Goal: Task Accomplishment & Management: Manage account settings

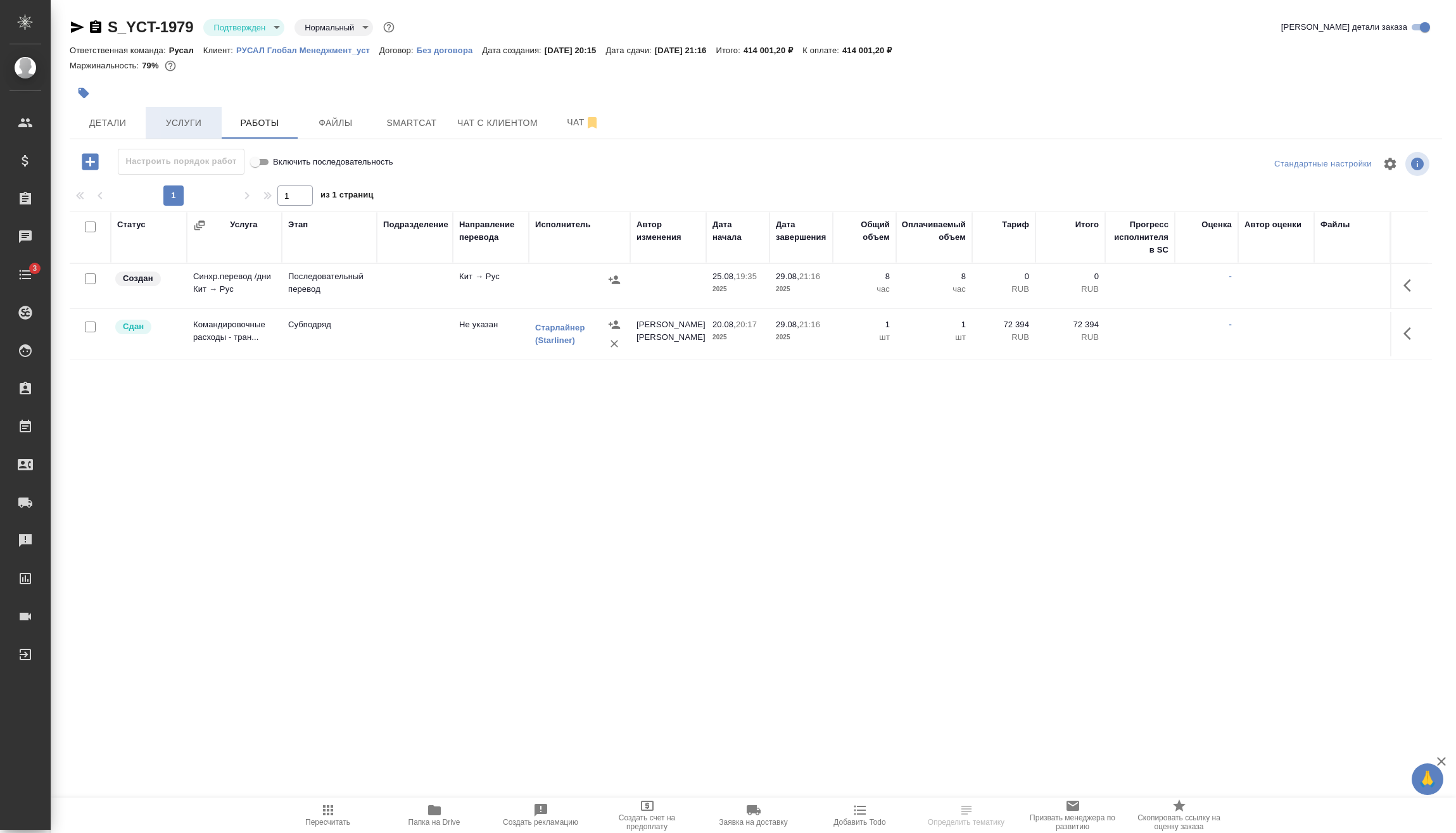
click at [187, 124] on span "Услуги" at bounding box center [184, 123] width 61 height 16
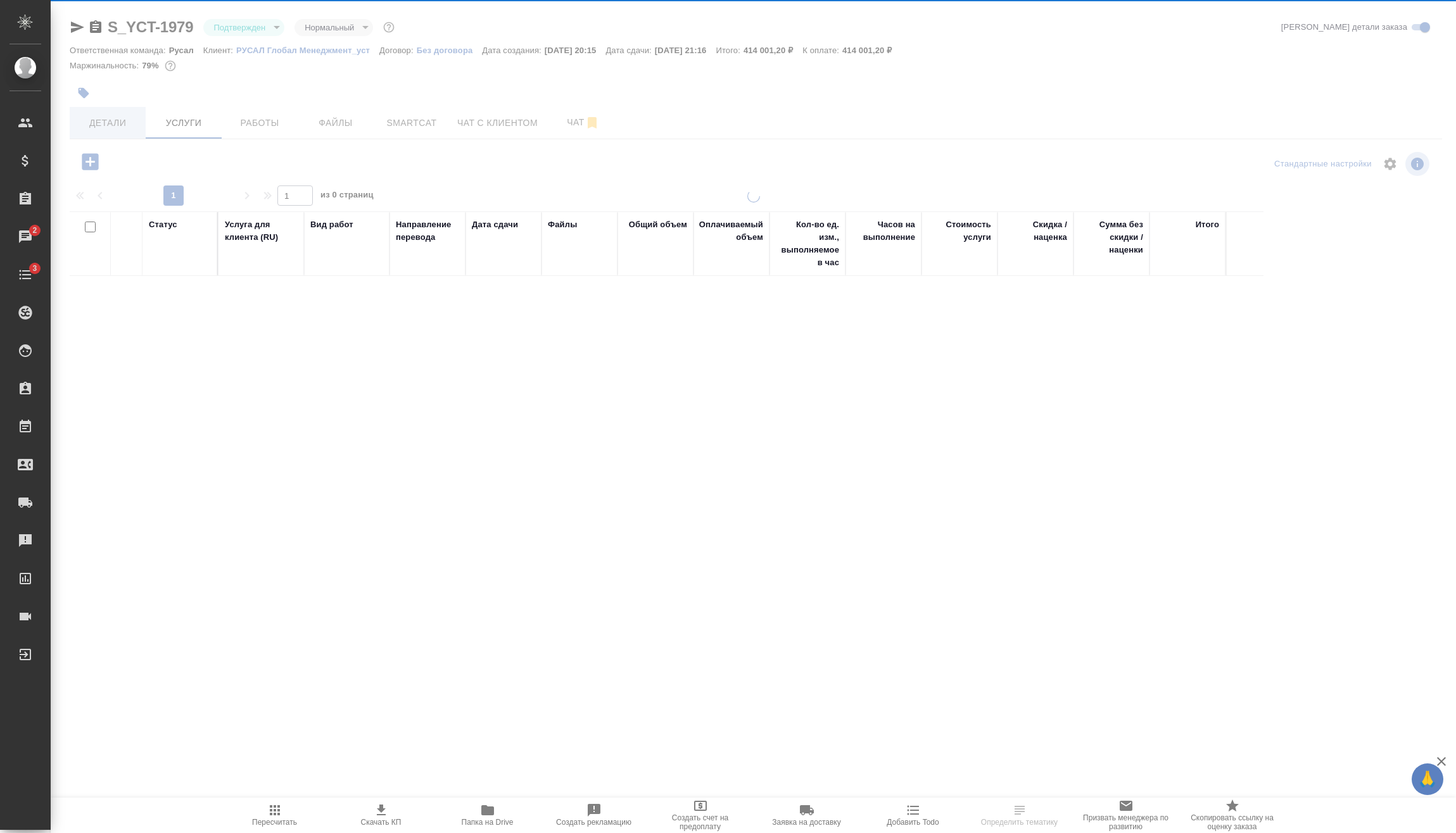
click at [124, 122] on div at bounding box center [753, 258] width 1406 height 516
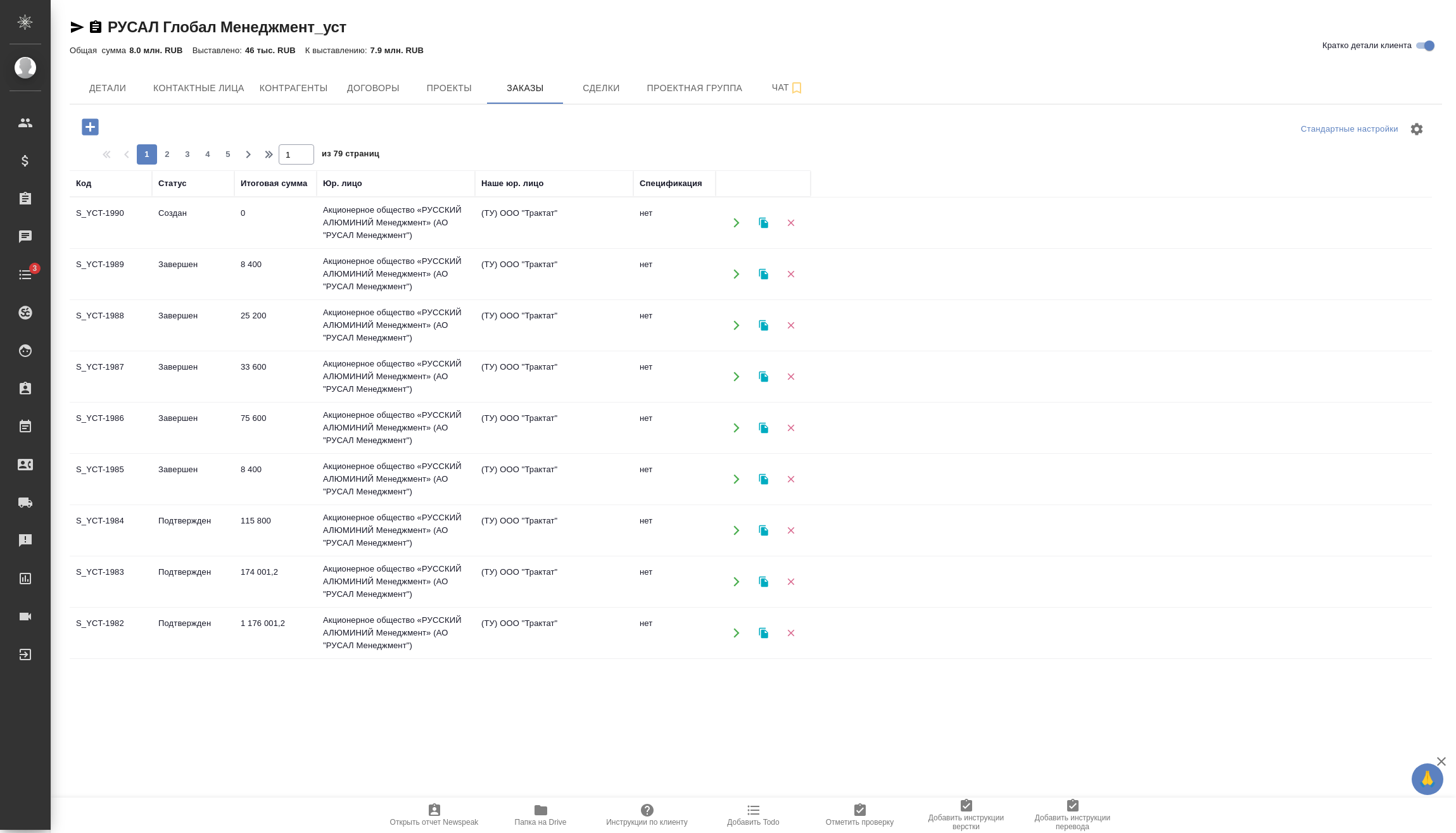
click at [88, 129] on icon "button" at bounding box center [90, 127] width 17 height 17
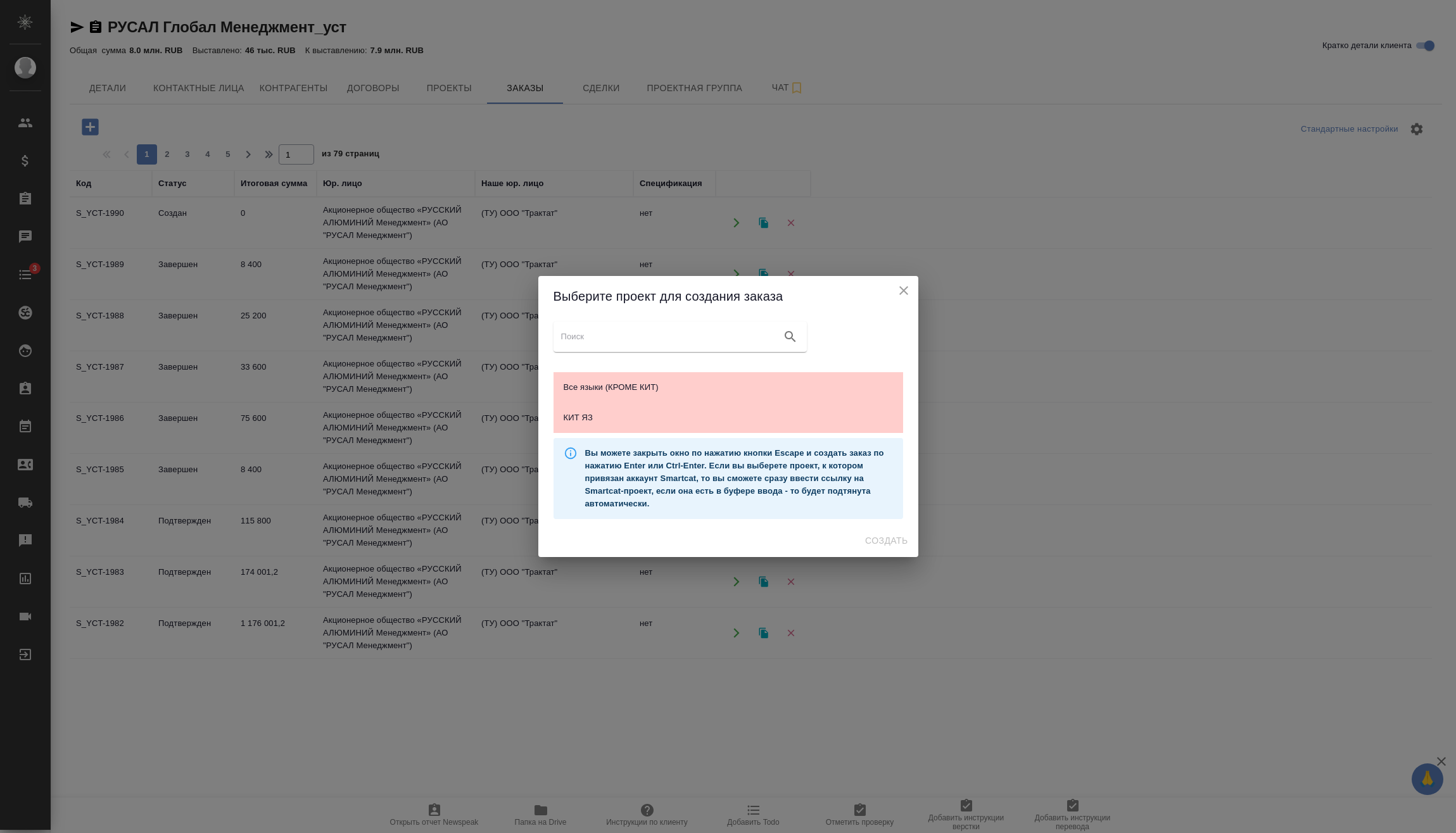
click at [904, 286] on icon "close" at bounding box center [904, 290] width 15 height 15
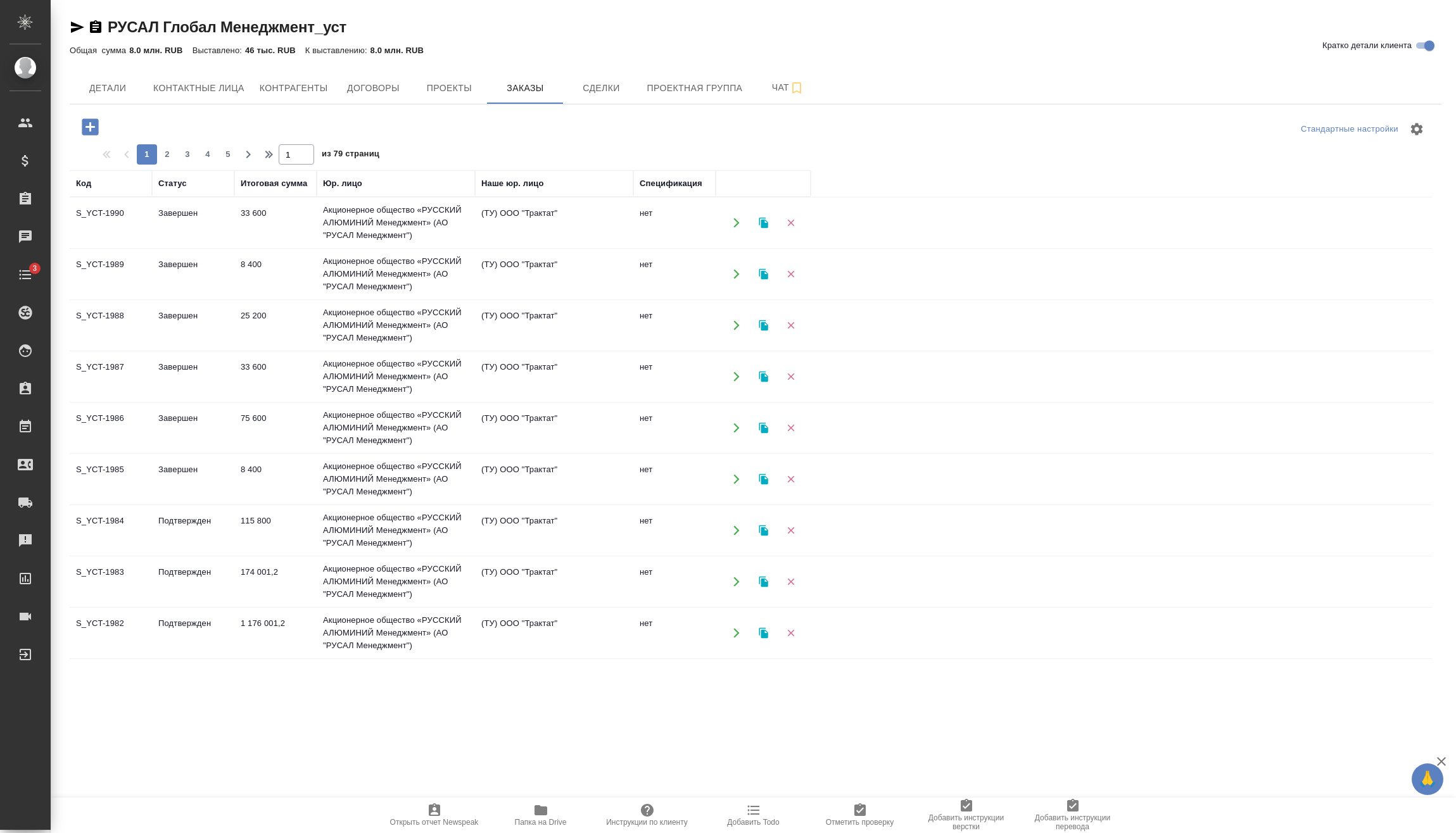
click at [97, 122] on icon "button" at bounding box center [90, 127] width 17 height 17
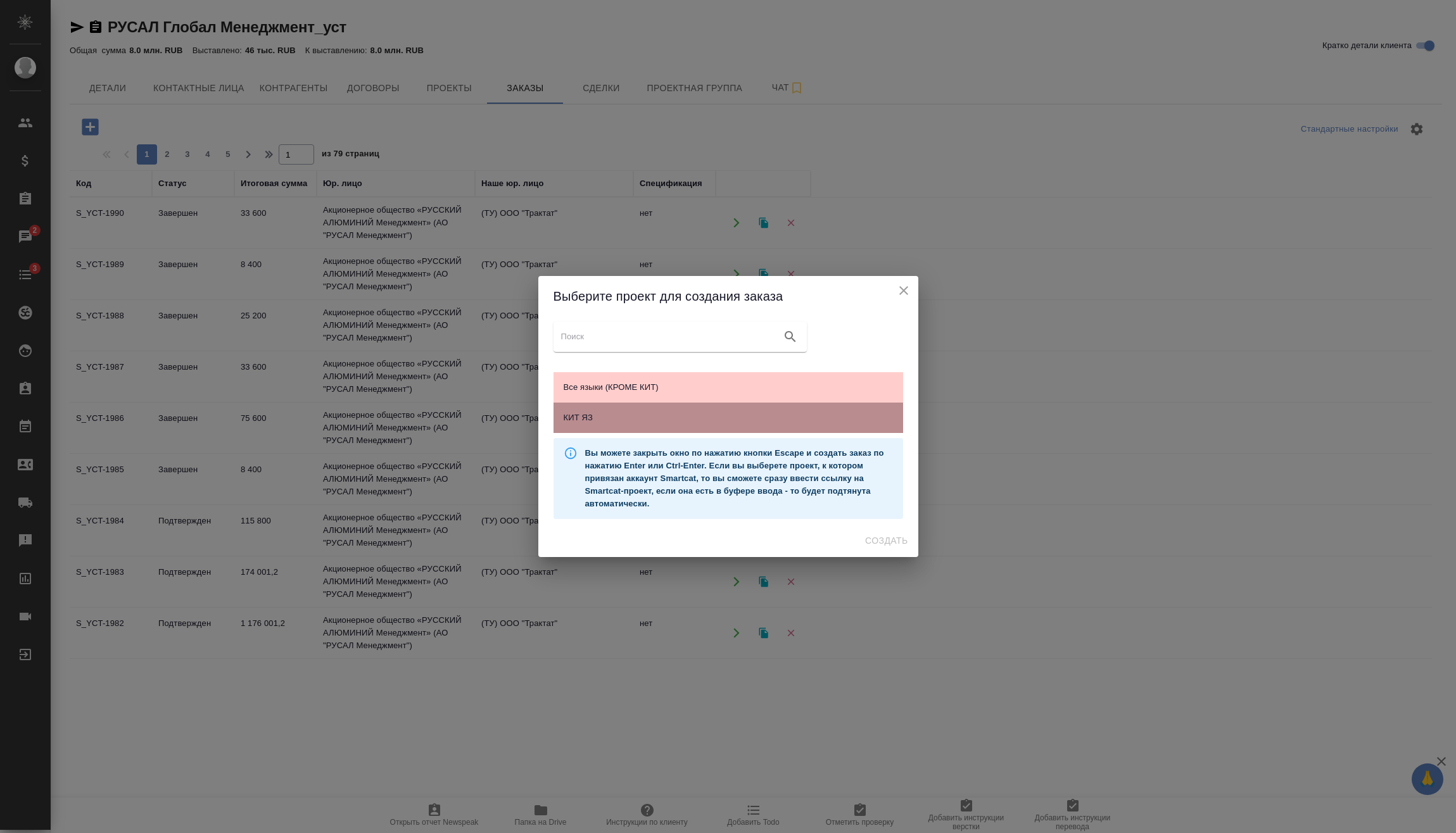
click at [736, 415] on span "КИТ ЯЗ" at bounding box center [728, 418] width 329 height 12
click at [890, 543] on span "Создать" at bounding box center [886, 541] width 42 height 16
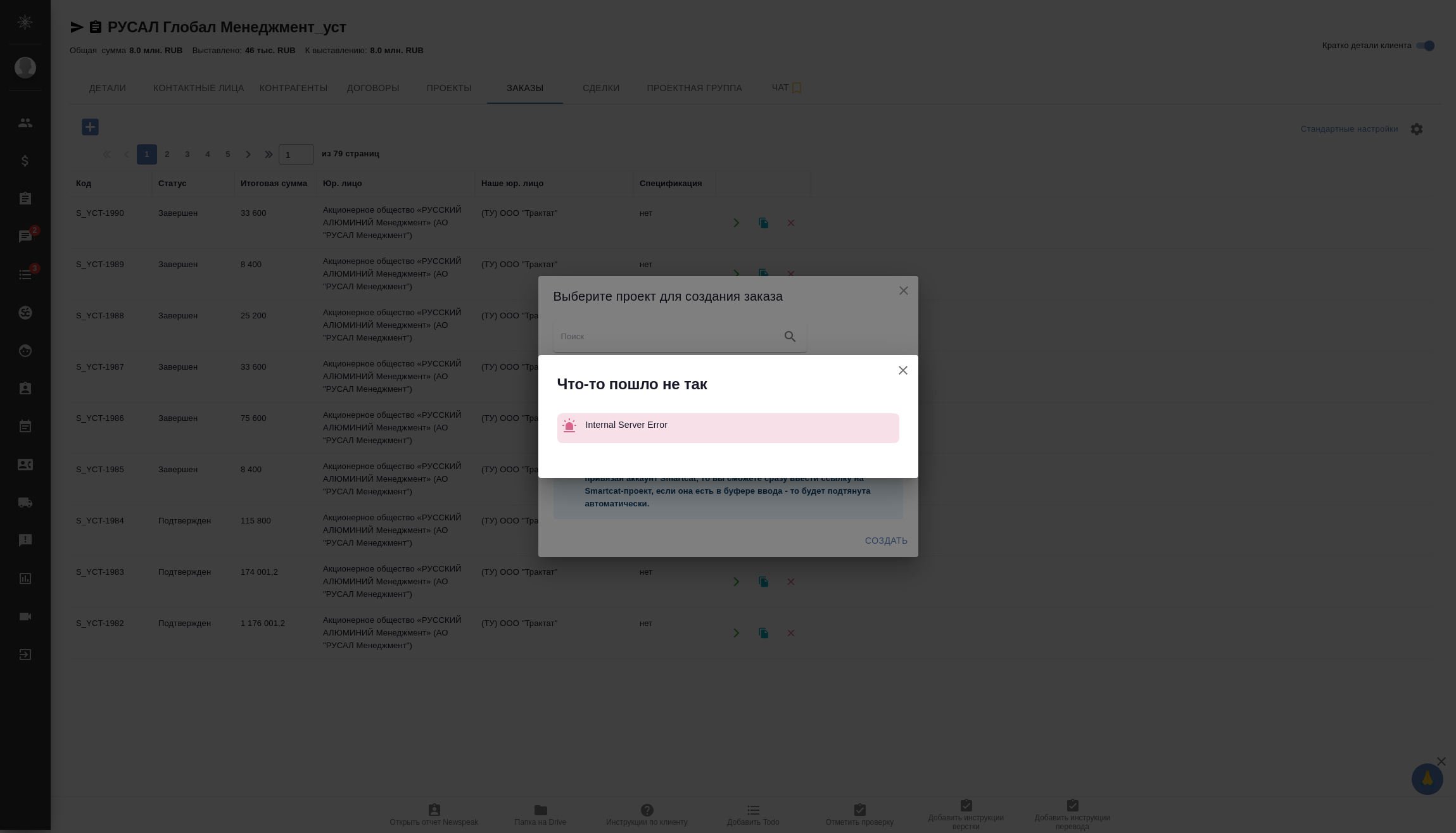
click at [907, 366] on icon "button" at bounding box center [903, 371] width 15 height 15
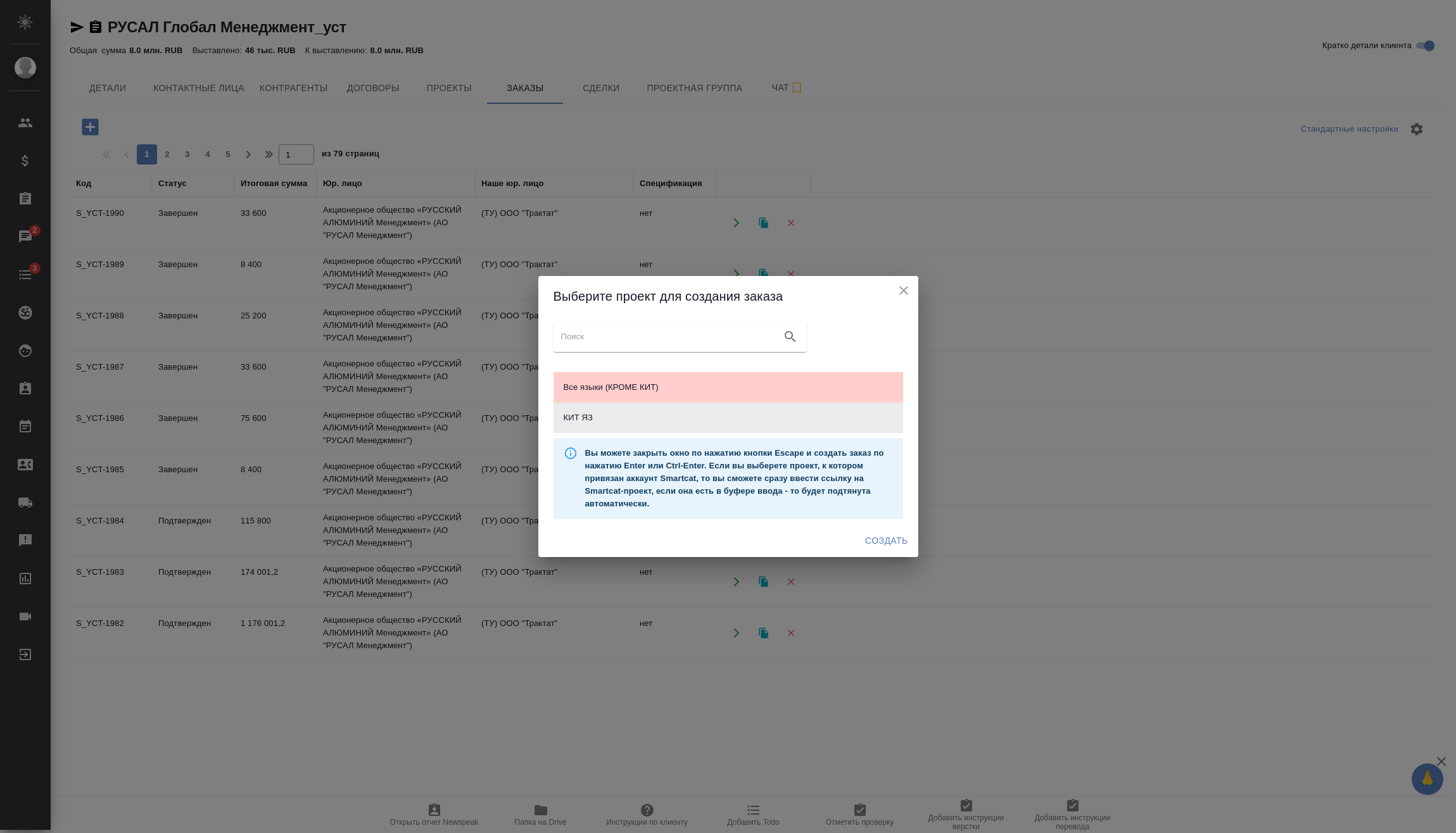
click at [908, 292] on icon "close" at bounding box center [904, 290] width 15 height 15
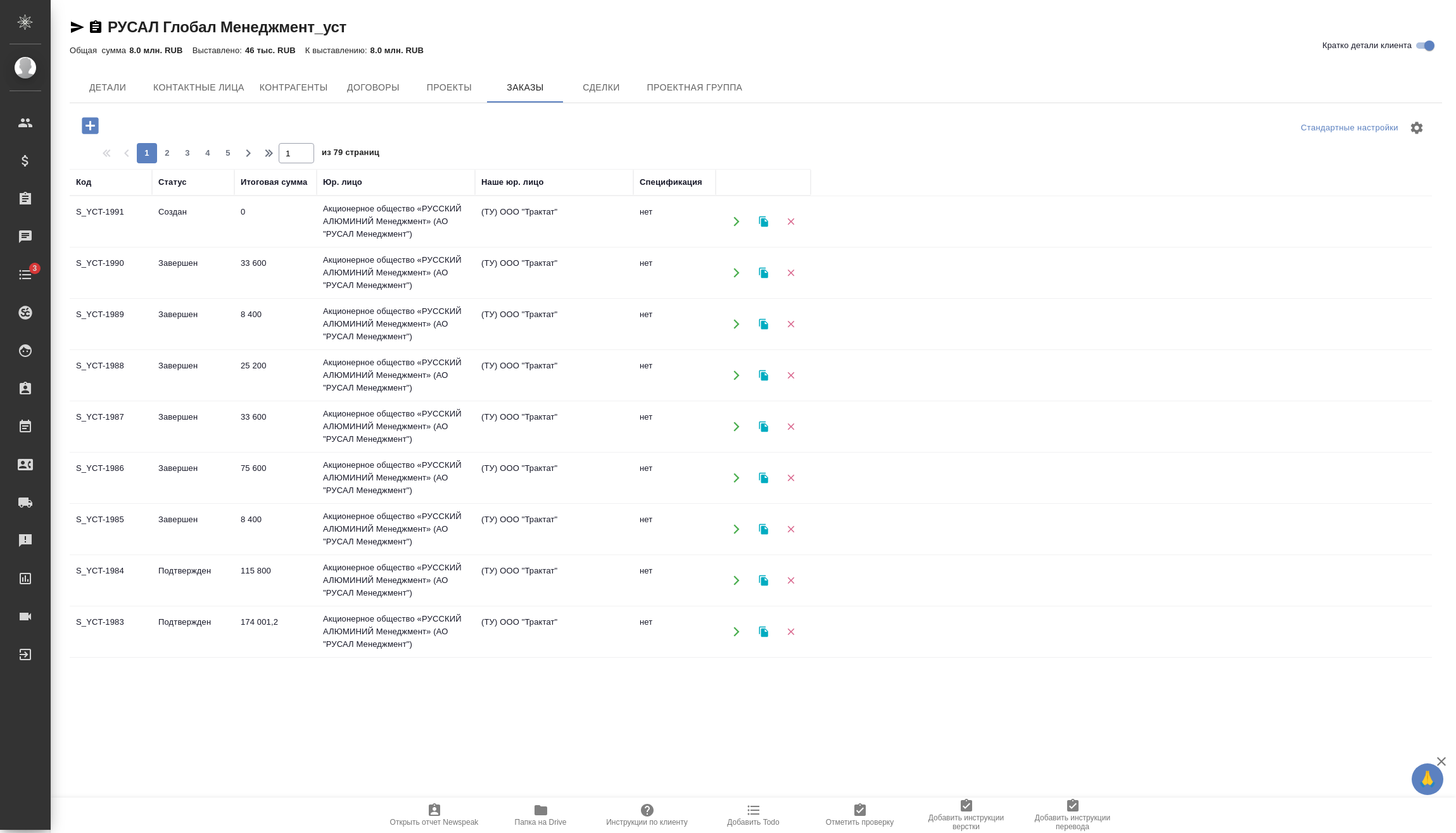
click at [417, 215] on td "Акционерное общество «РУССКИЙ АЛЮМИНИЙ Менеджмент» (АО "РУСАЛ Менеджмент")" at bounding box center [395, 221] width 158 height 50
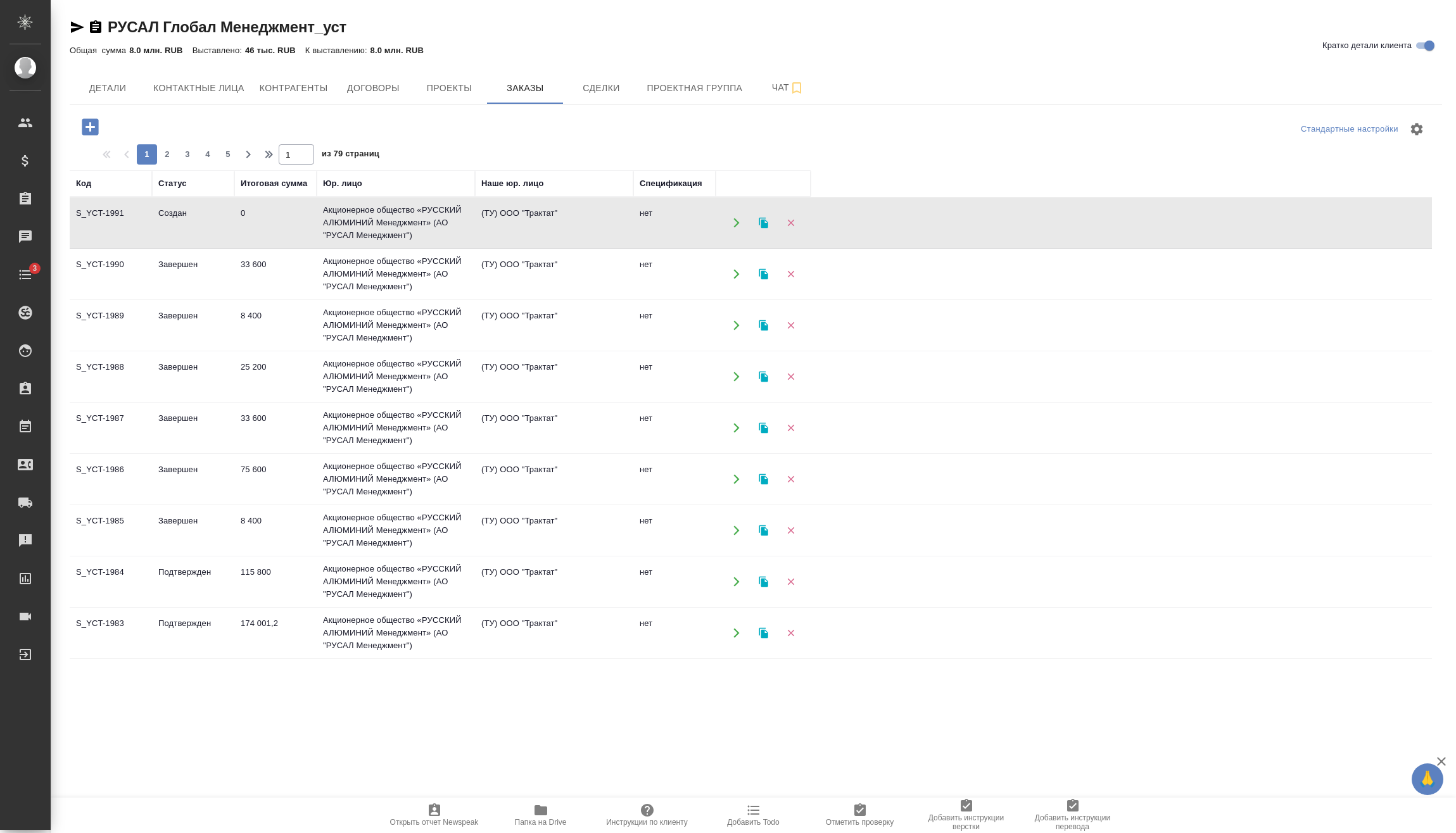
click at [417, 215] on td "Акционерное общество «РУССКИЙ АЛЮМИНИЙ Менеджмент» (АО "РУСАЛ Менеджмент")" at bounding box center [395, 223] width 158 height 50
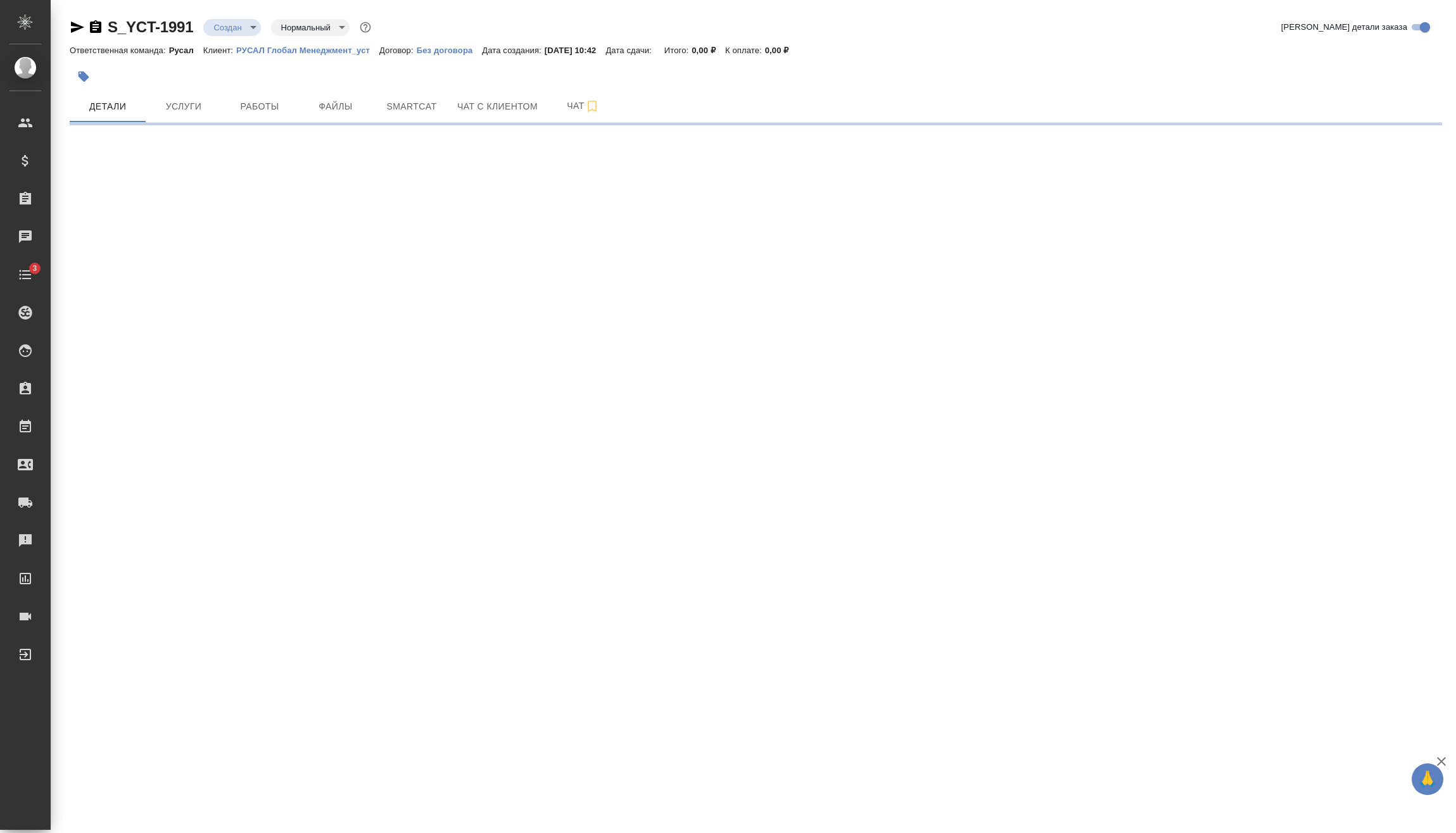
select select "RU"
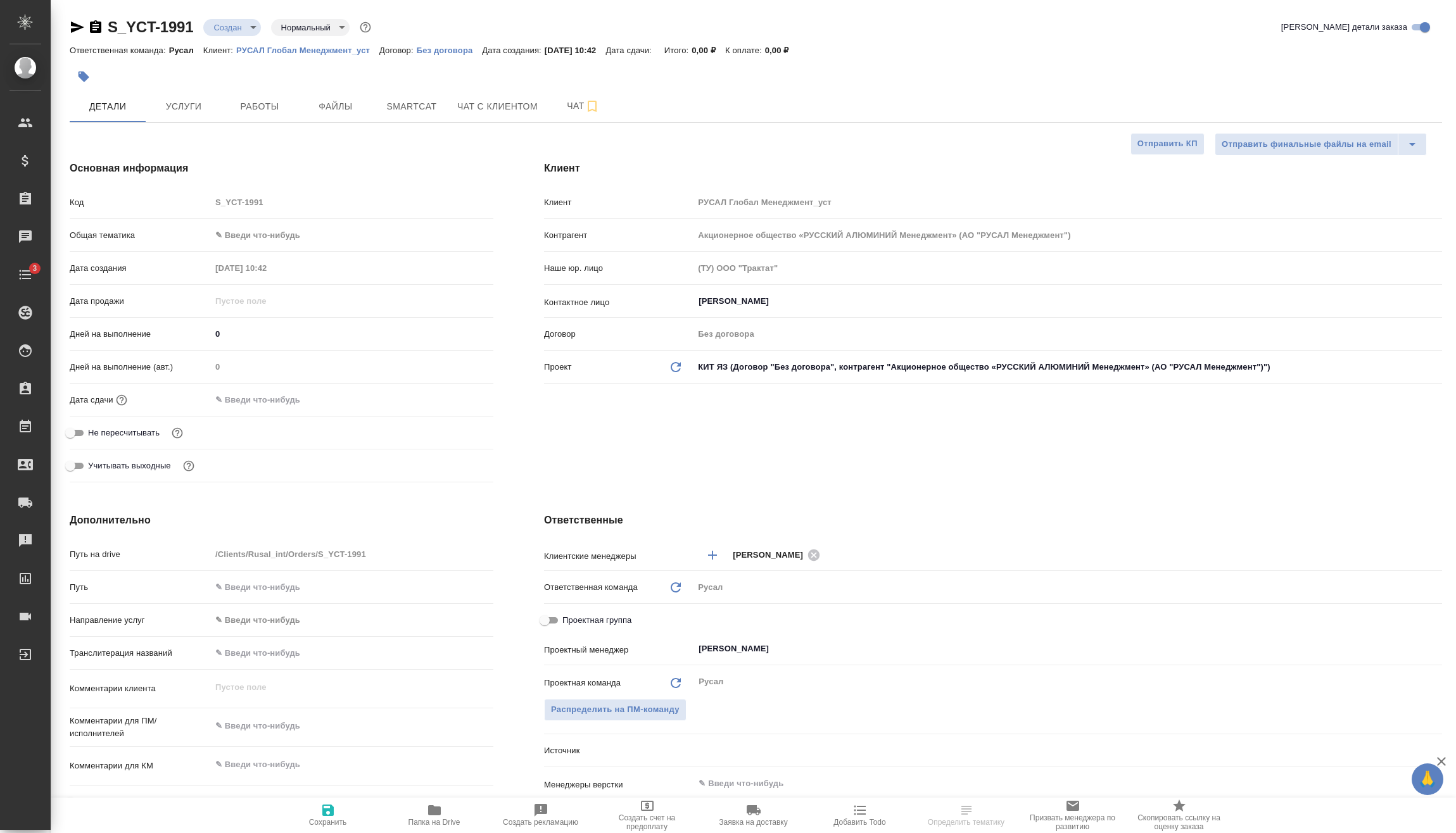
type textarea "x"
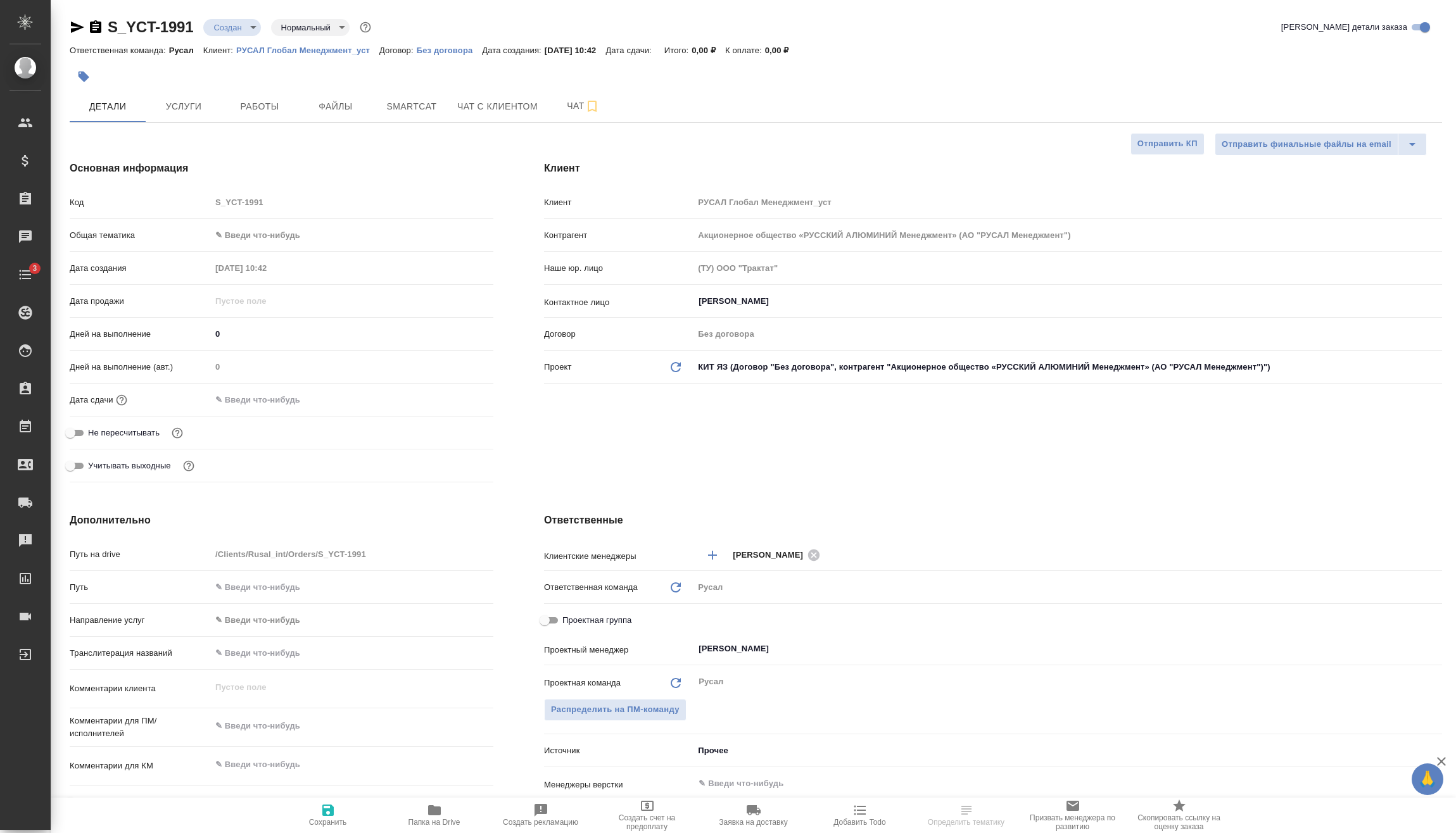
type textarea "x"
click at [273, 229] on body "🙏 .cls-1 fill:#fff; AWATERA [PERSON_NAME] Спецификации Заказы Чаты 3 Todo Проек…" at bounding box center [728, 416] width 1456 height 833
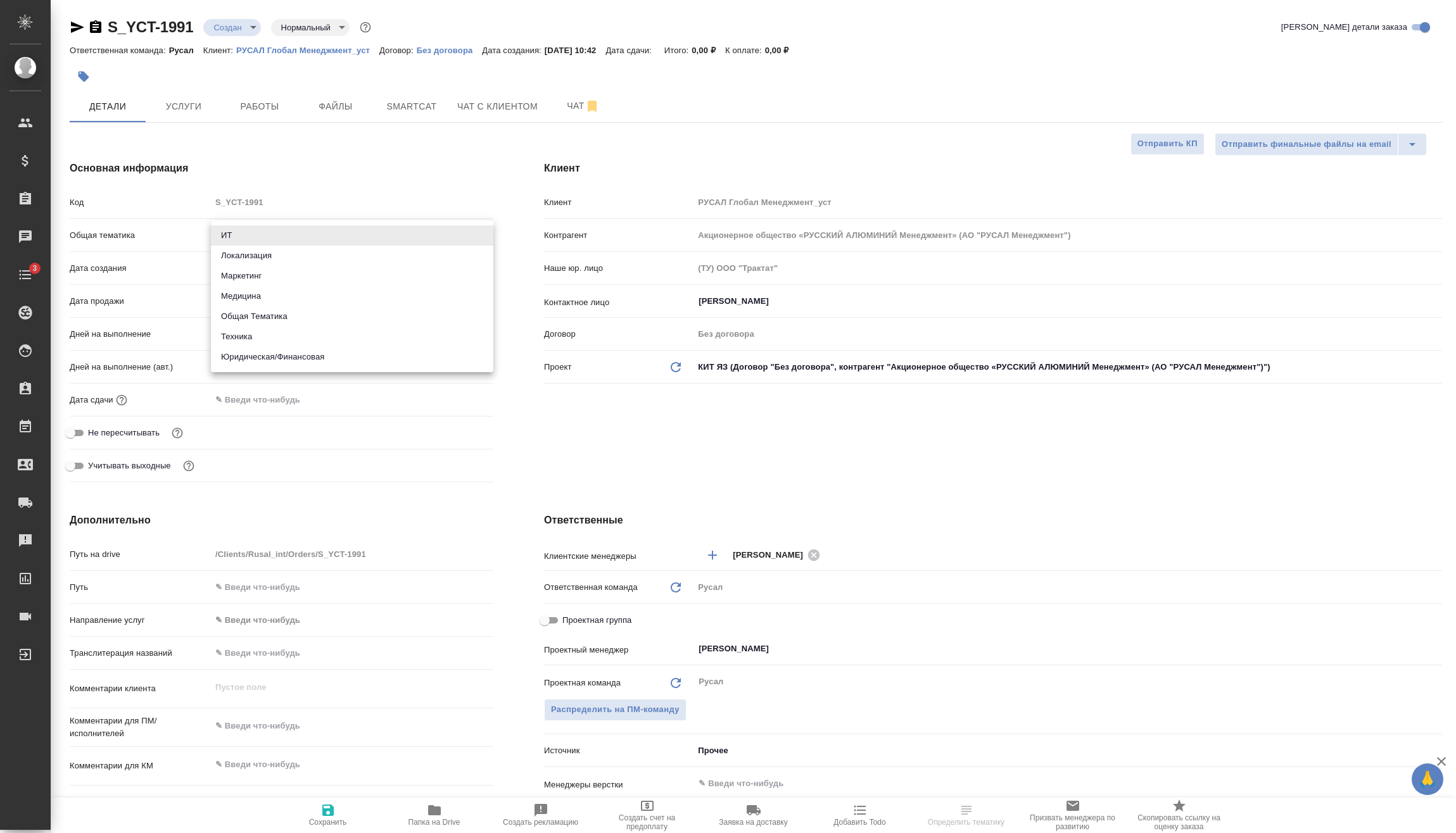
click at [258, 335] on li "Техника" at bounding box center [352, 337] width 283 height 20
type input "tech"
type textarea "x"
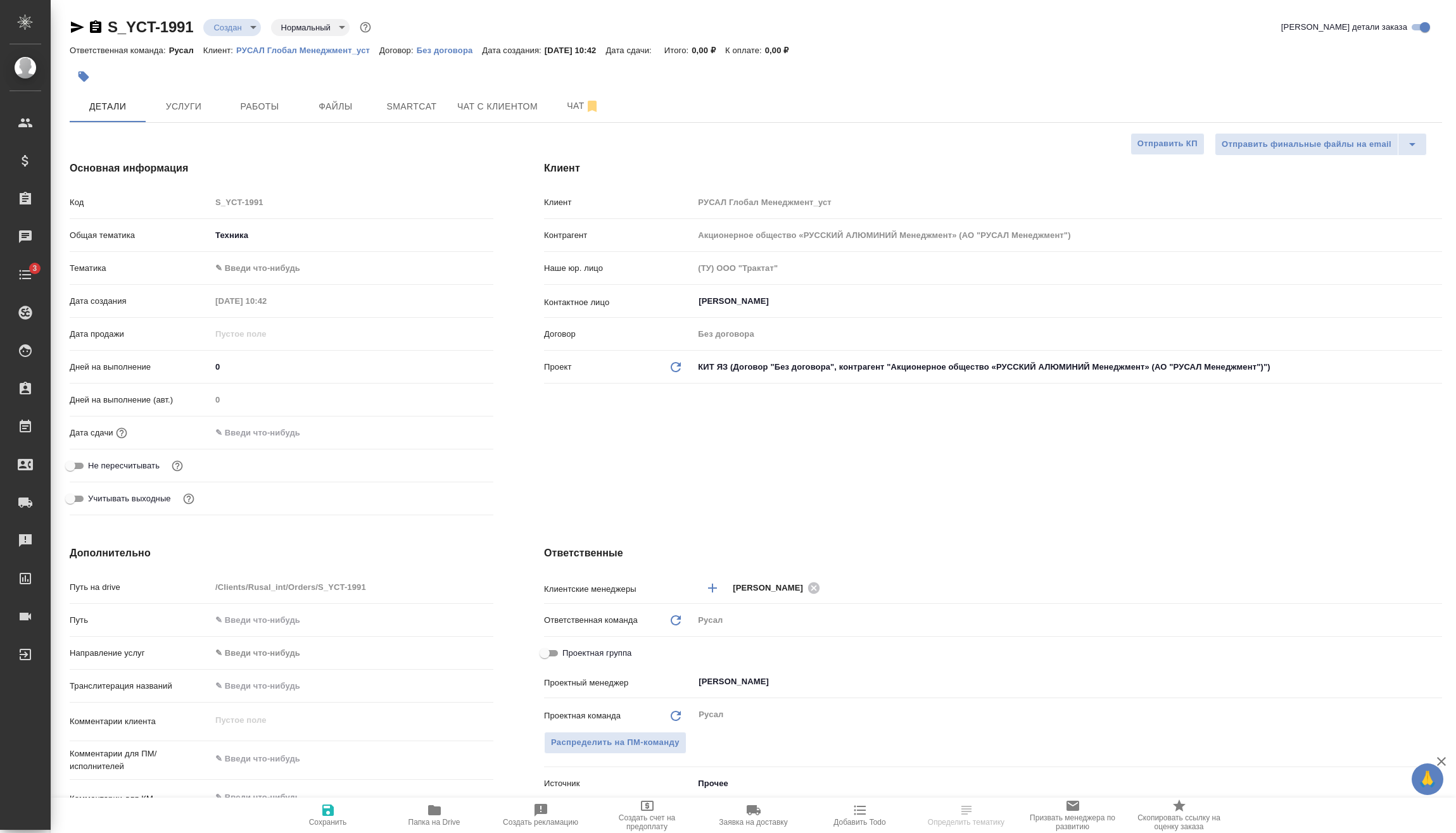
click at [281, 268] on body "🙏 .cls-1 fill:#fff; AWATERA [PERSON_NAME] Спецификации Заказы Чаты 3 Todo Проек…" at bounding box center [728, 416] width 1456 height 833
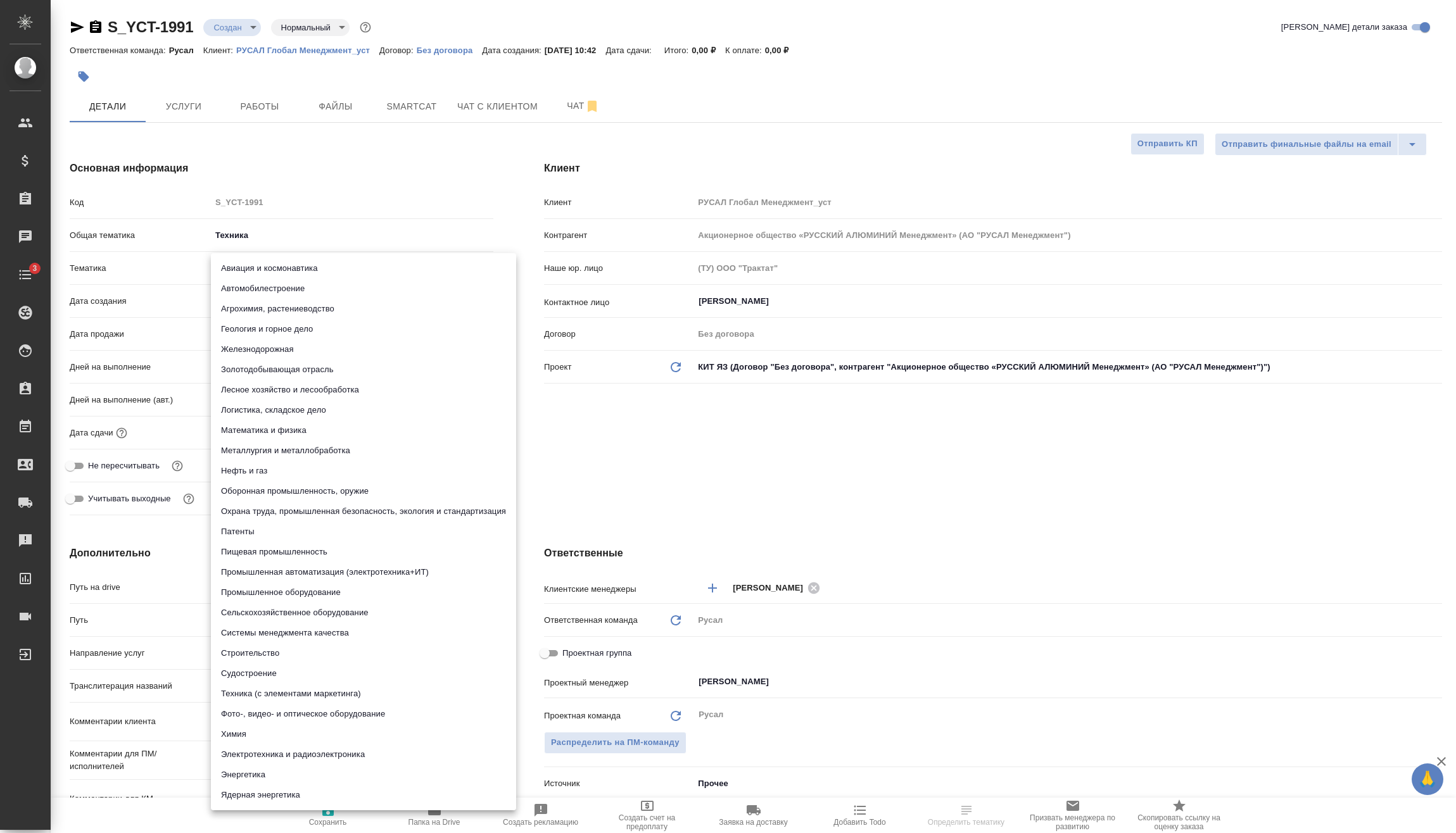
click at [299, 451] on li "Металлургия и металлобработка" at bounding box center [364, 451] width 306 height 20
type textarea "x"
type input "60014e23f7d9dc5f480a3cf8"
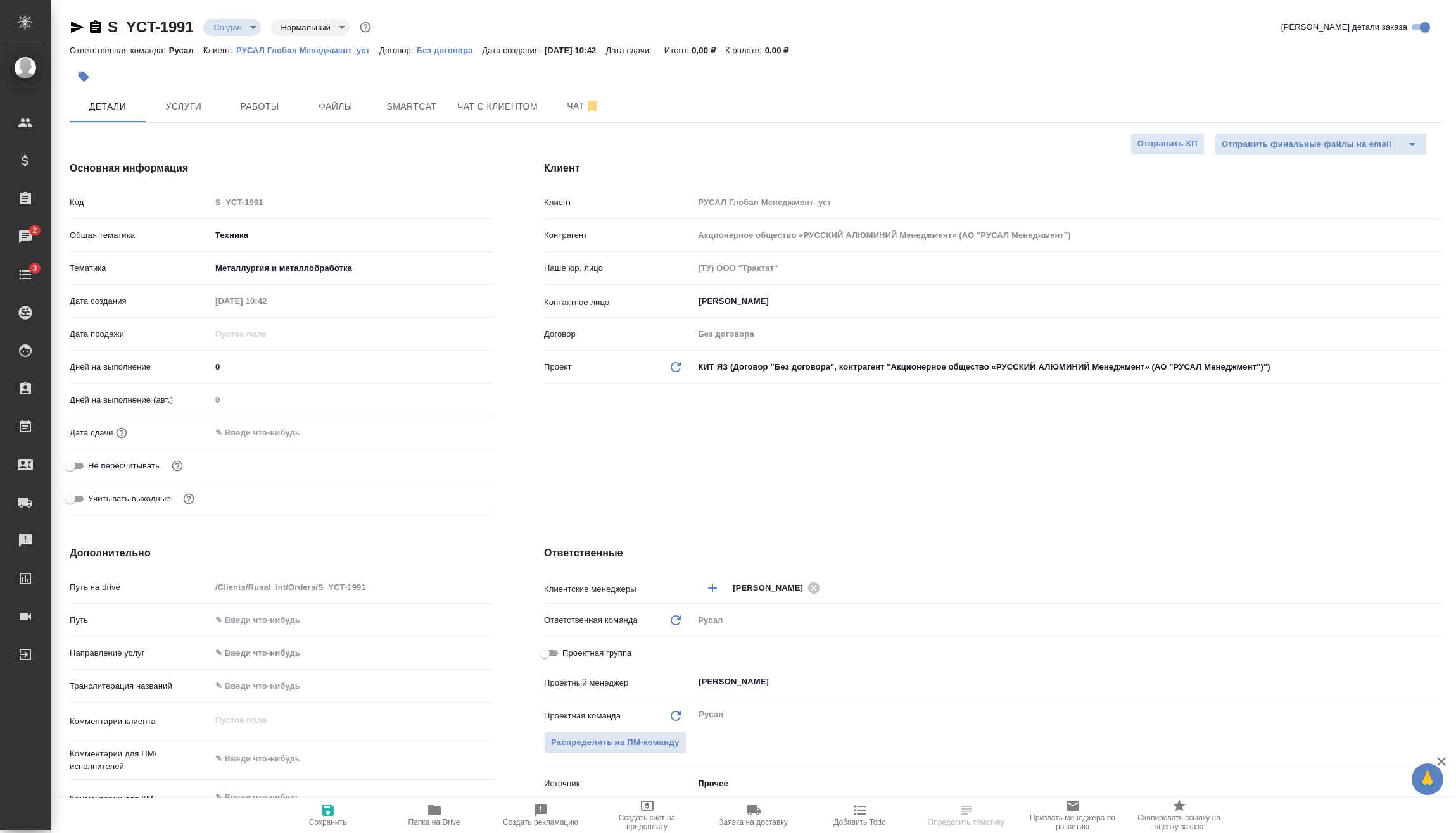
click at [300, 439] on input "text" at bounding box center [266, 433] width 111 height 19
click at [456, 435] on icon "button" at bounding box center [456, 432] width 15 height 15
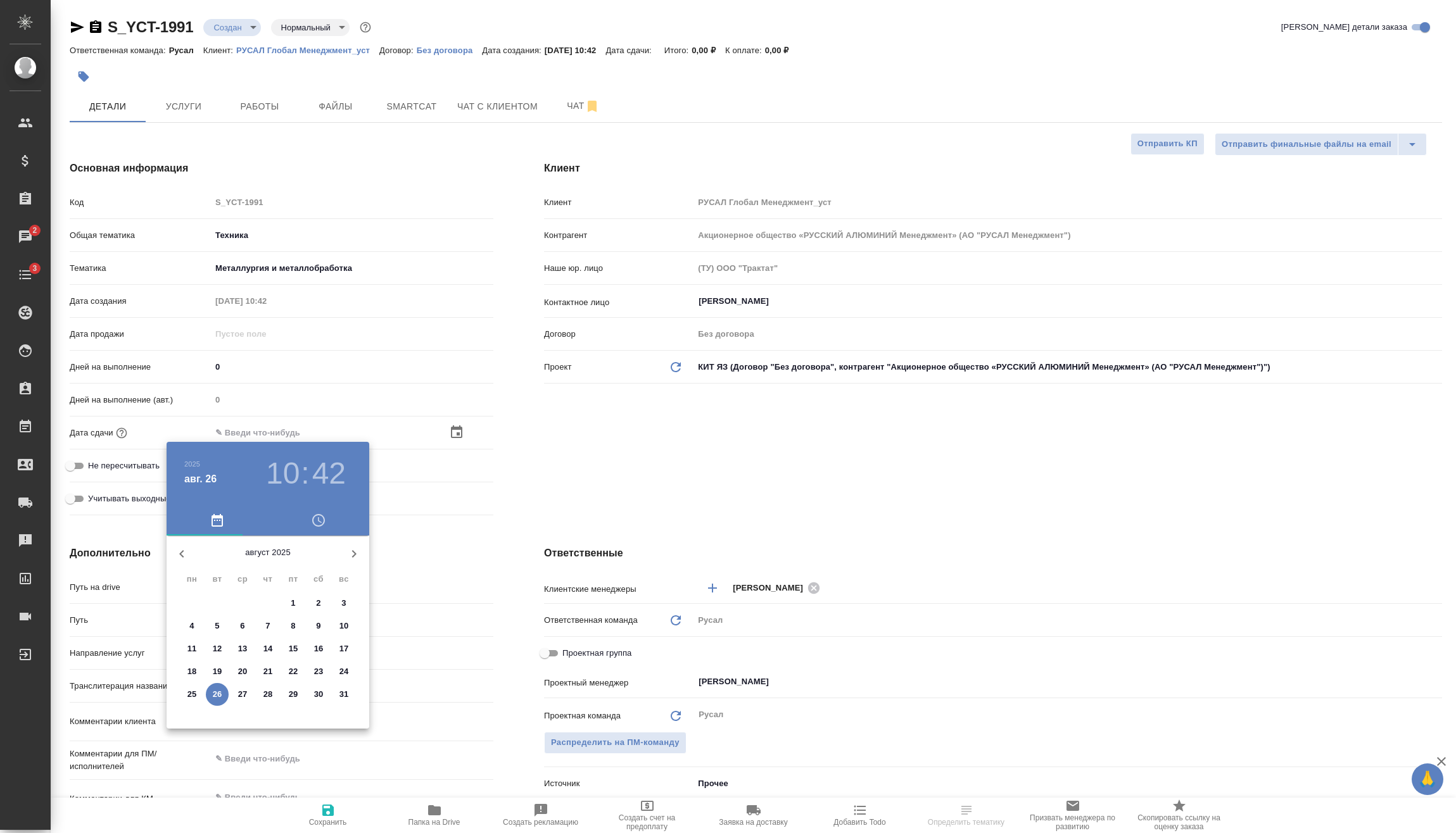
click at [292, 464] on h3 "10" at bounding box center [283, 474] width 34 height 35
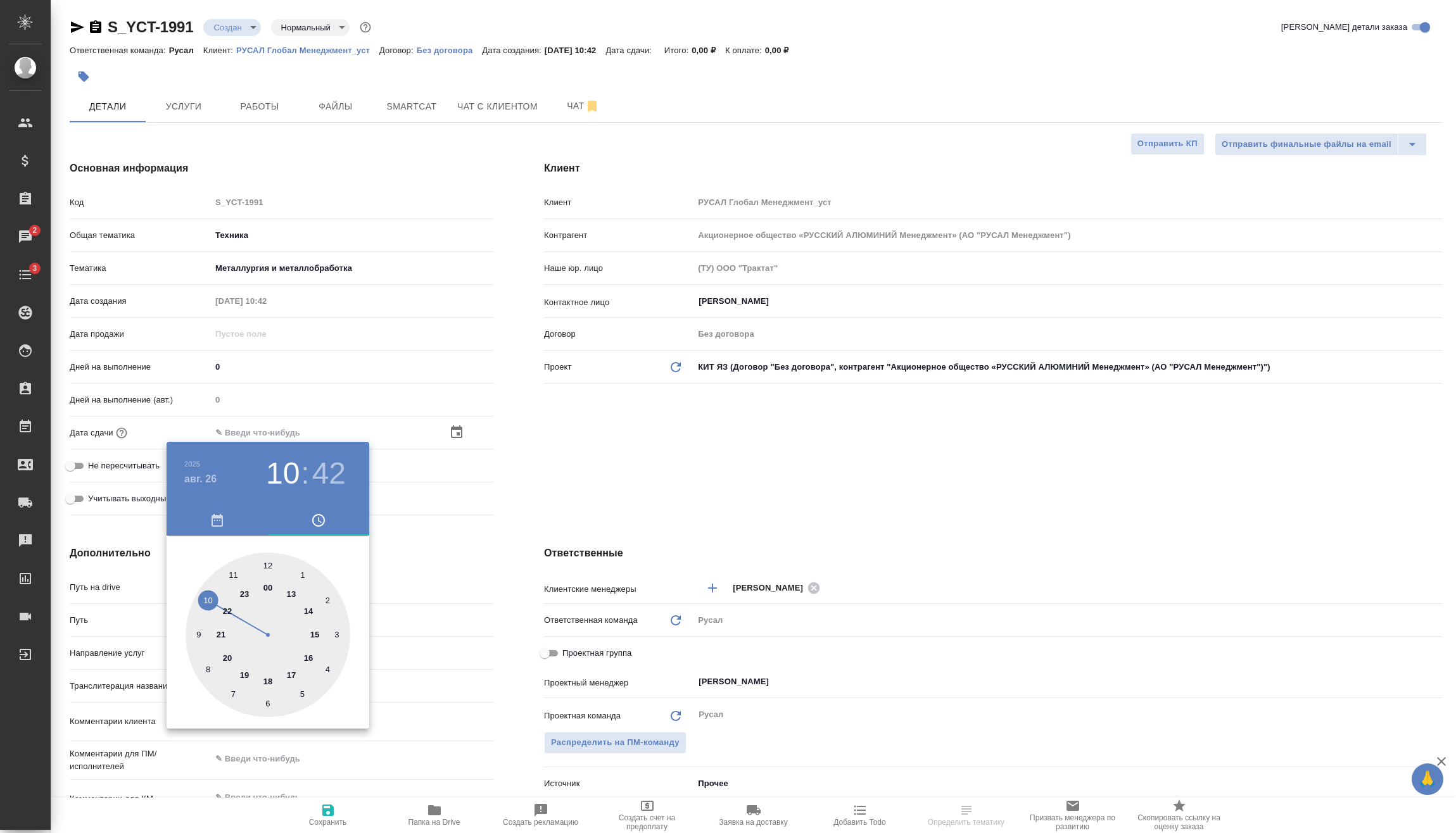
type input "[DATE] 18:42"
type textarea "x"
click at [269, 682] on div at bounding box center [268, 635] width 165 height 165
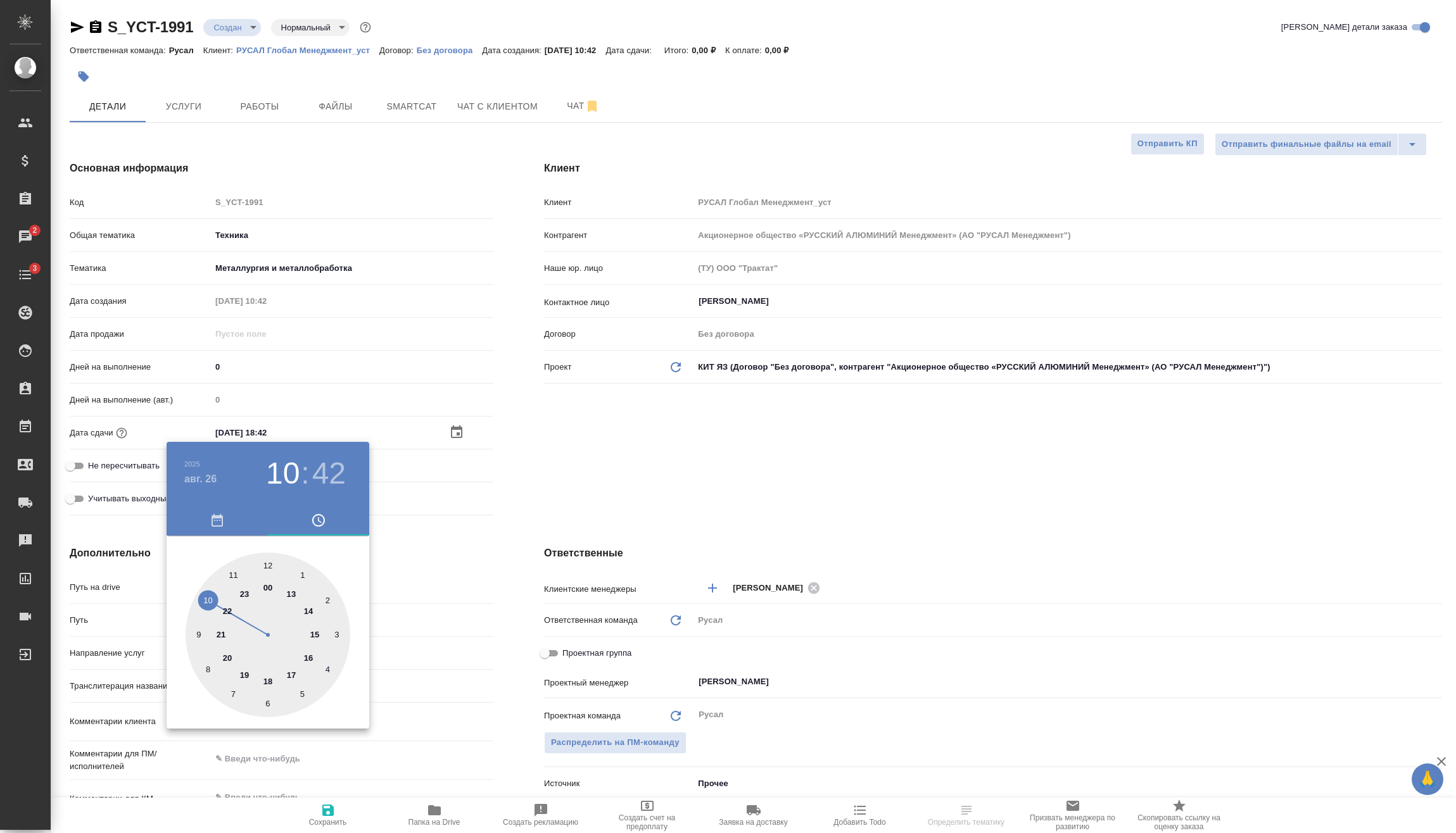
type textarea "x"
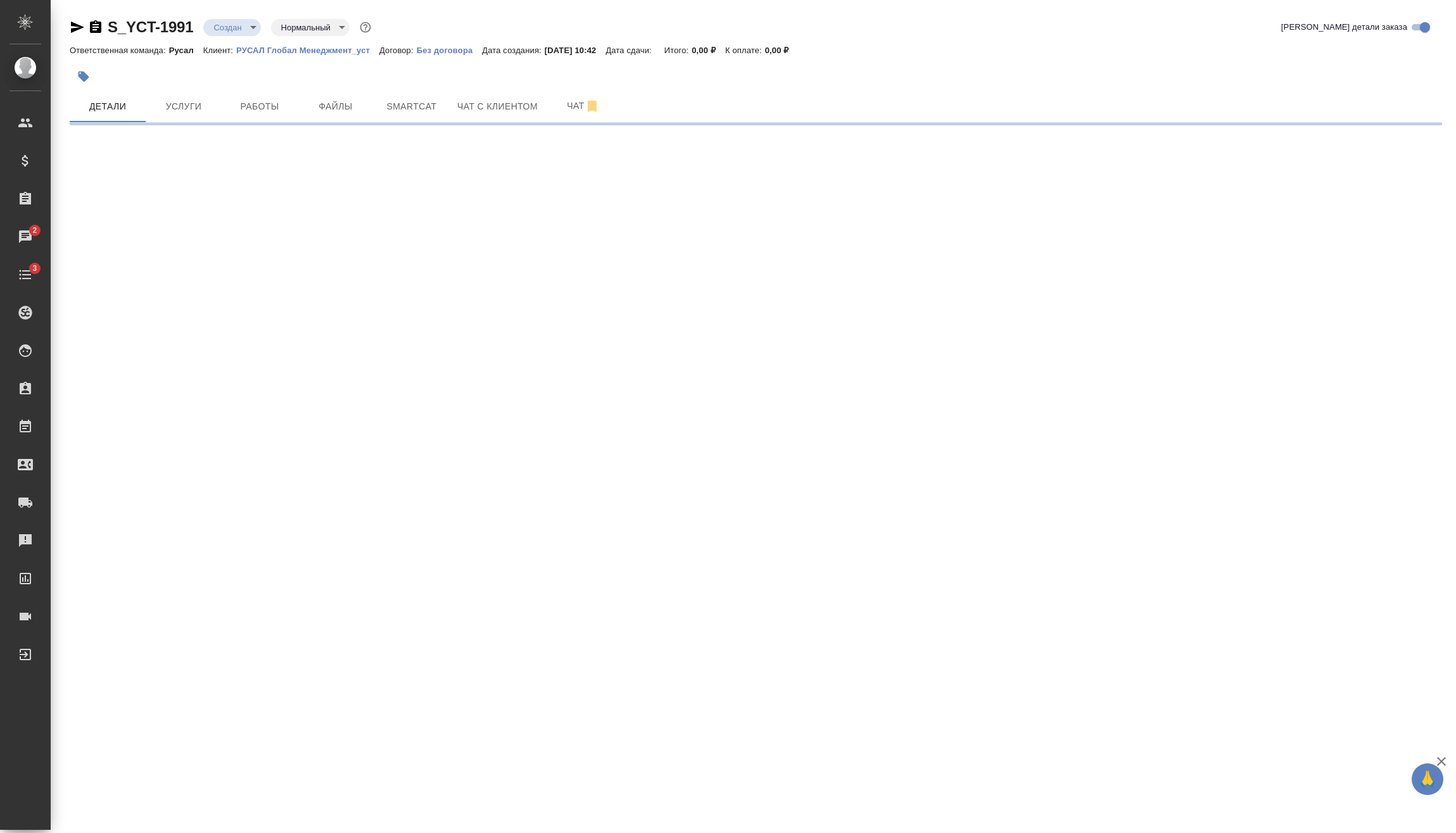
click at [266, 708] on div ".cls-1 fill:#fff; AWATERA [PERSON_NAME] Спецификации Заказы 2 Чаты 3 Todo Проек…" at bounding box center [728, 416] width 1456 height 833
select select "RU"
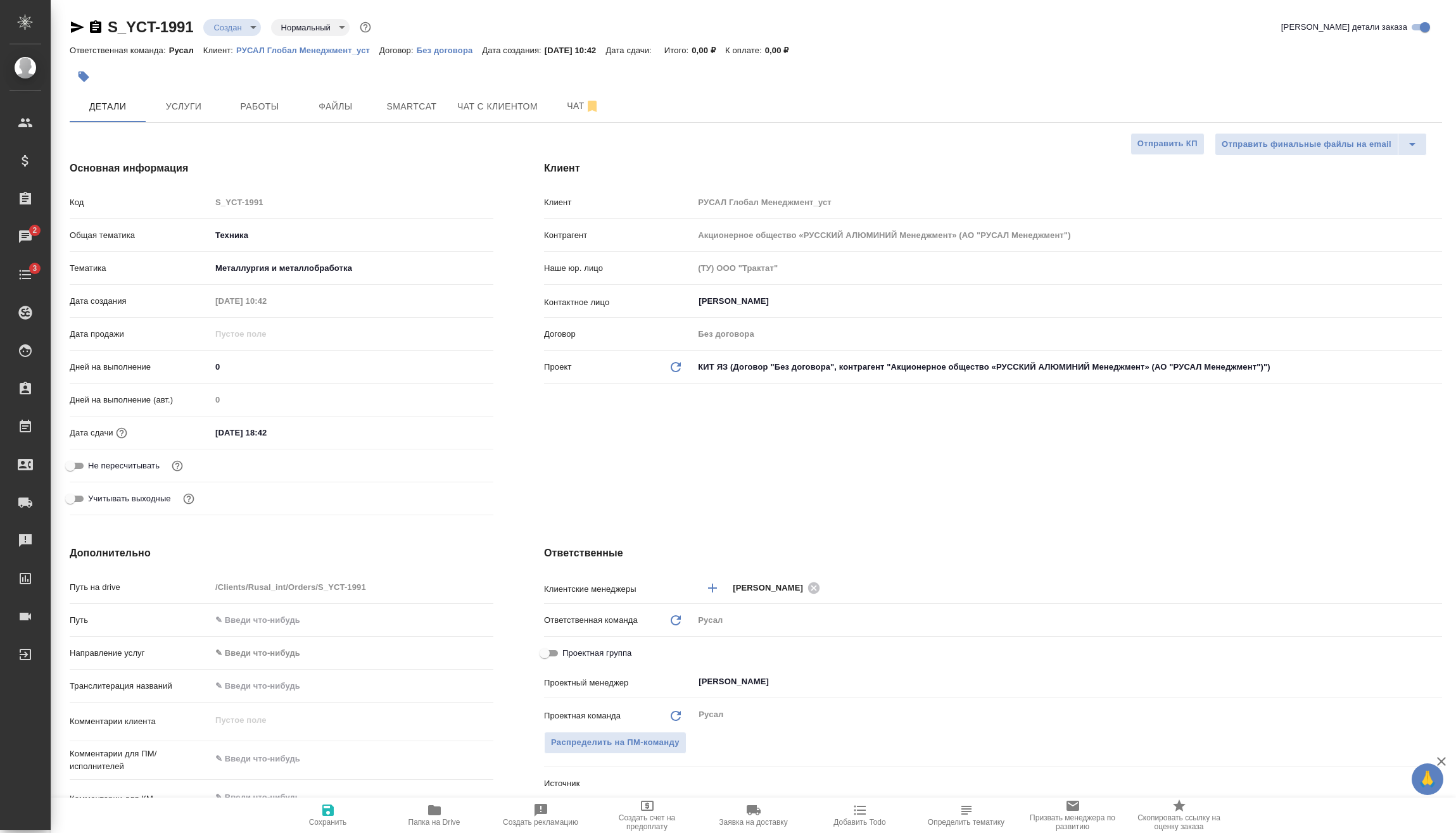
type textarea "x"
drag, startPoint x: 299, startPoint y: 441, endPoint x: 307, endPoint y: 435, distance: 10.0
click at [300, 441] on input "[DATE] 18:42" at bounding box center [267, 433] width 111 height 19
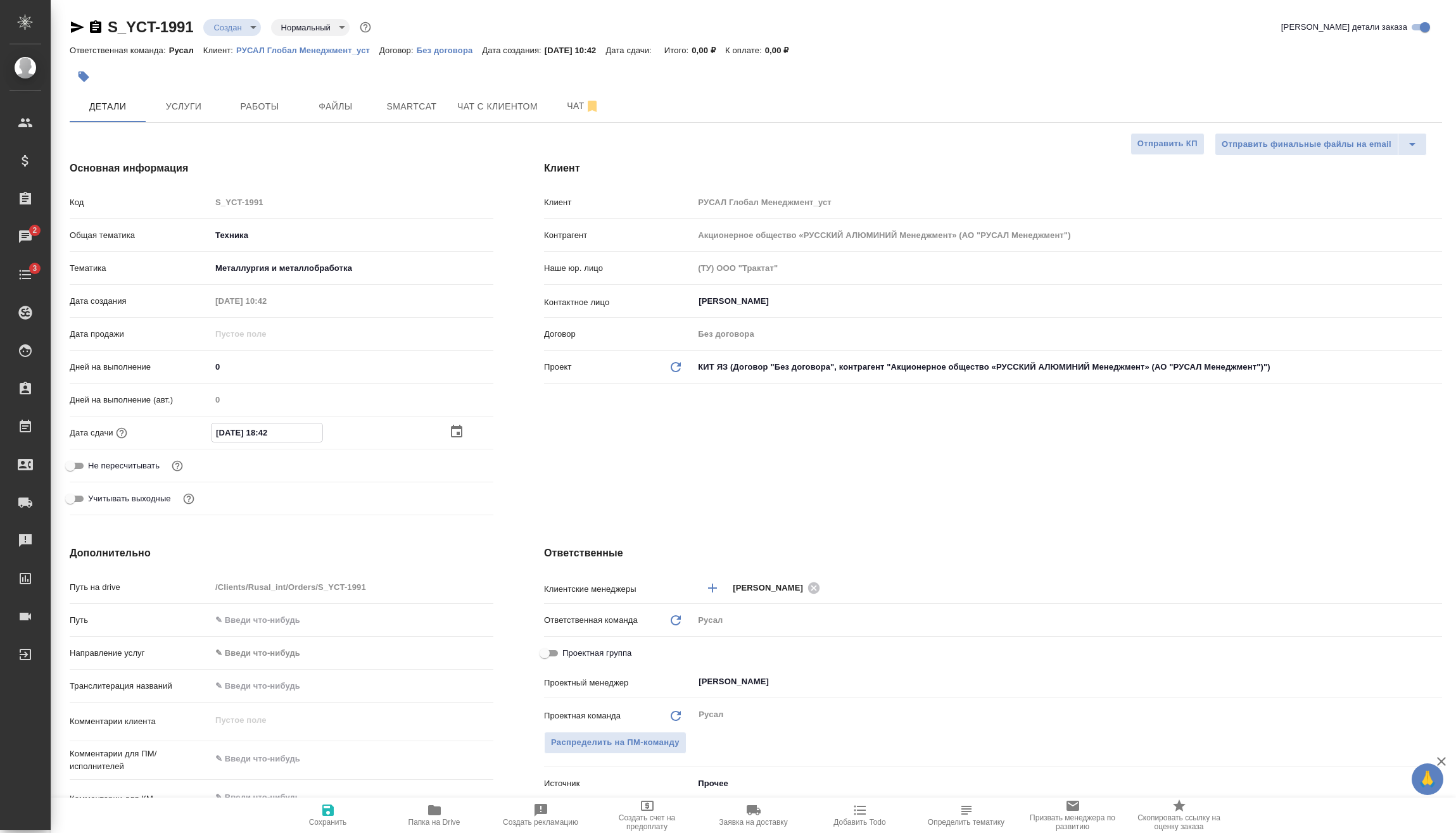
click at [445, 435] on div "[DATE] 18:42" at bounding box center [352, 433] width 283 height 19
click at [454, 432] on icon "button" at bounding box center [456, 433] width 15 height 15
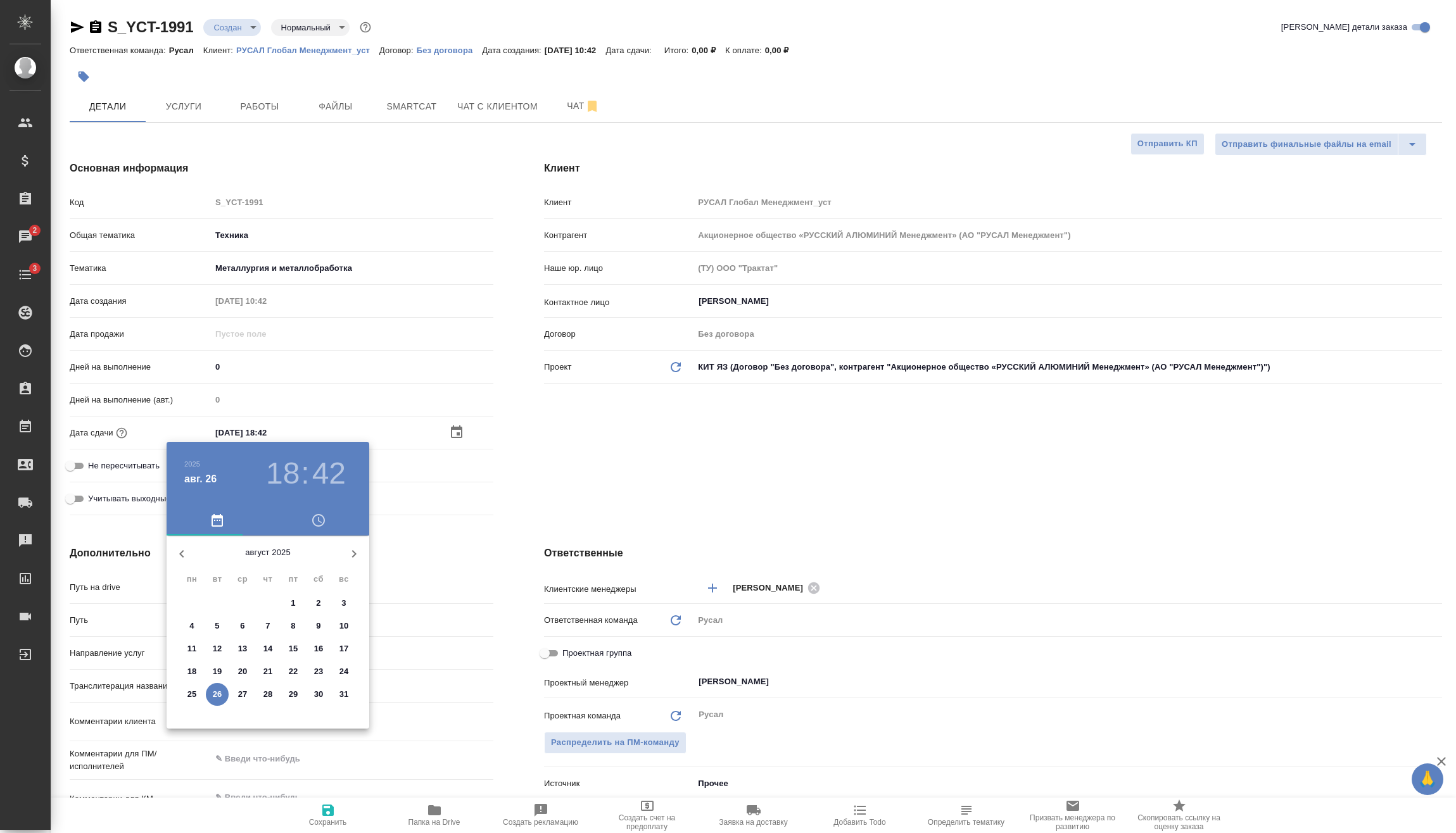
click at [322, 473] on h3 "42" at bounding box center [329, 474] width 34 height 35
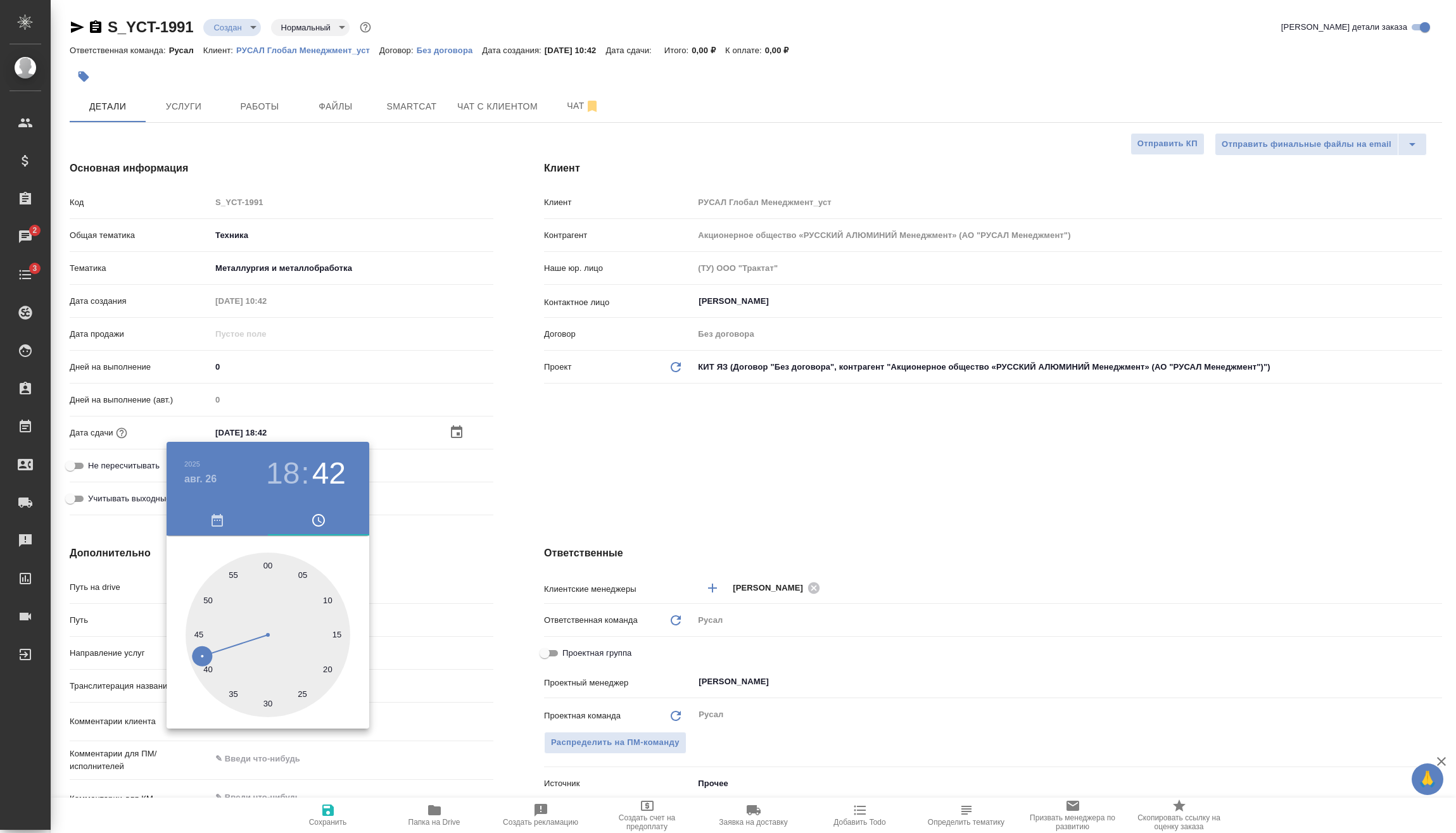
click at [268, 704] on div at bounding box center [268, 635] width 165 height 165
type input "[DATE] 18:30"
type textarea "x"
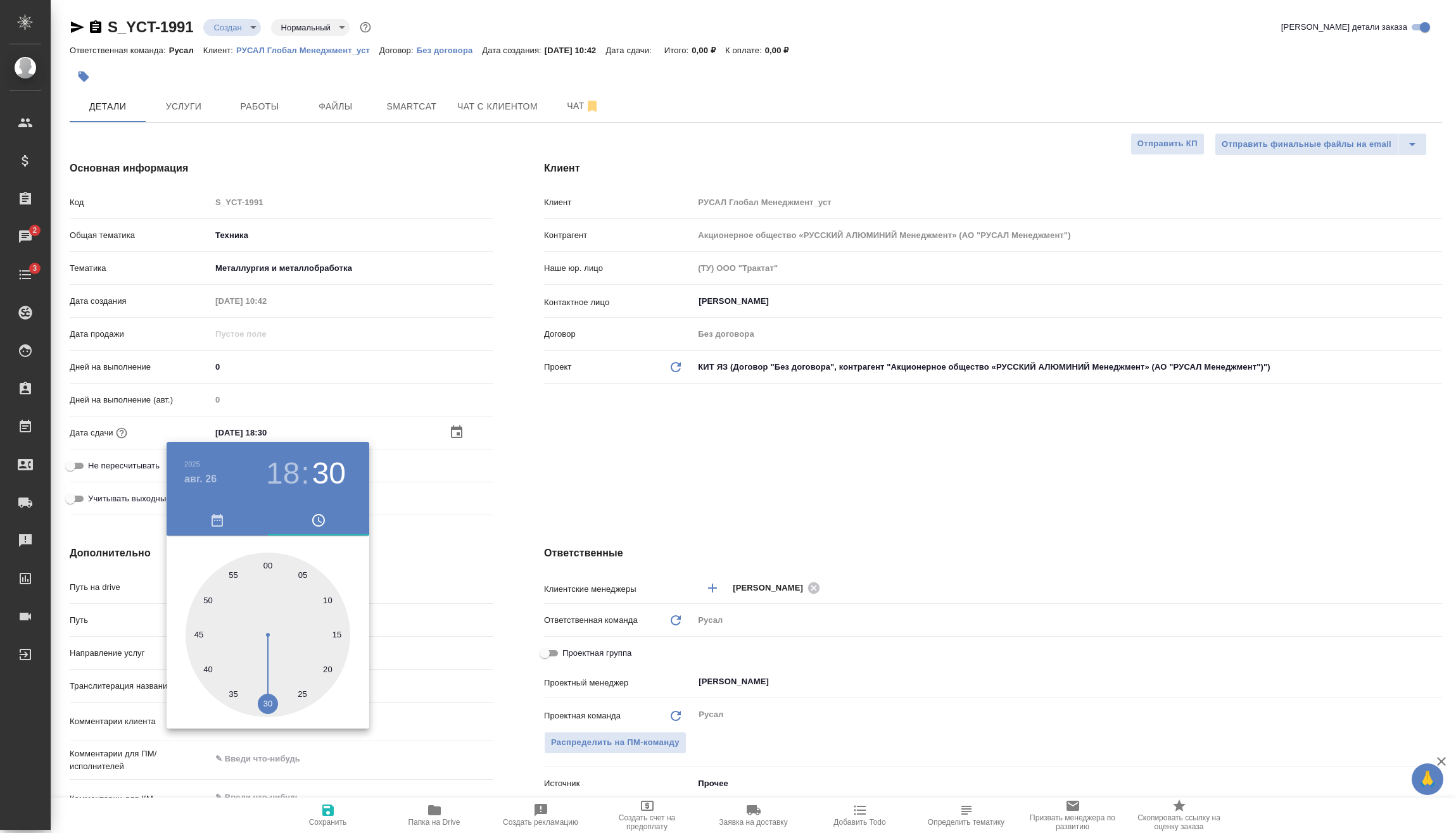
click at [469, 523] on div at bounding box center [728, 416] width 1456 height 833
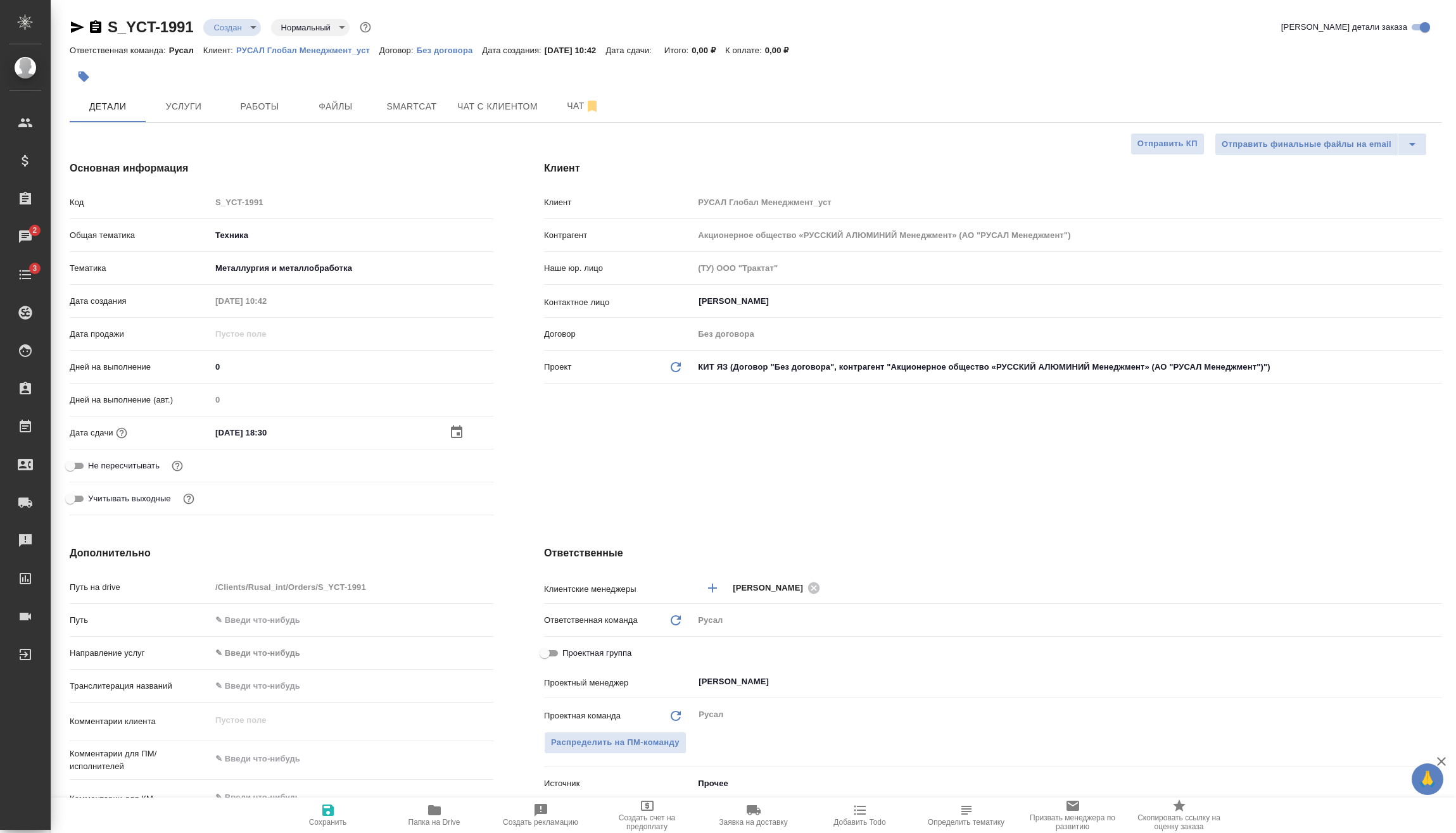
scroll to position [127, 0]
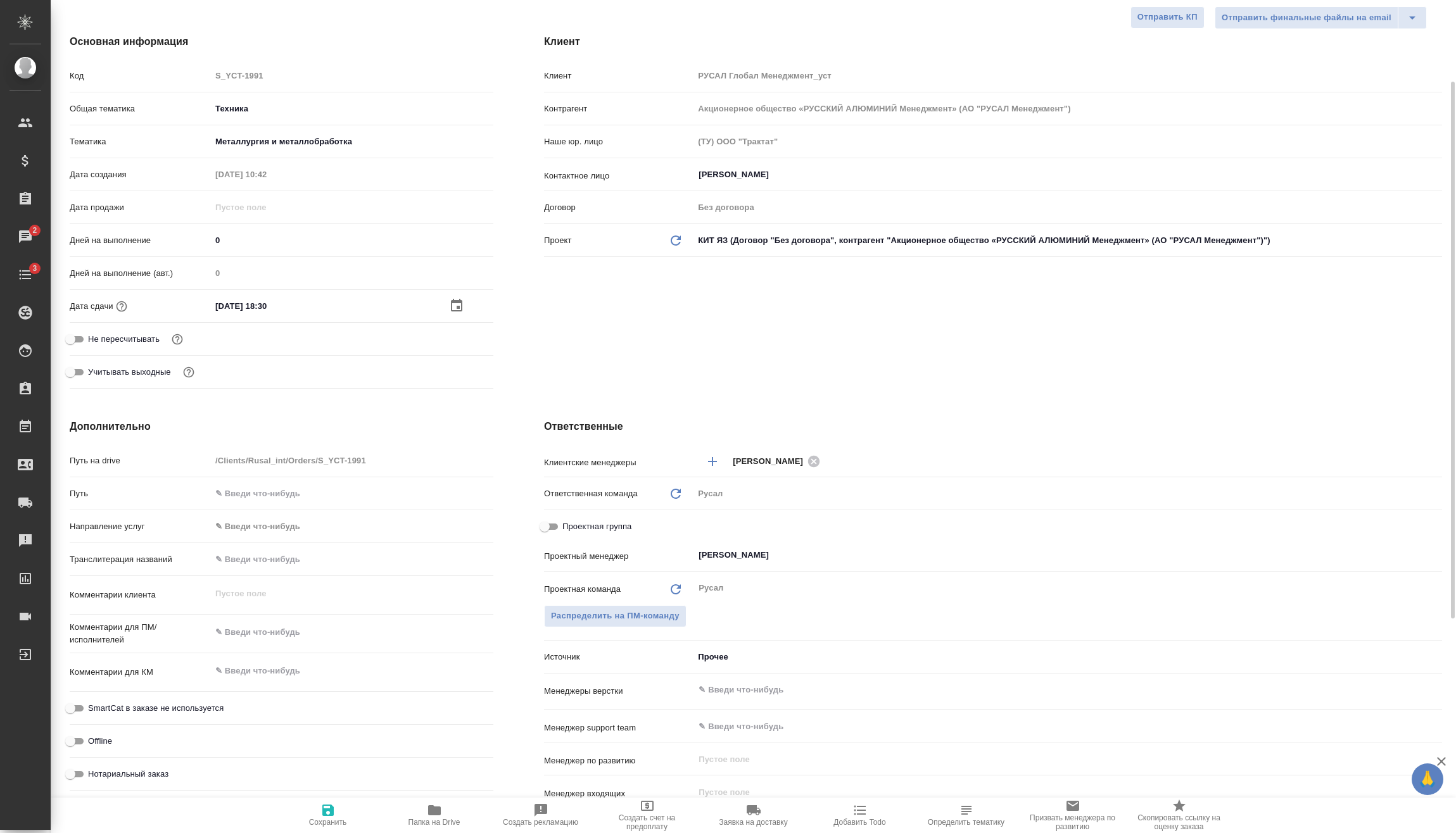
type textarea "x"
click at [306, 628] on textarea at bounding box center [352, 633] width 283 height 21
type textarea "x"
type textarea "2"
type textarea "x"
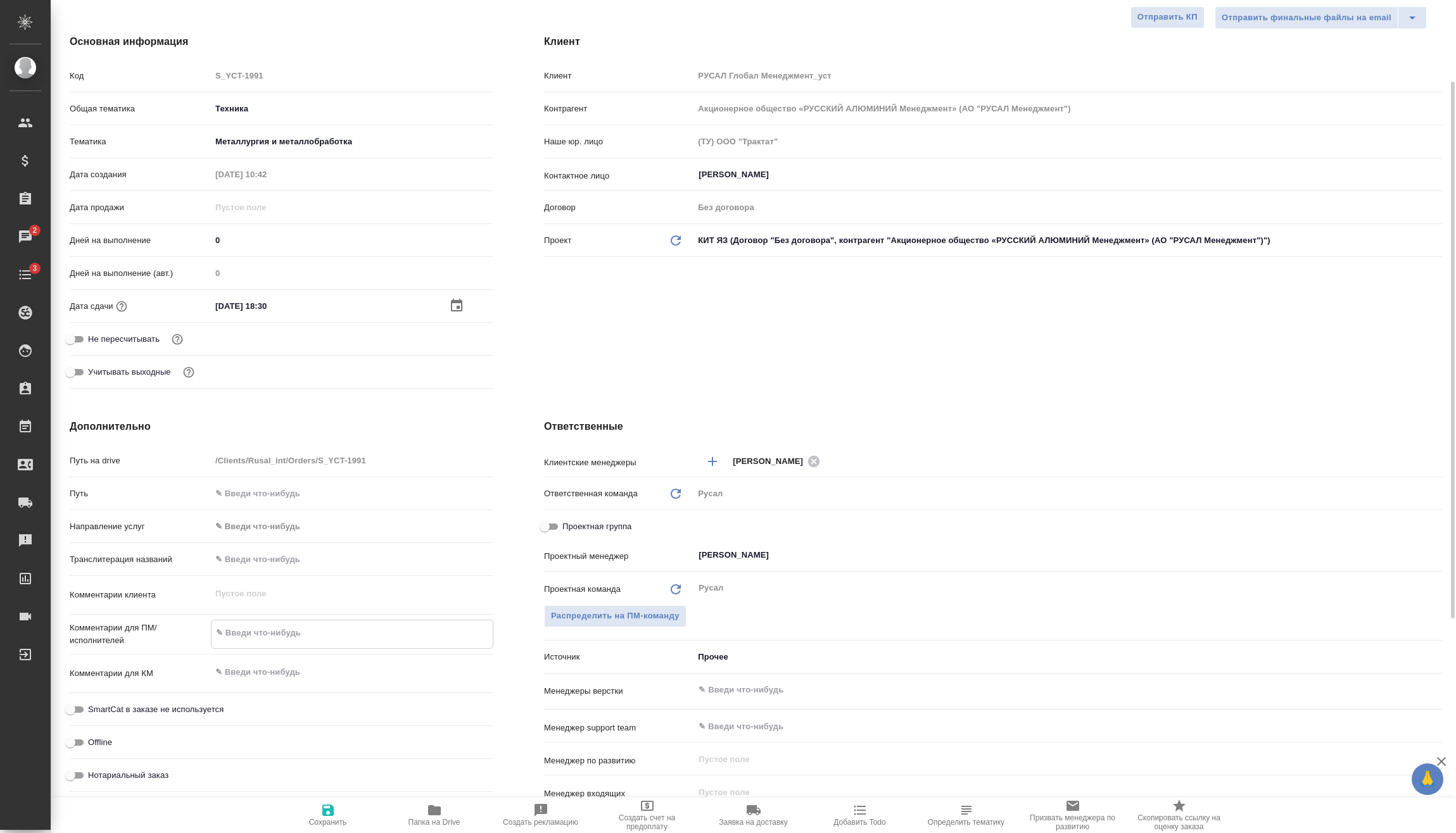
type textarea "x"
type textarea "26"
type textarea "x"
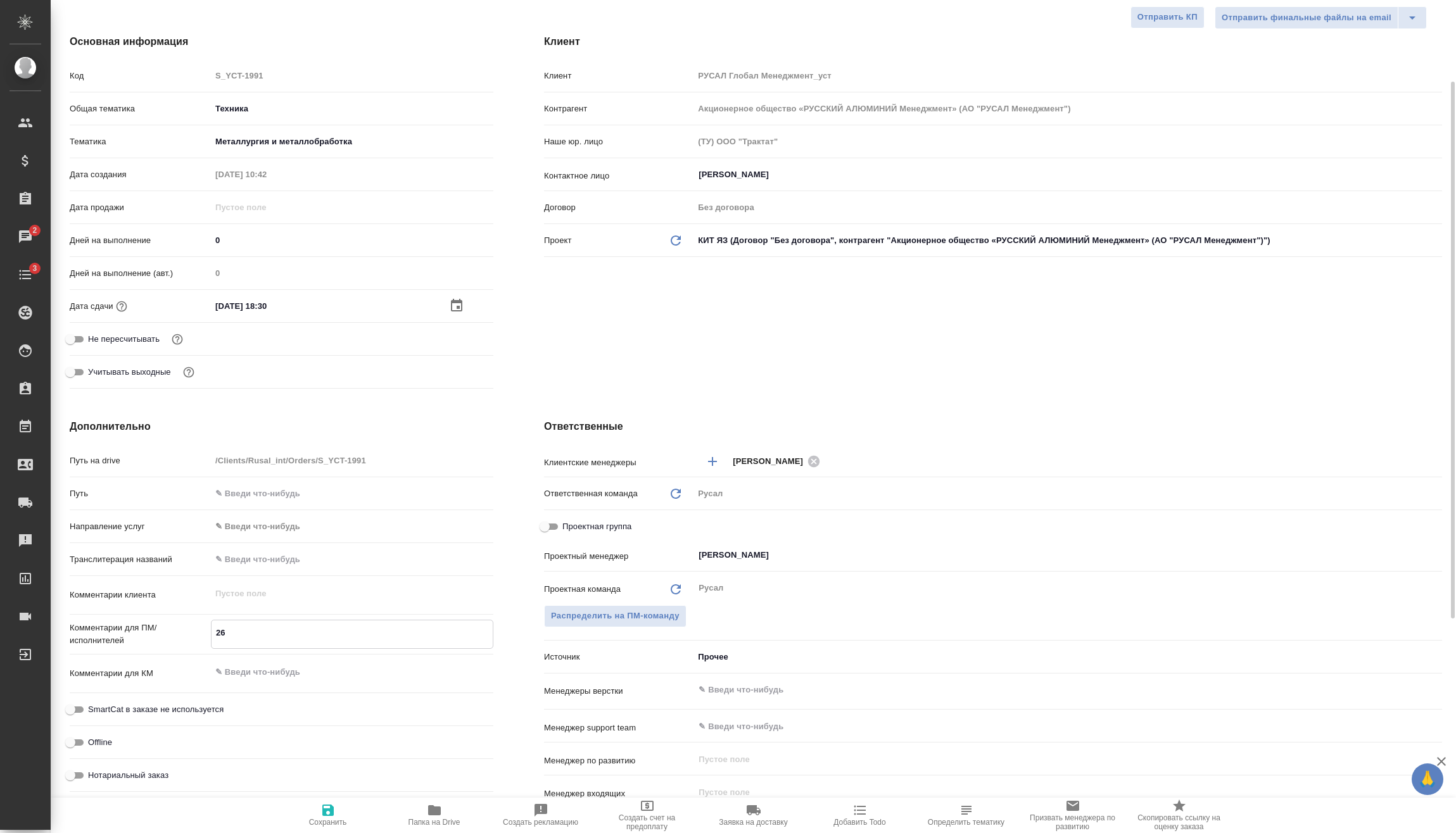
type textarea "x"
type textarea "26."
type textarea "x"
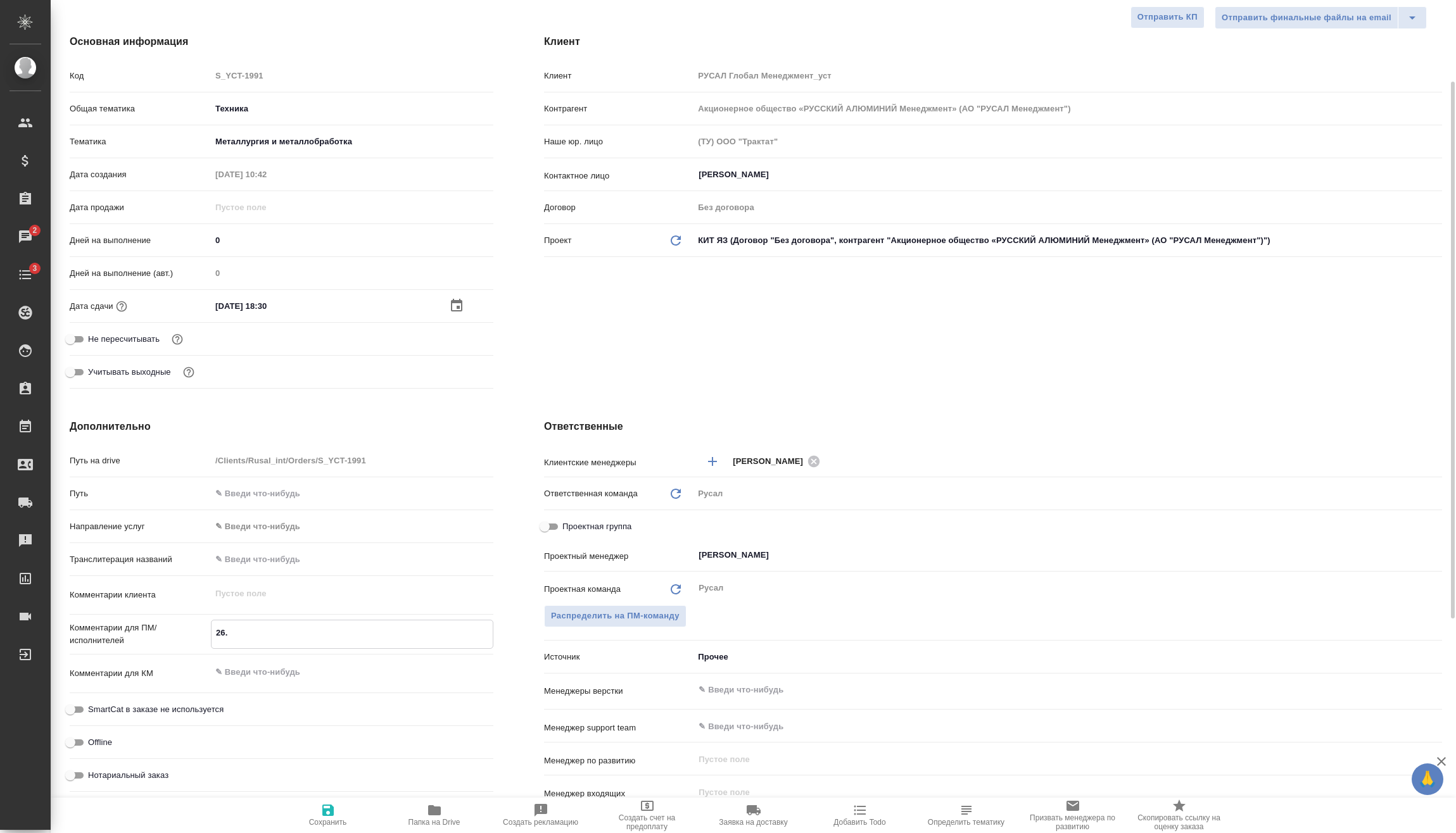
type textarea "26.0"
type textarea "x"
type textarea "26.08"
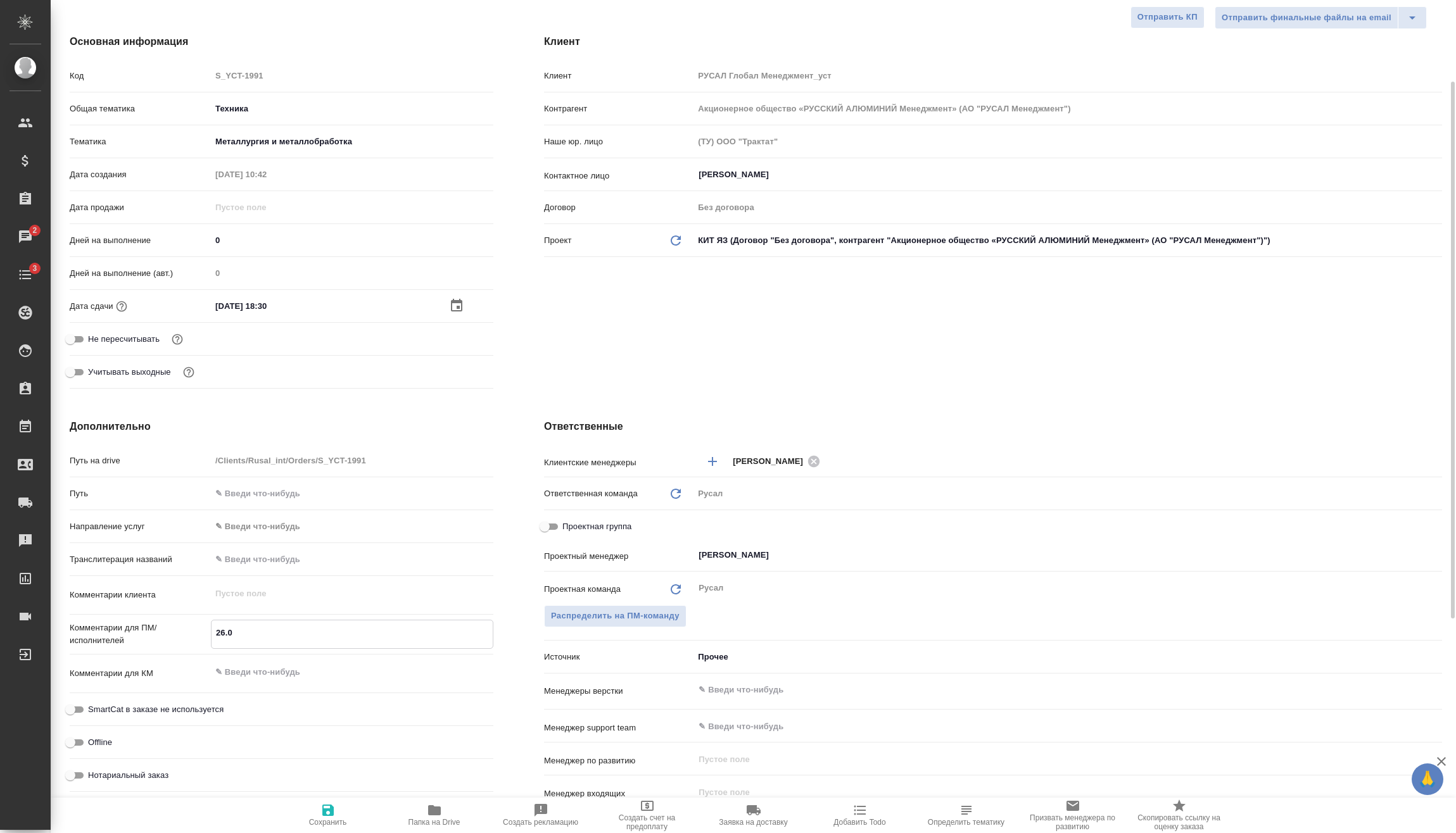
type textarea "x"
type textarea "26.08"
type textarea "x"
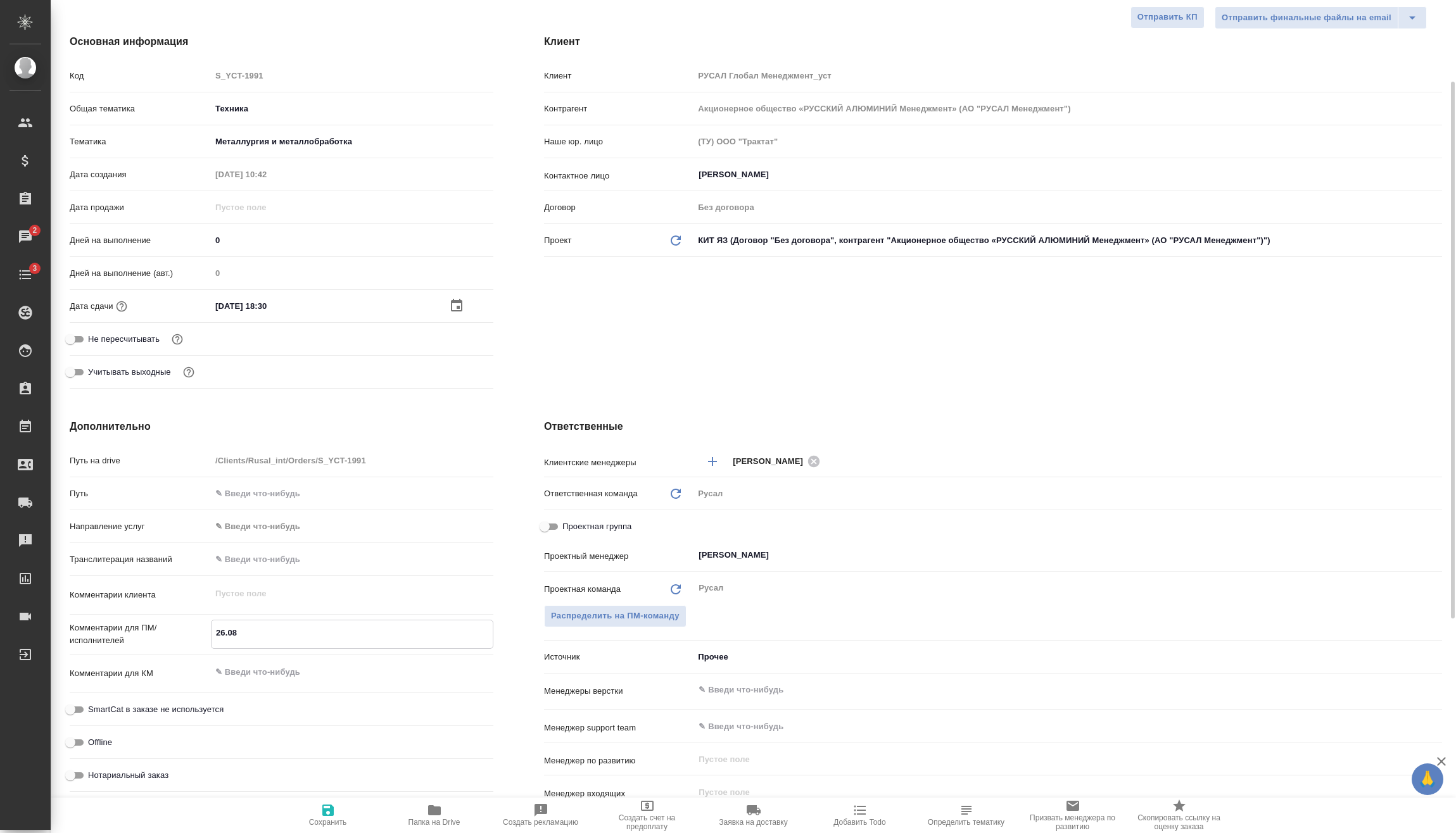
type textarea "x"
type textarea "26.08 М"
type textarea "x"
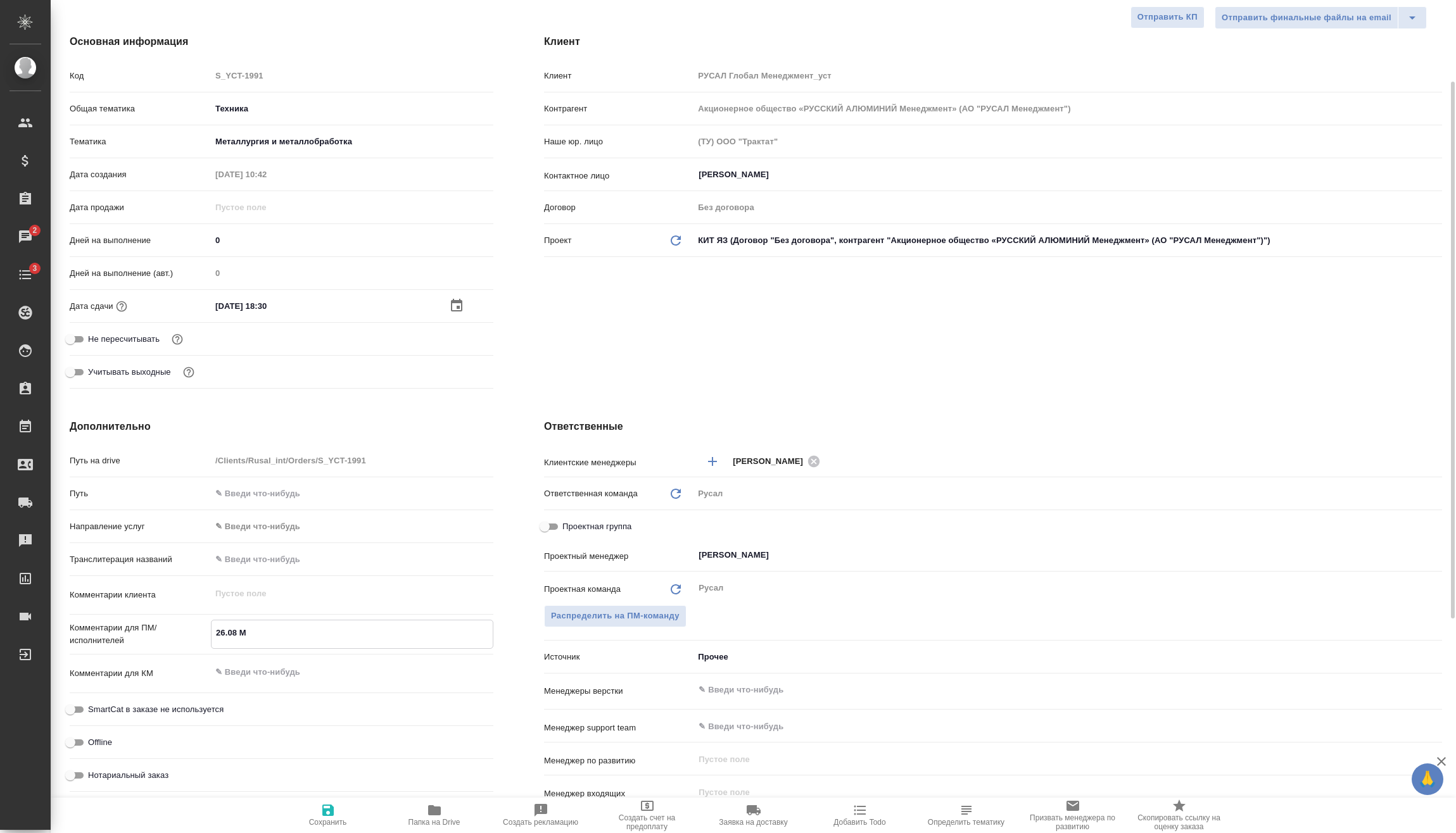
type textarea "x"
type textarea "26.08 Ми"
type textarea "x"
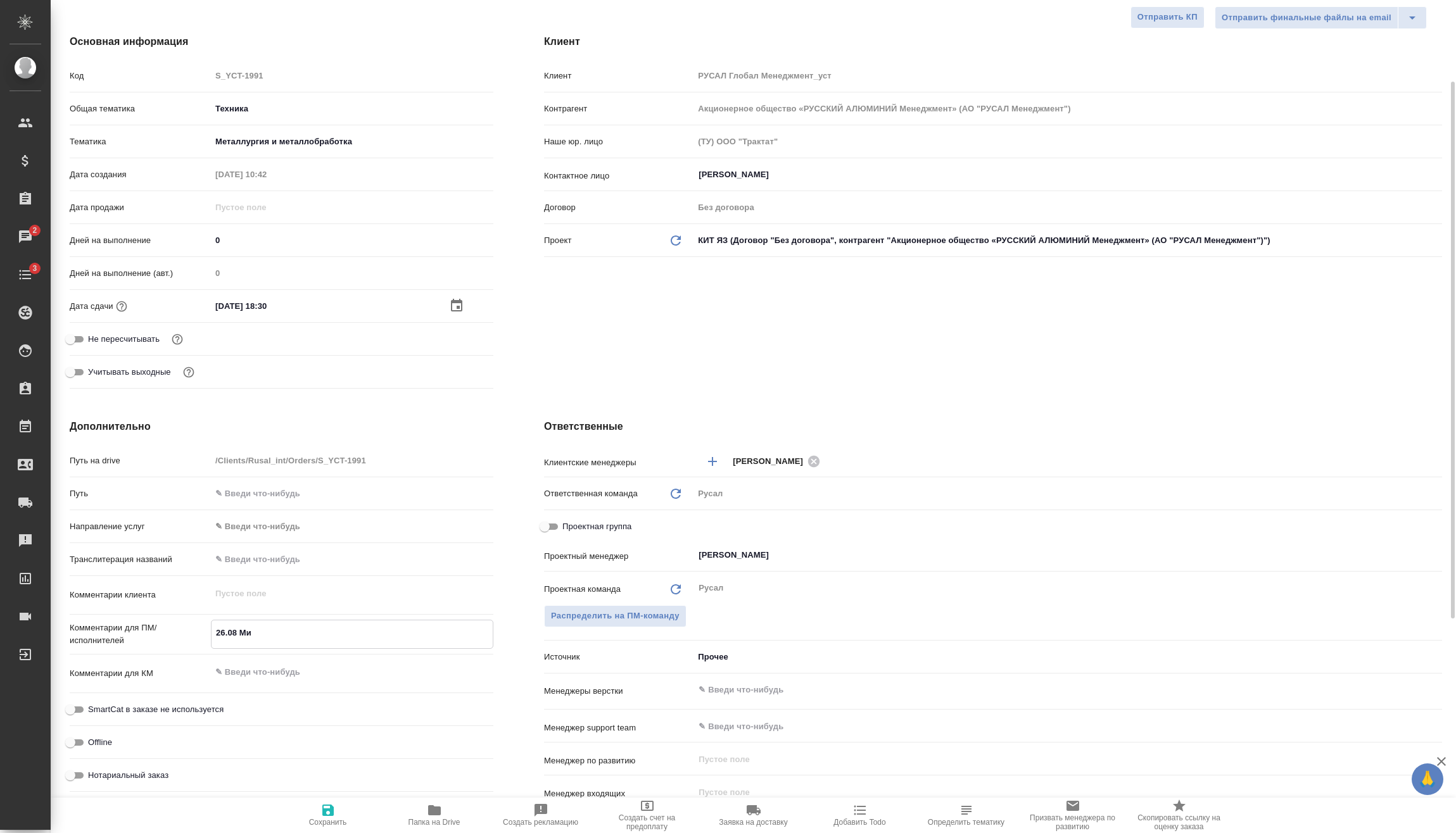
type textarea "26.08 Мир"
type textarea "x"
type textarea "26.08 Миро"
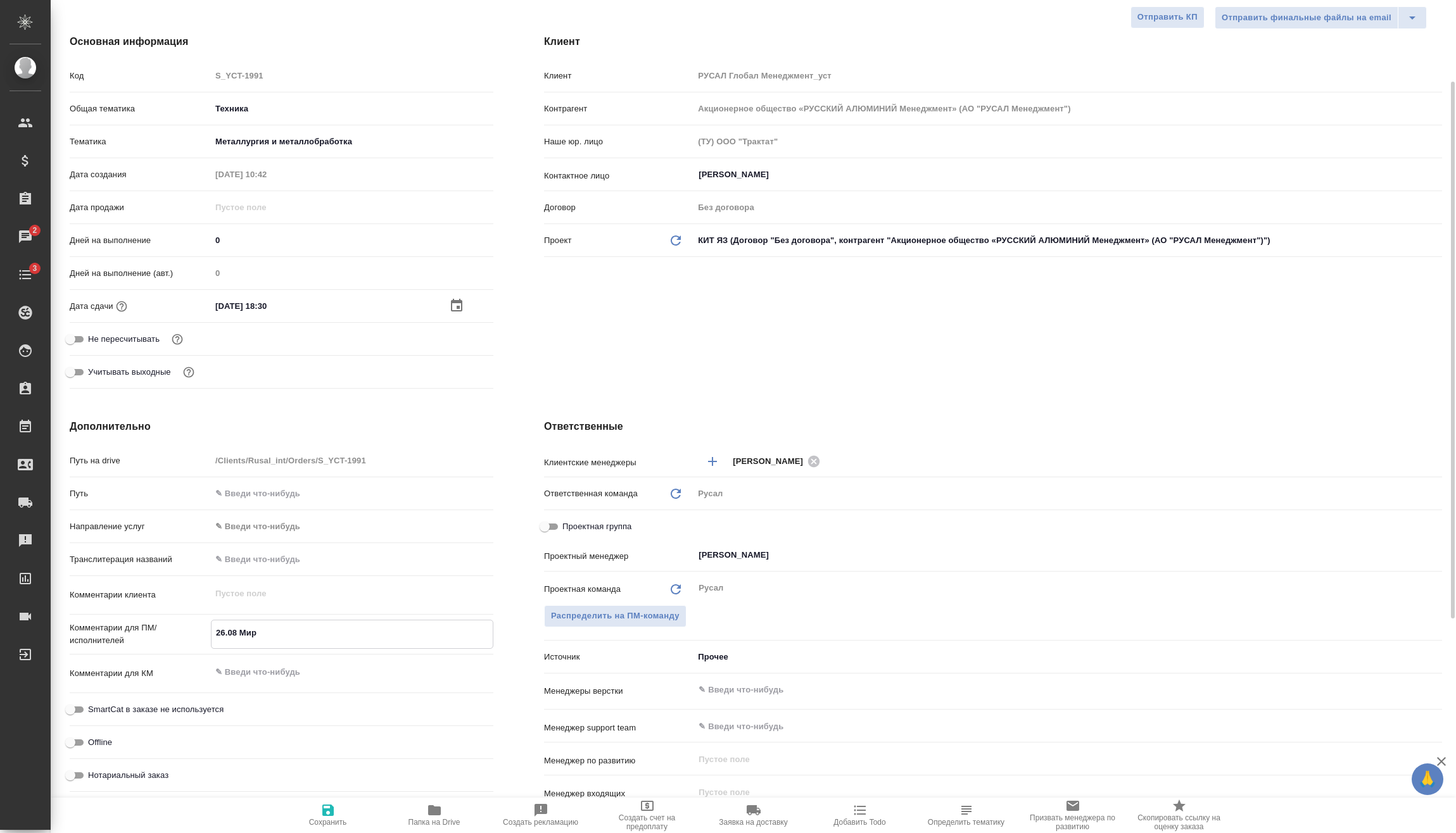
type textarea "x"
type textarea "26.08 [PERSON_NAME]"
type textarea "x"
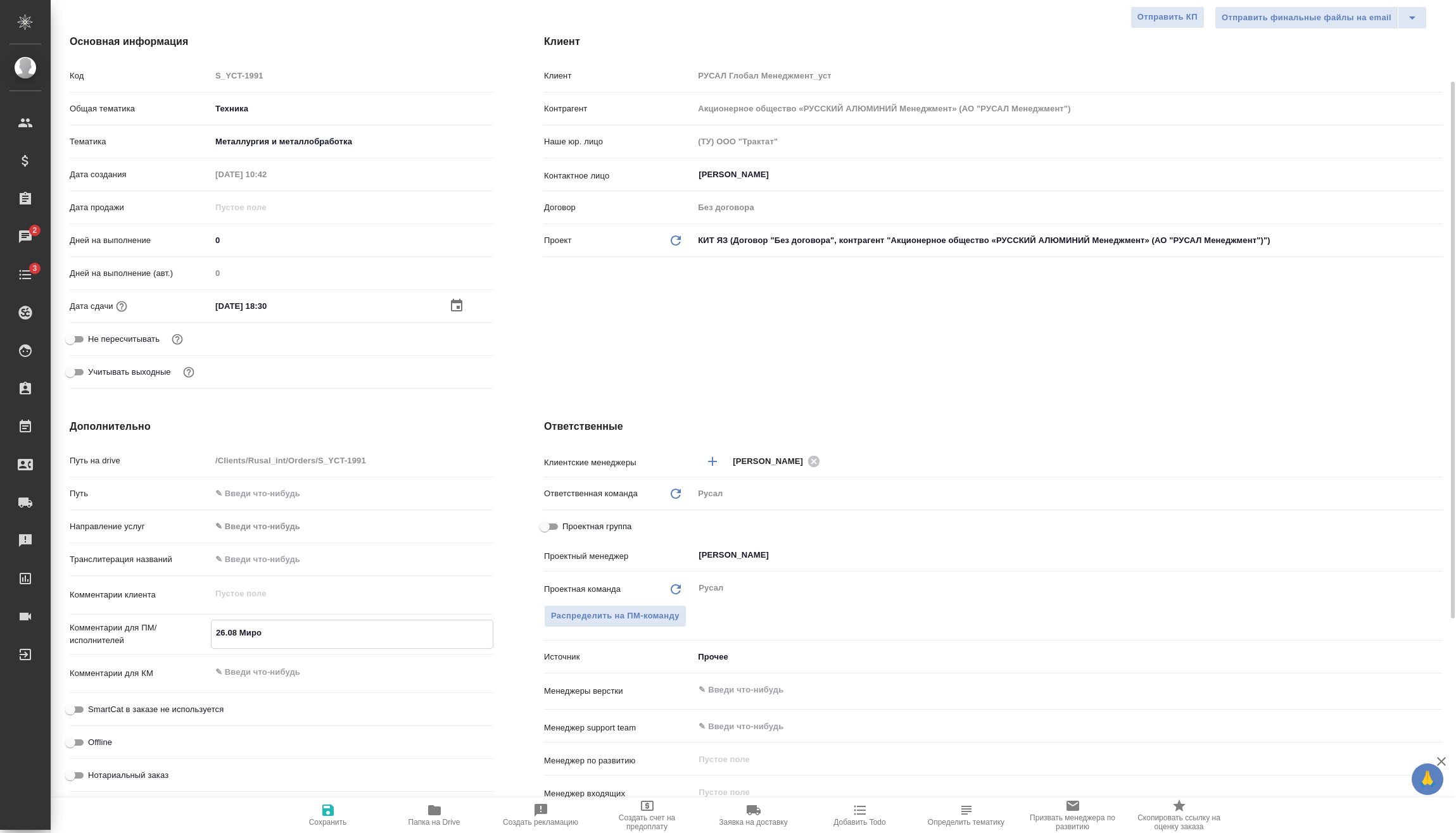
type textarea "x"
type textarea "26.08 Мироши"
type textarea "x"
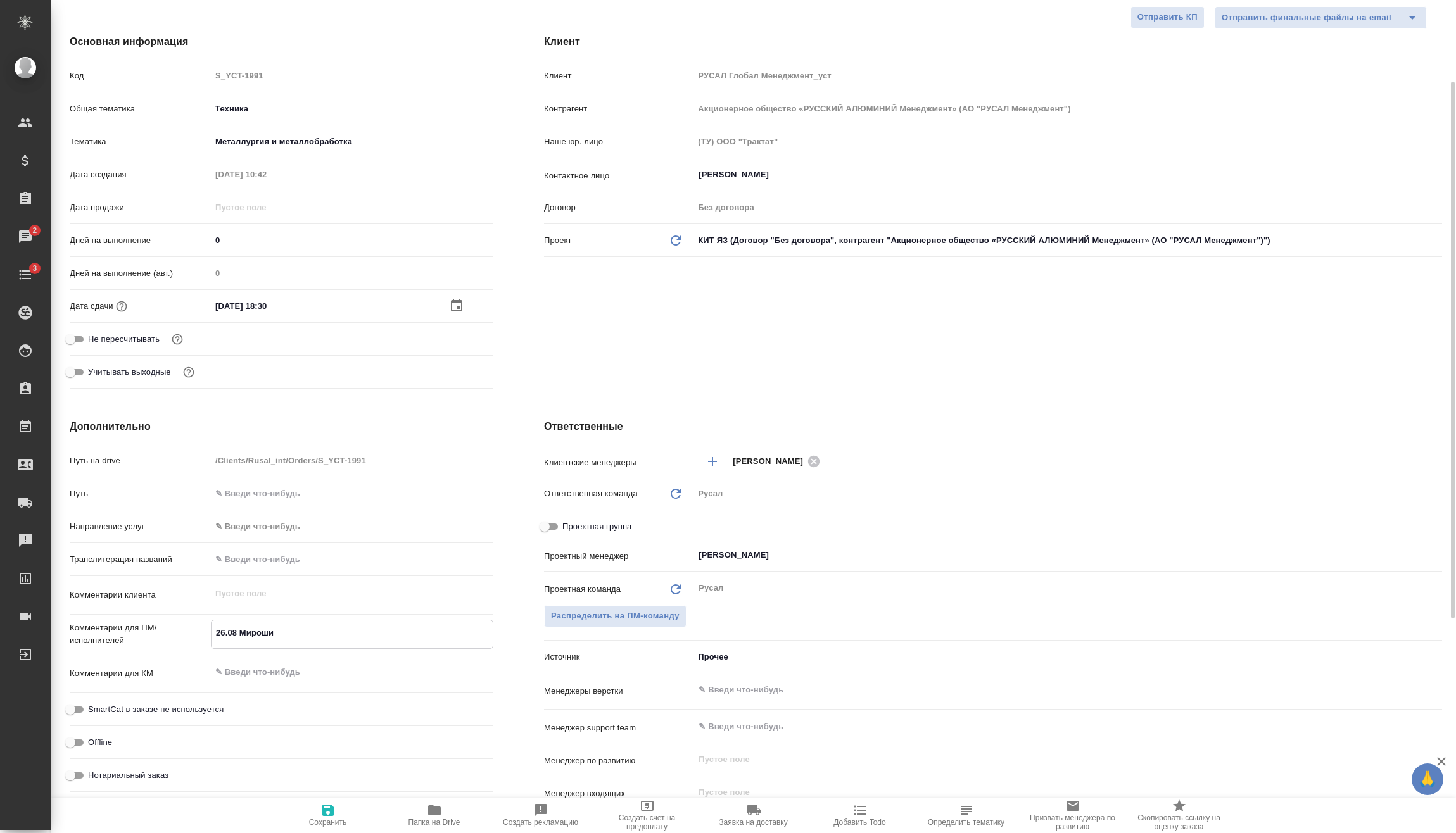
type textarea "x"
type textarea "26.08 Мирошин"
type textarea "x"
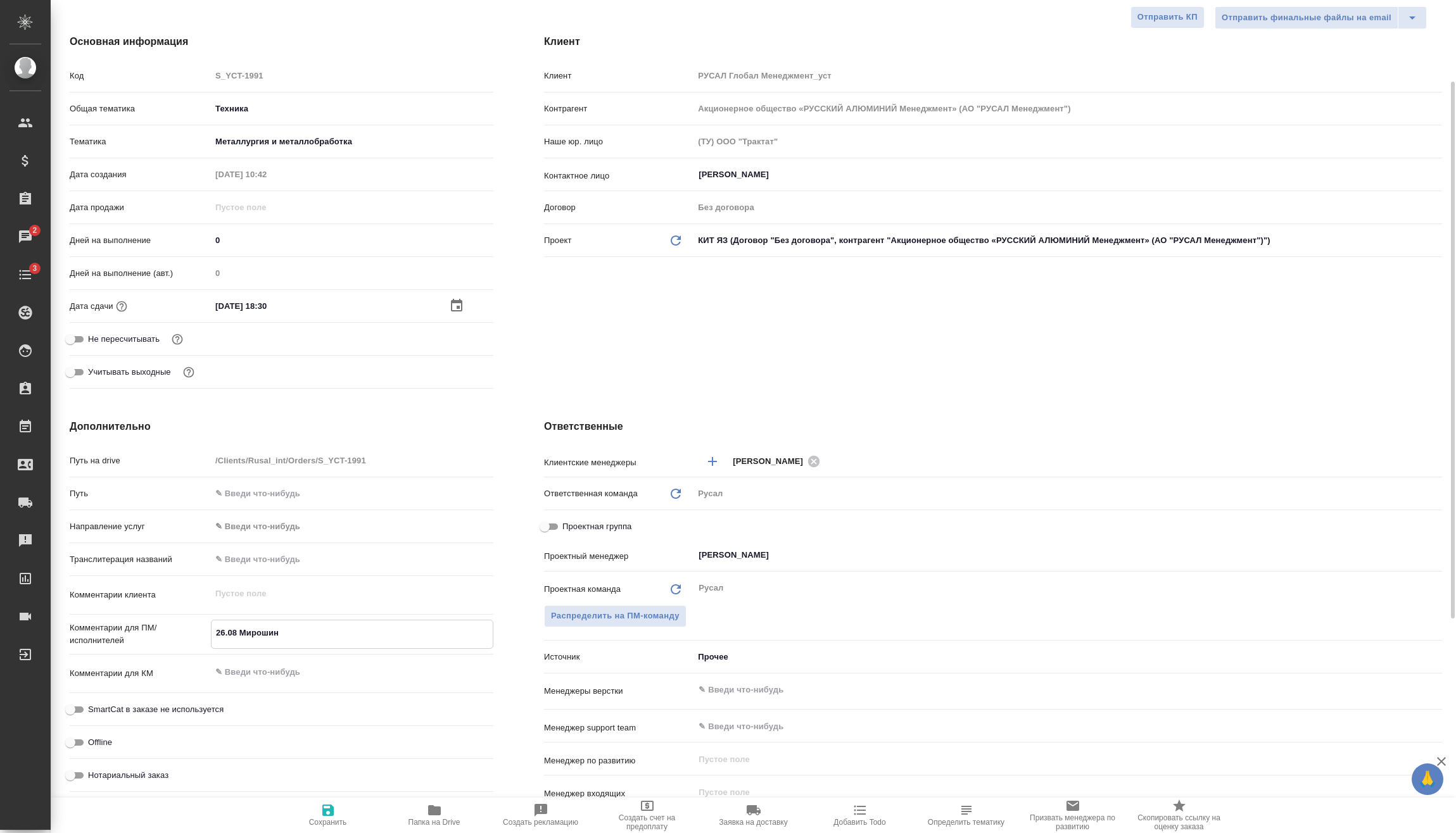
type textarea "26.08 [PERSON_NAME]"
type textarea "x"
type textarea "26.08 [PERSON_NAME]"
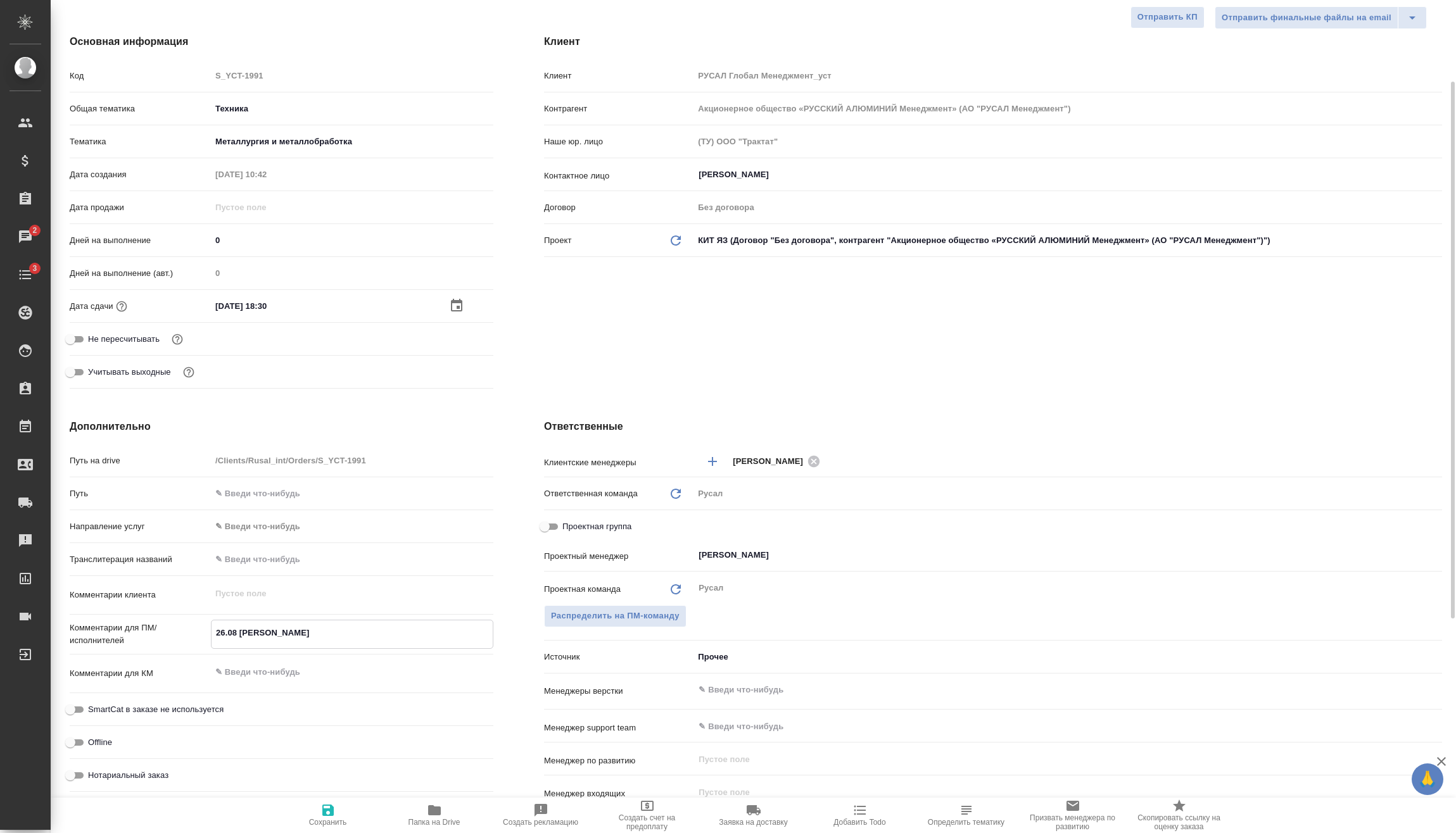
type textarea "x"
type textarea "26.08 [PERSON_NAME] о"
type textarea "x"
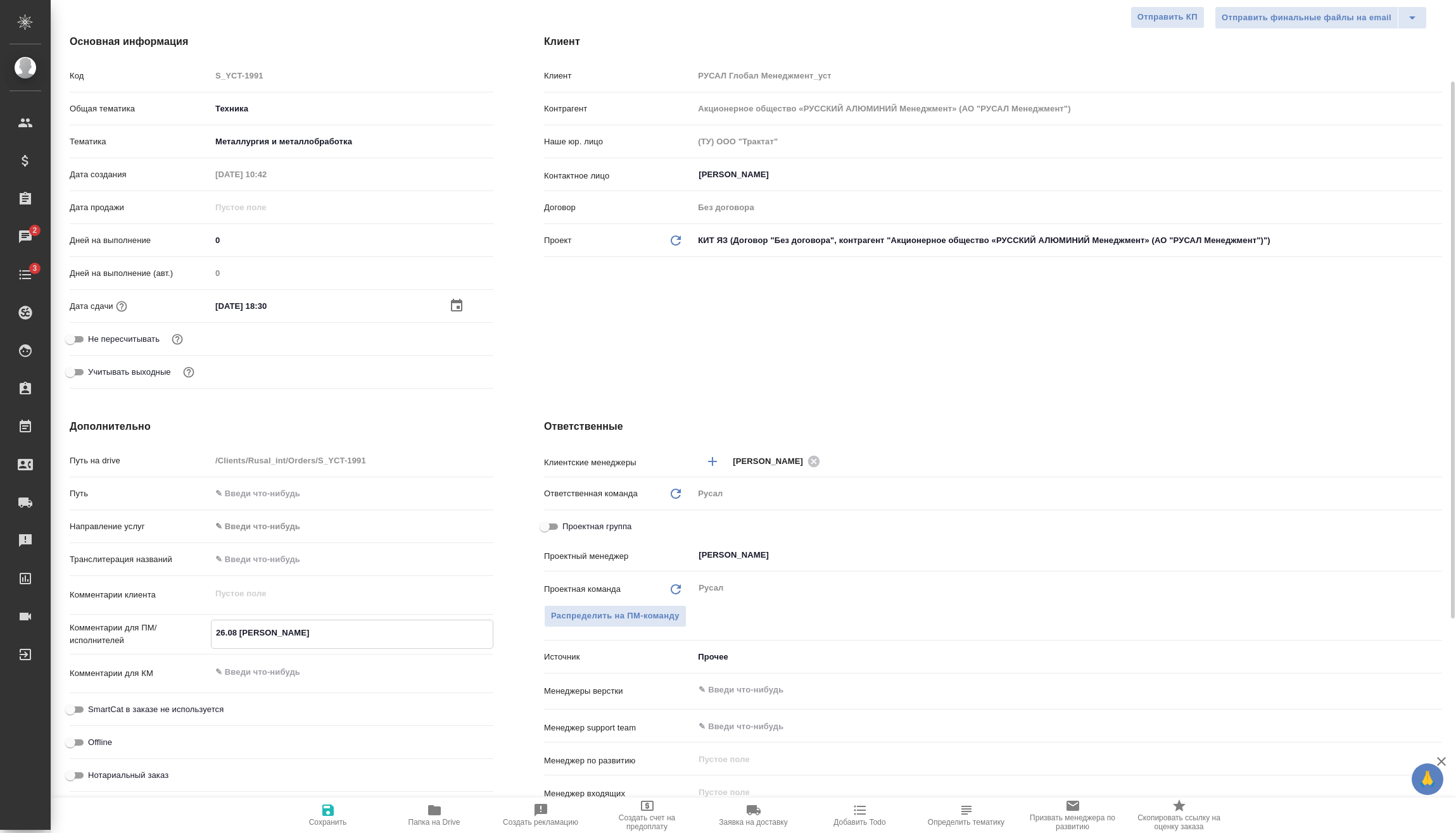
type textarea "x"
type textarea "26.08 [PERSON_NAME] он"
type textarea "x"
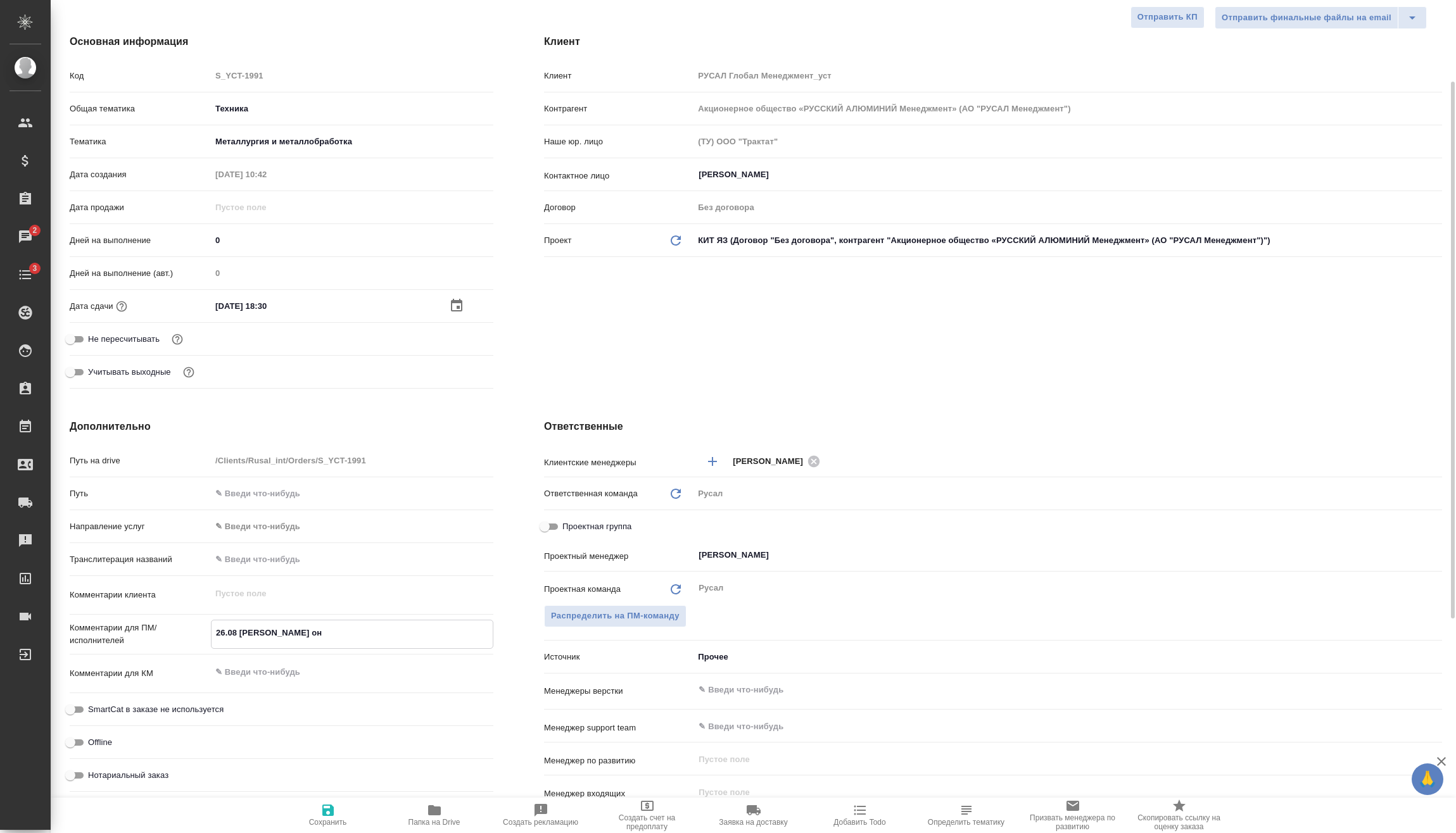
type textarea "x"
type textarea "26.08 [PERSON_NAME] онл"
type textarea "x"
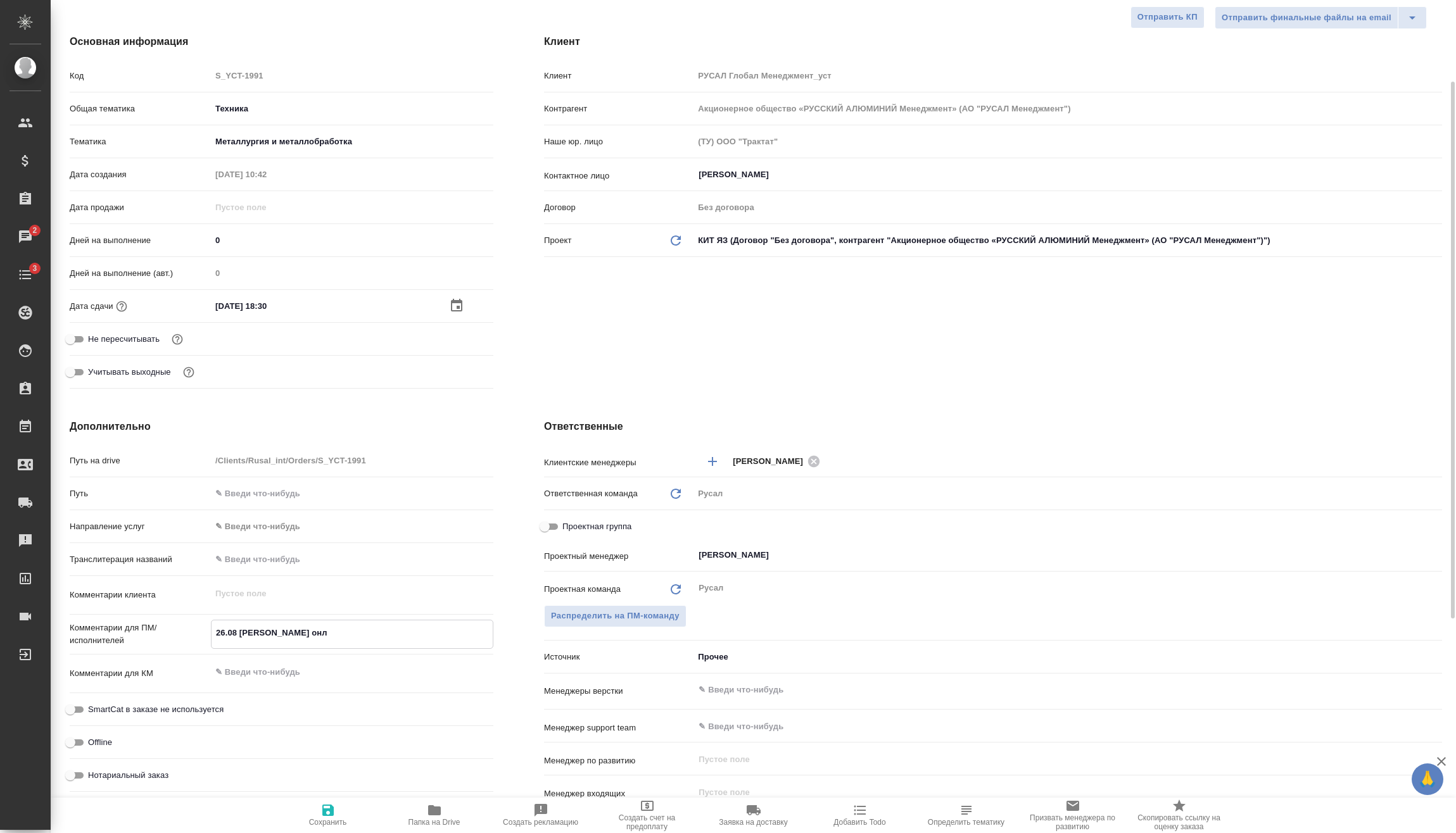
type textarea "26.08 [PERSON_NAME] онла"
type textarea "x"
type textarea "26.08 [PERSON_NAME]"
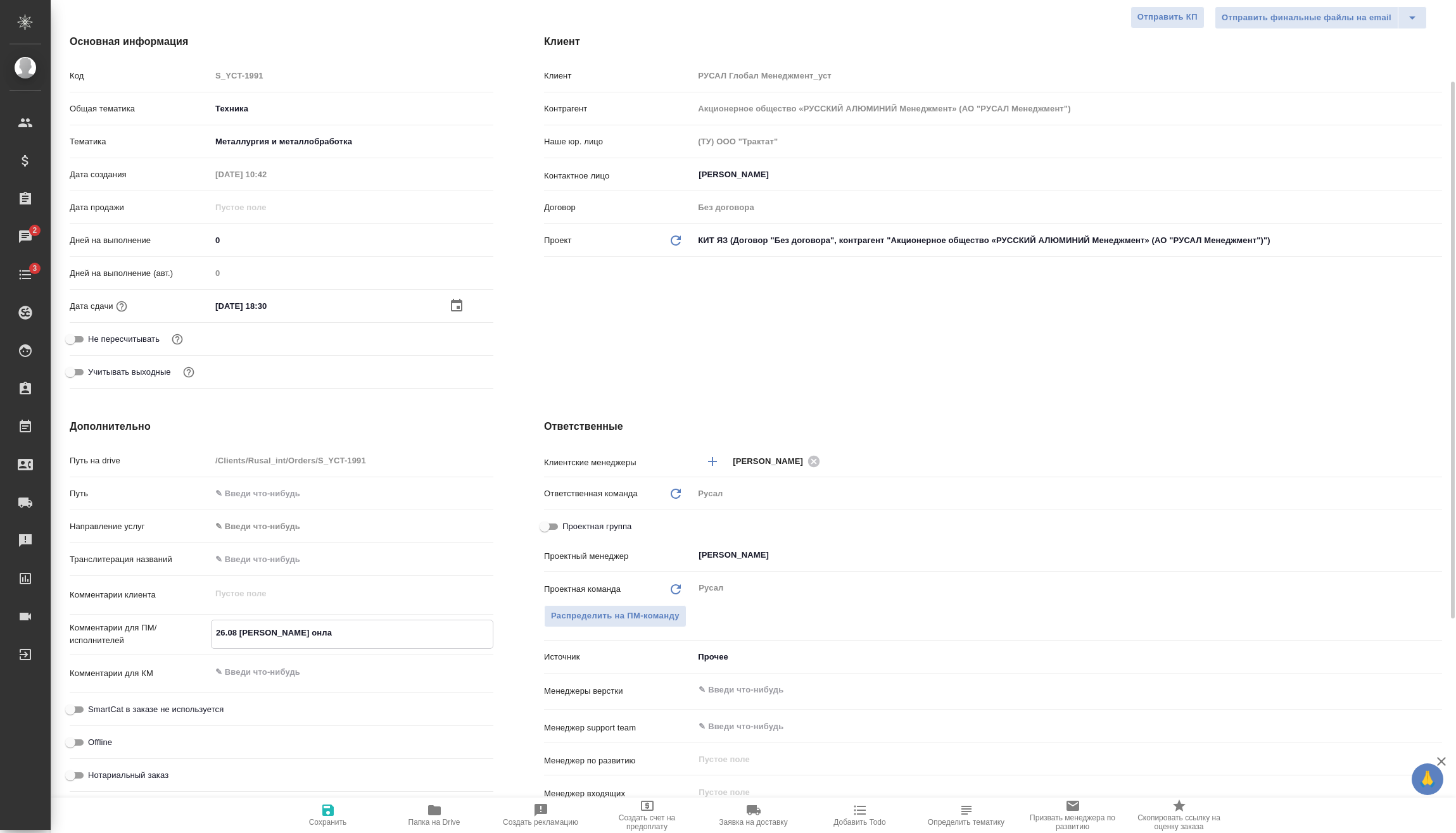
type textarea "x"
type textarea "26.08 [PERSON_NAME] онлайн"
type textarea "x"
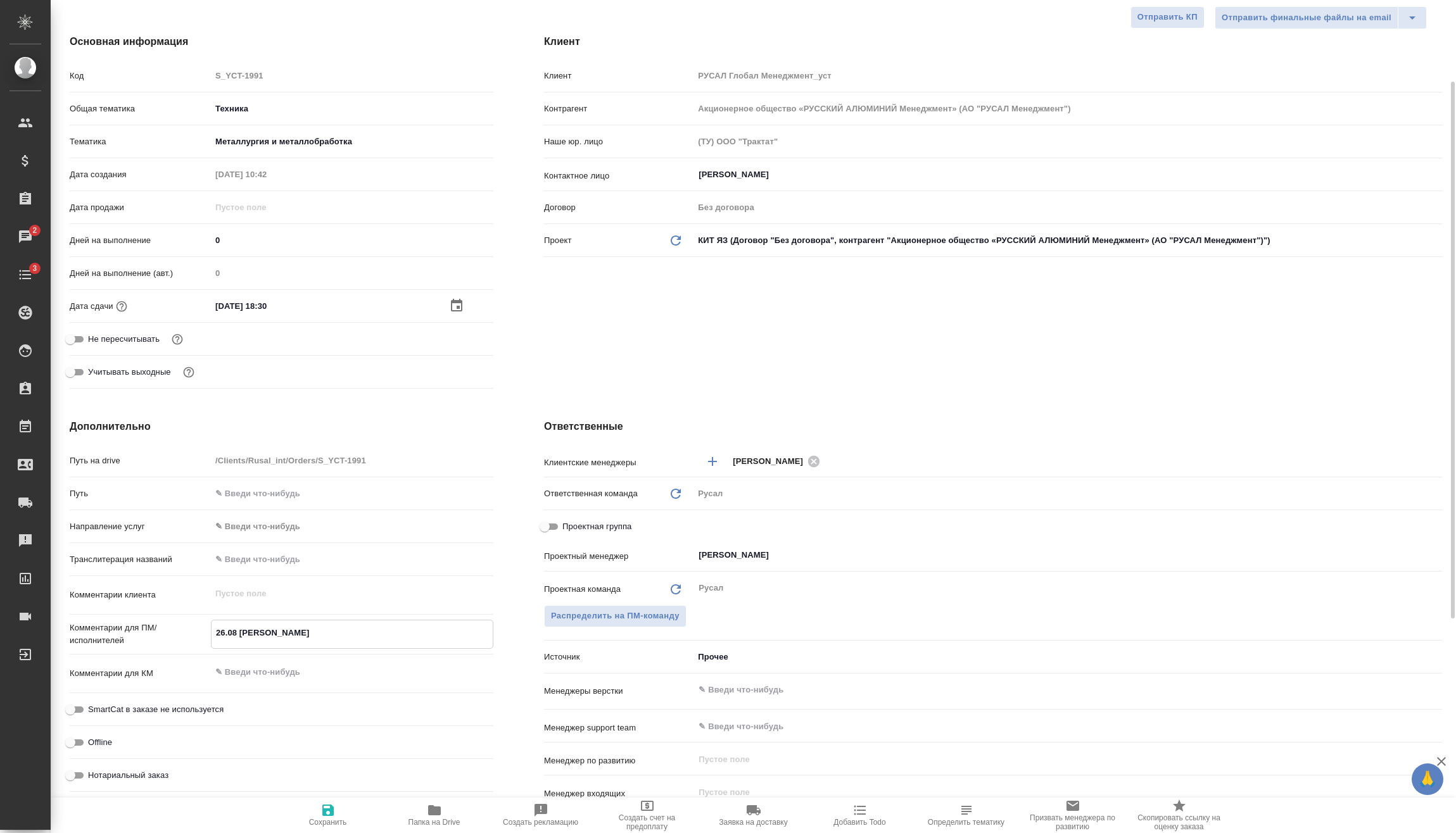
type textarea "x"
type textarea "26.08 [PERSON_NAME] онлайн"
type textarea "x"
click at [342, 818] on span "Сохранить" at bounding box center [328, 815] width 91 height 24
type textarea "x"
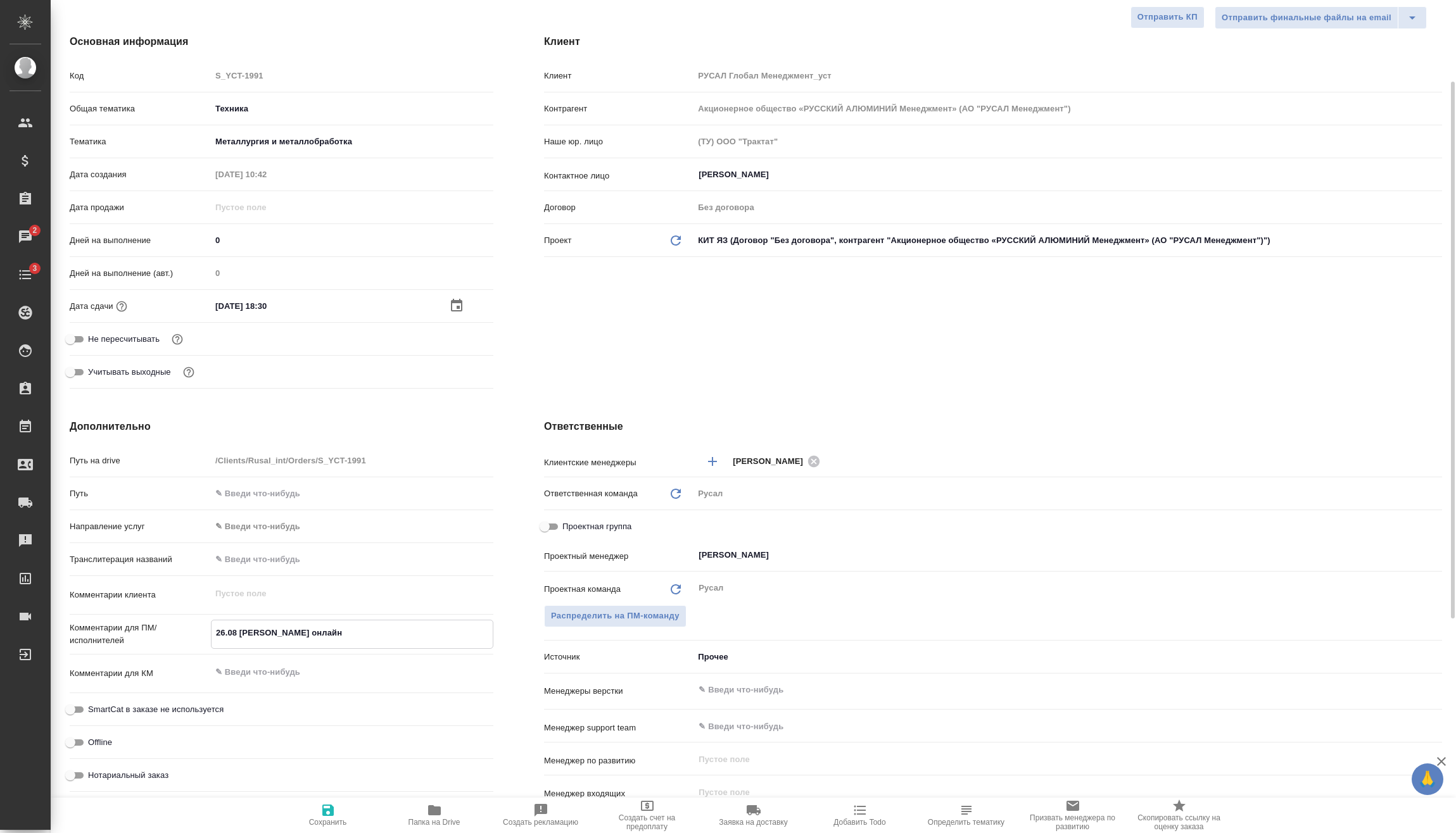
type textarea "x"
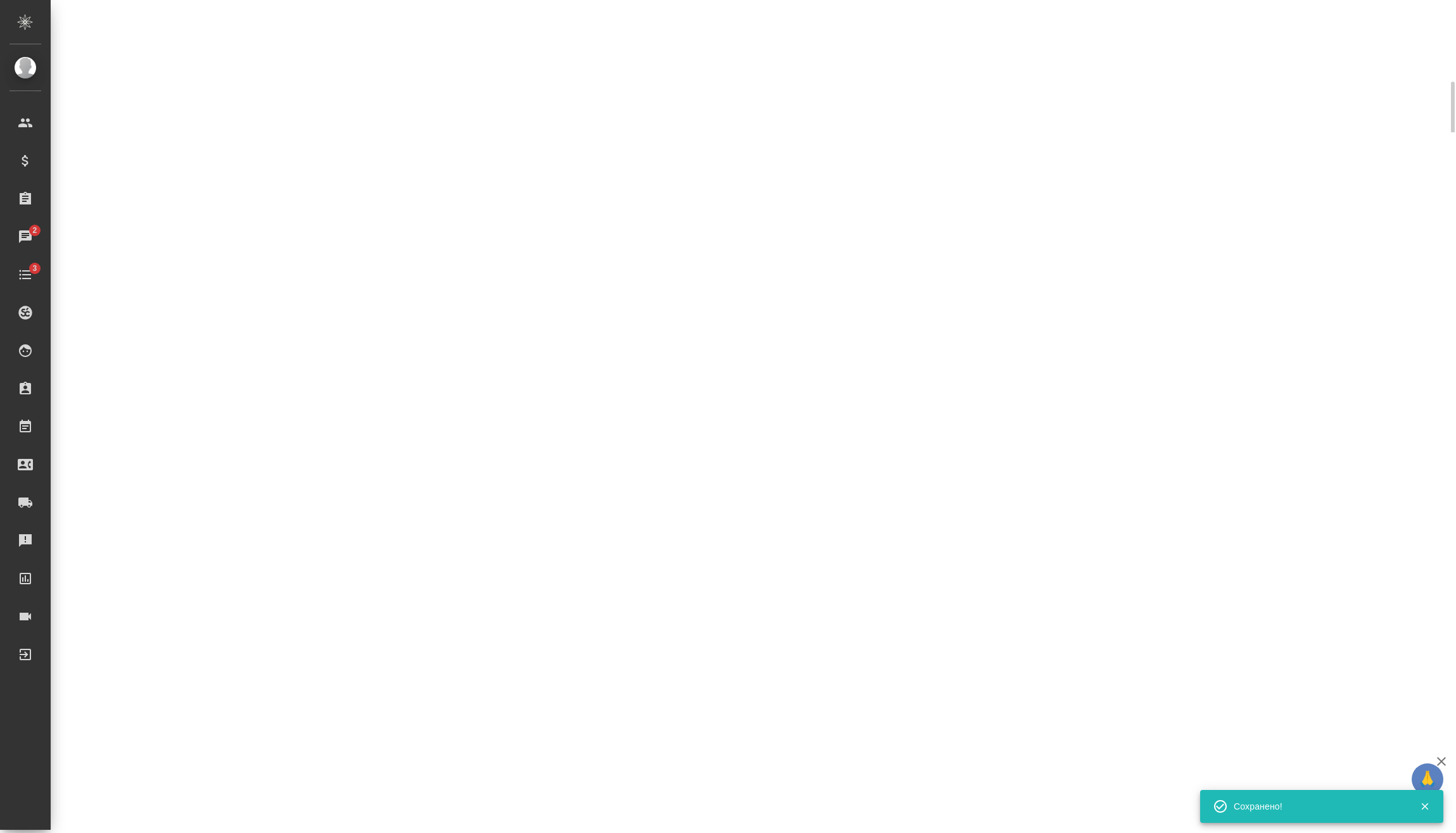
select select "RU"
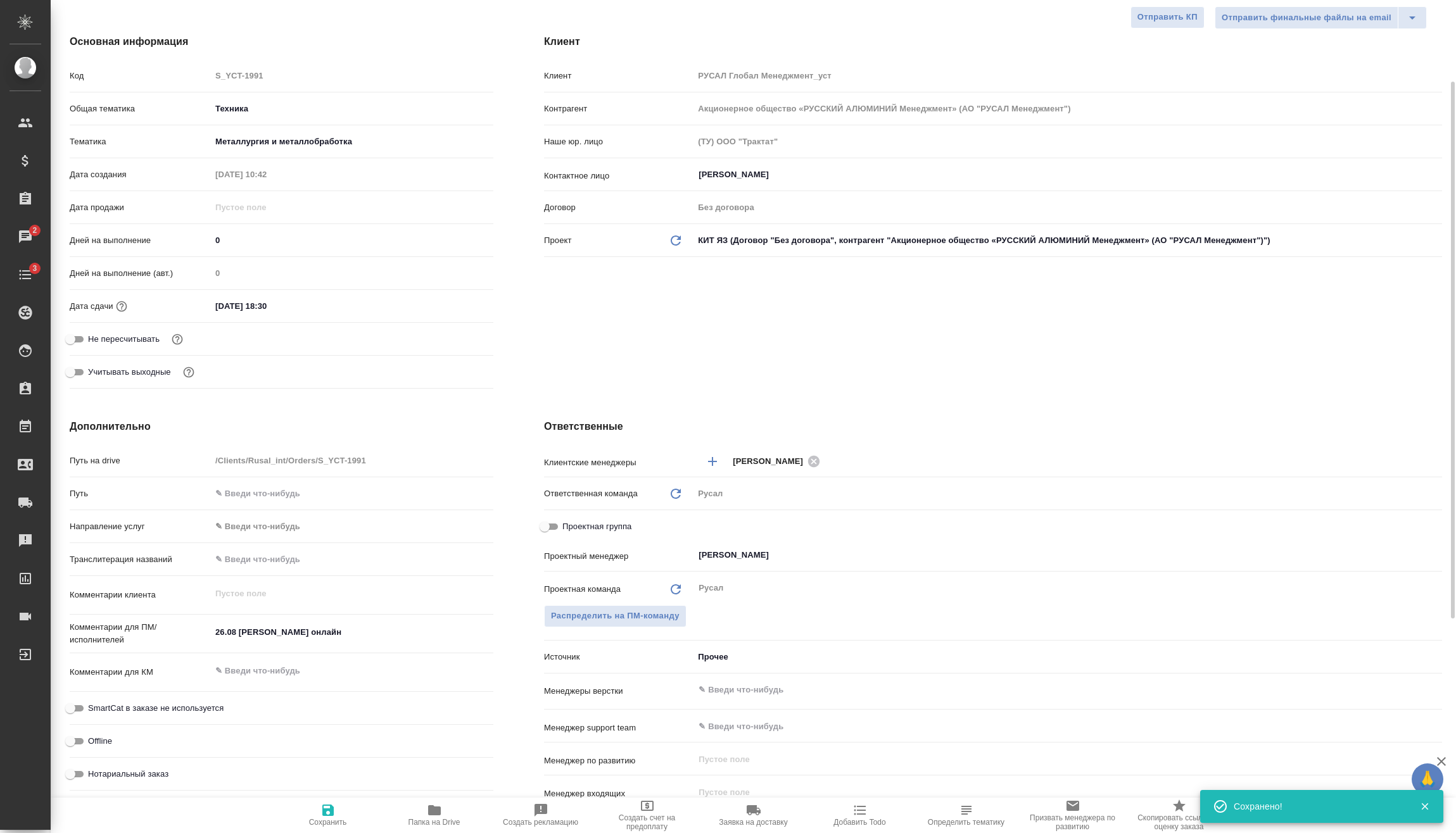
type textarea "x"
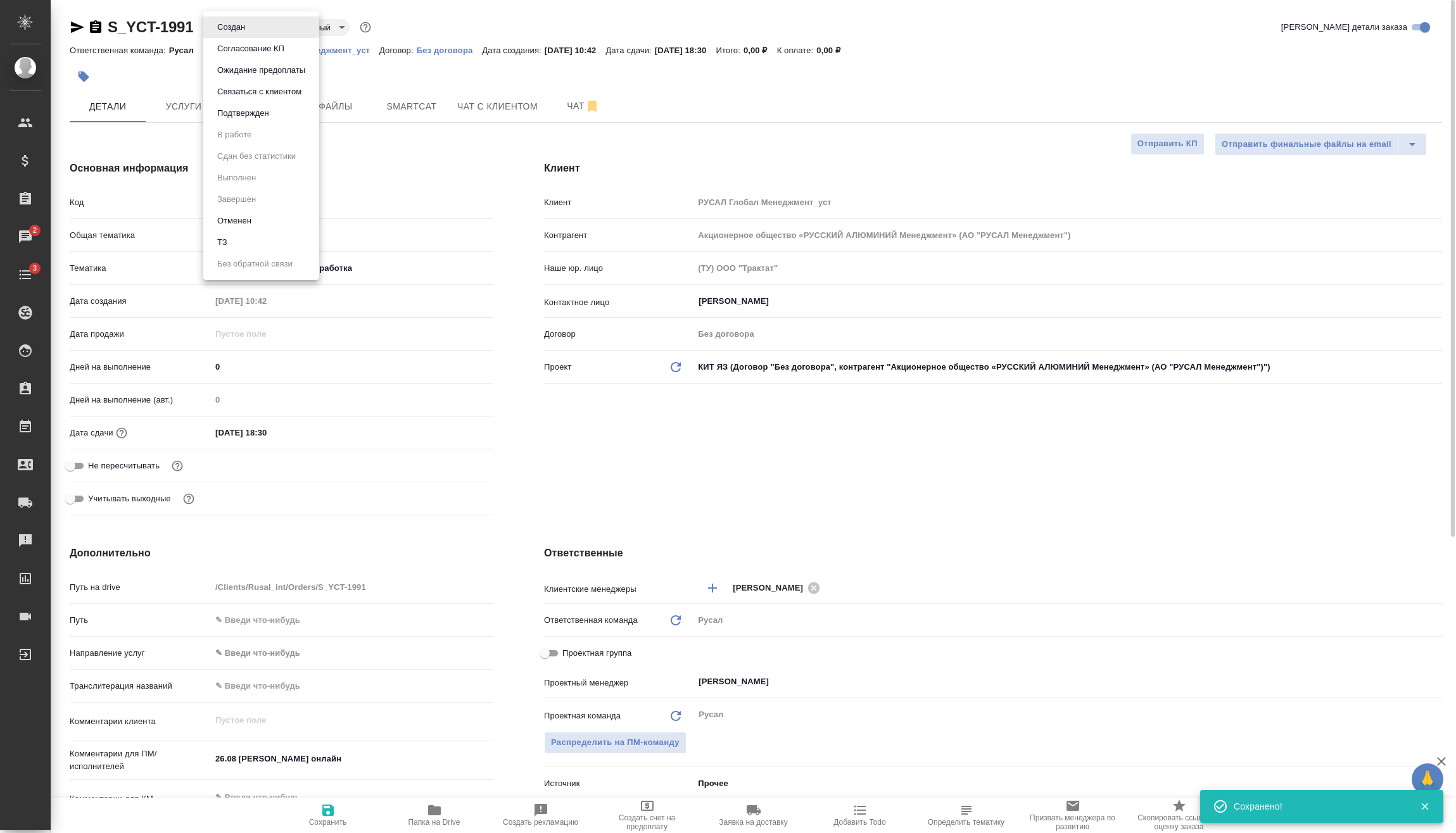
click at [241, 34] on body "🙏 .cls-1 fill:#fff; AWATERA [PERSON_NAME] Спецификации Заказы 2 Чаты 3 Todo Про…" at bounding box center [728, 416] width 1456 height 833
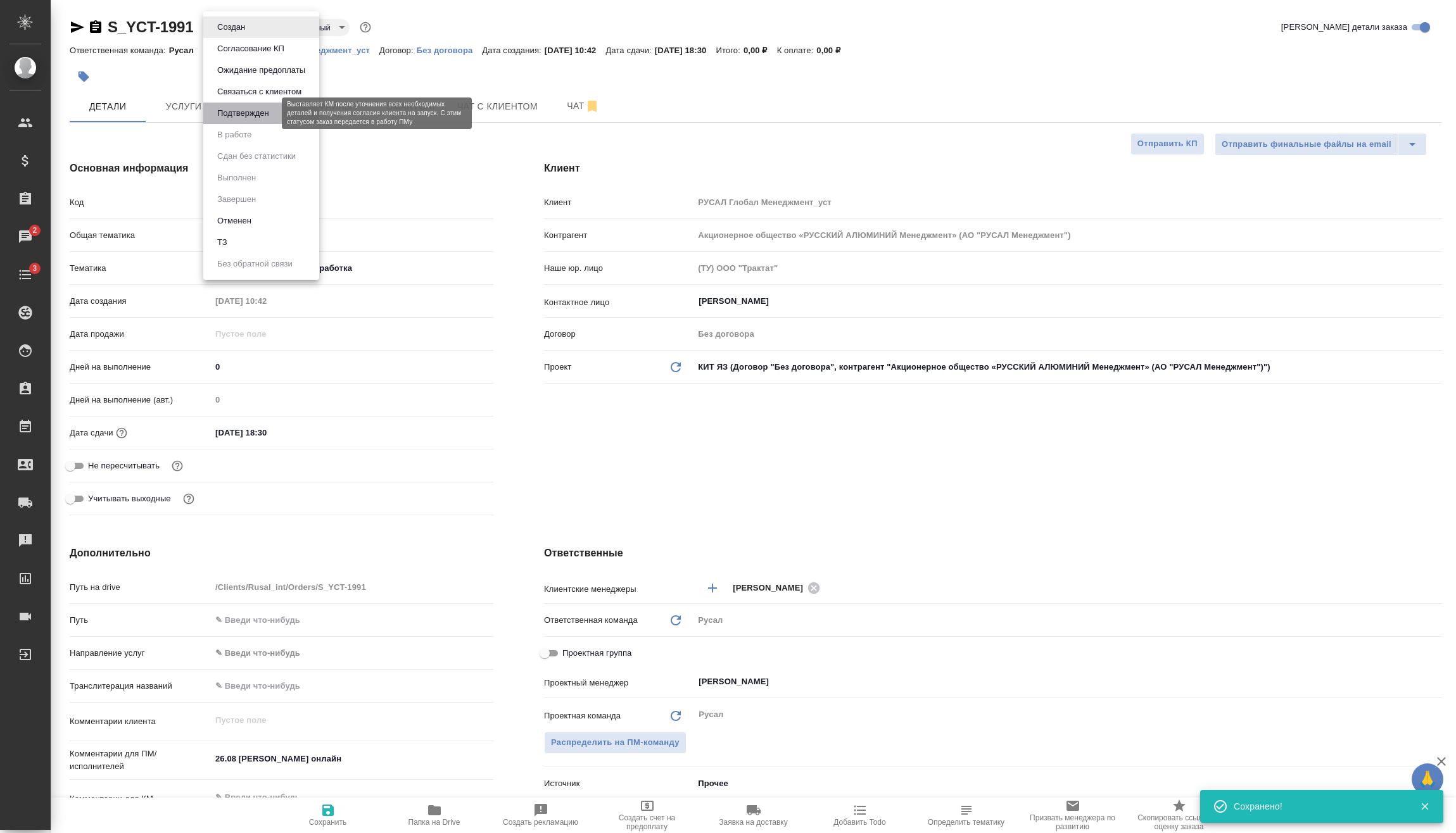
click at [252, 112] on button "Подтвержден" at bounding box center [243, 113] width 59 height 14
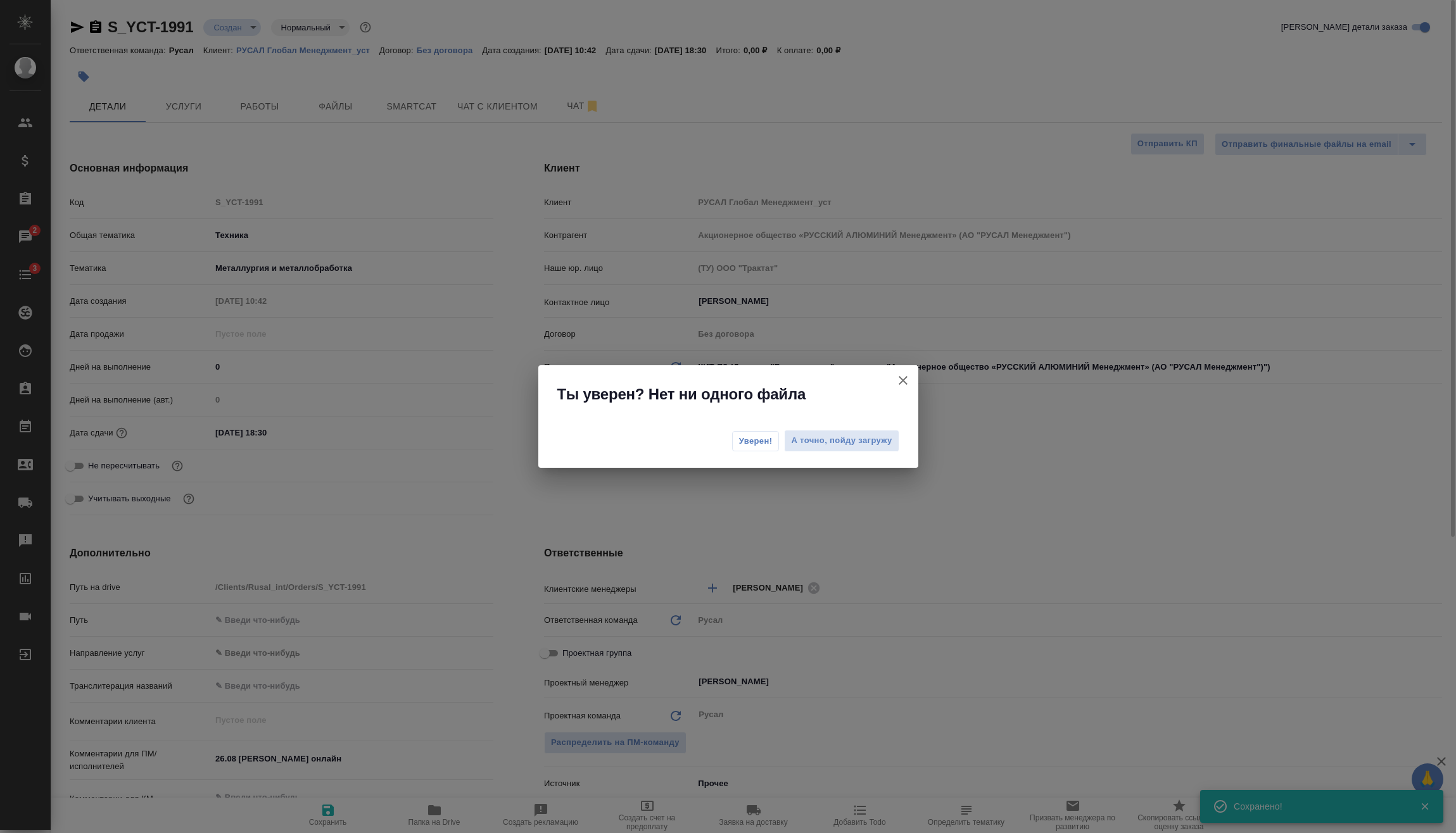
click at [758, 437] on button "Уверен!" at bounding box center [756, 441] width 48 height 20
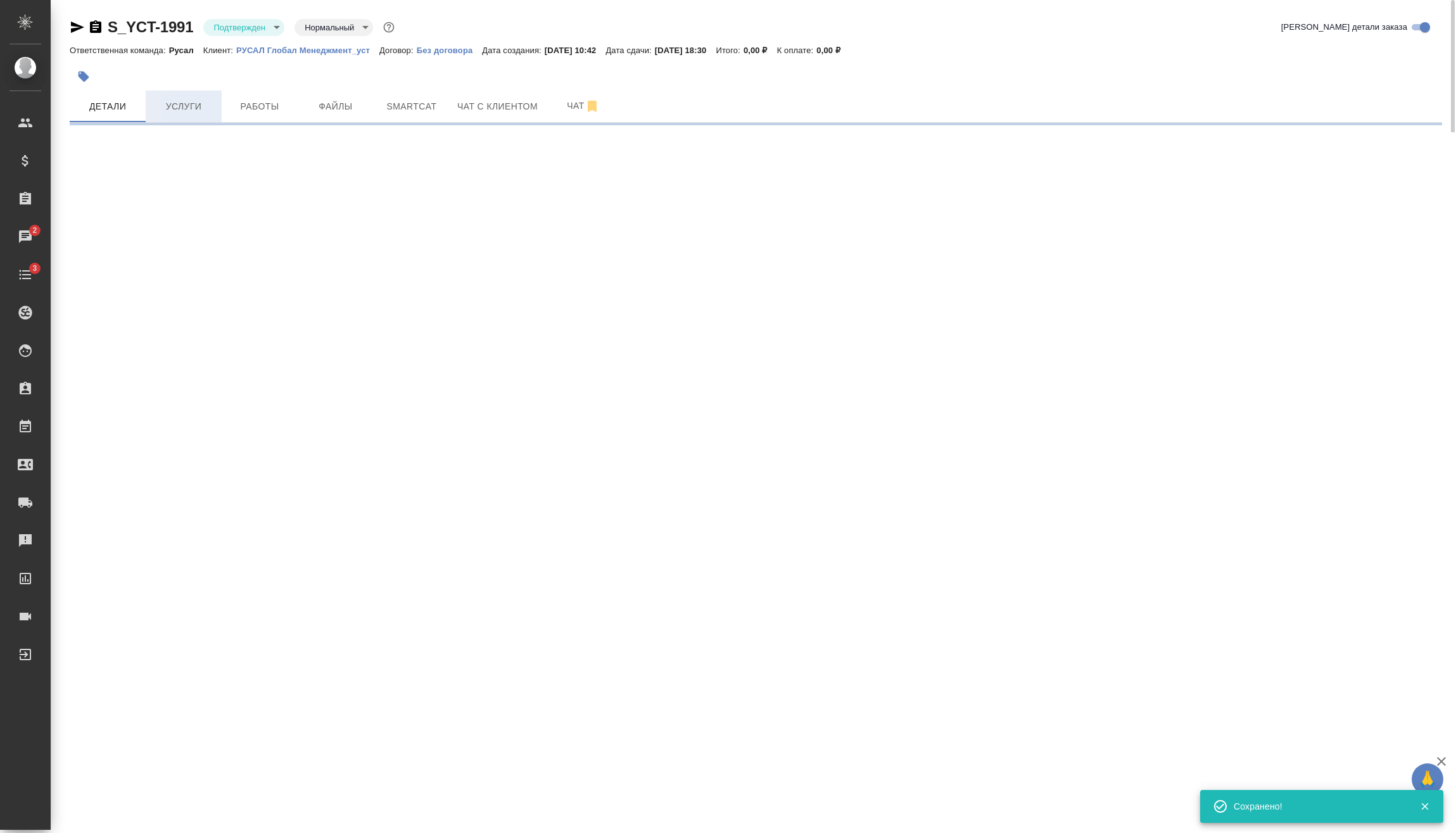
select select "RU"
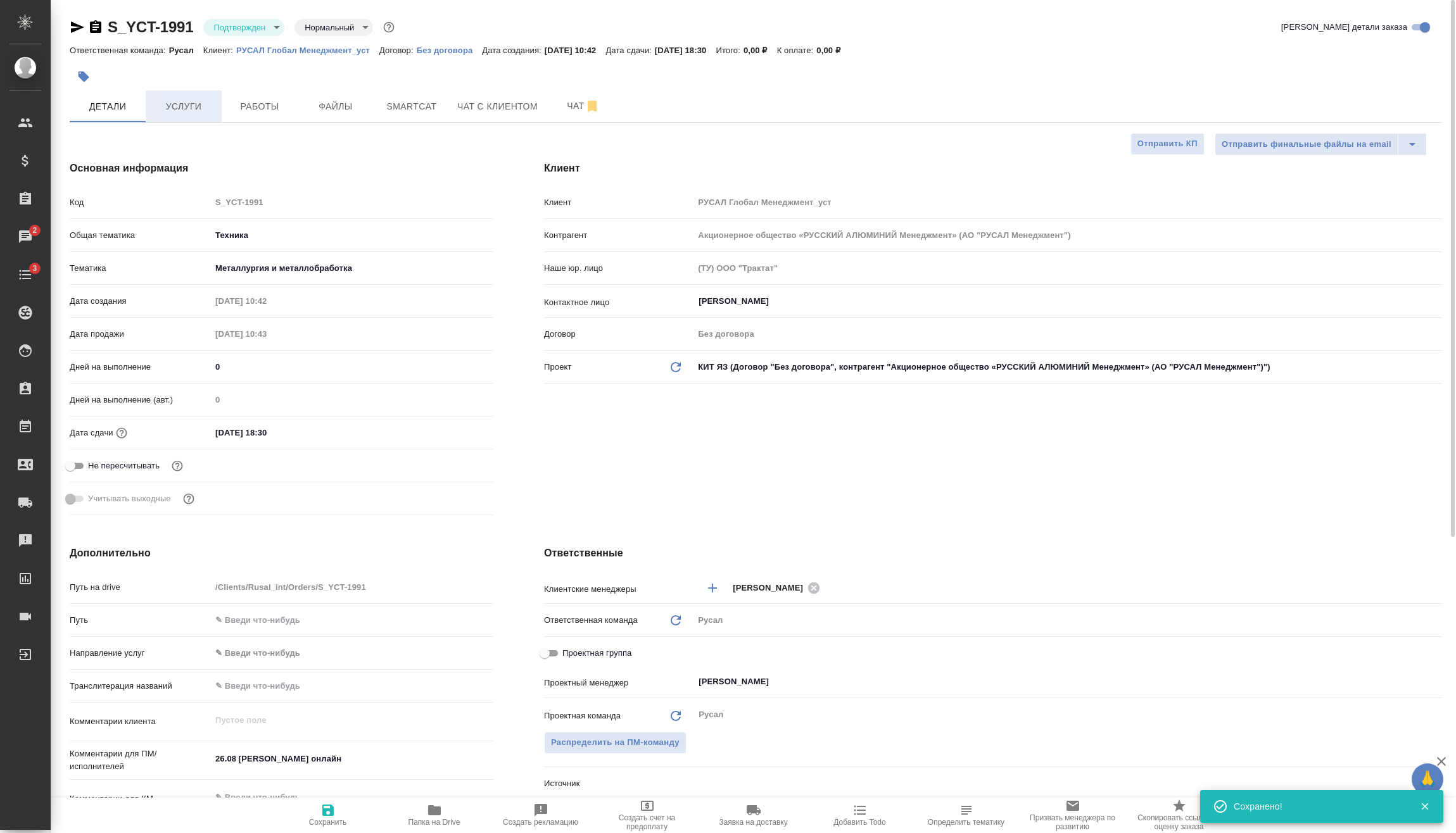
type textarea "x"
click at [180, 100] on span "Услуги" at bounding box center [184, 106] width 61 height 16
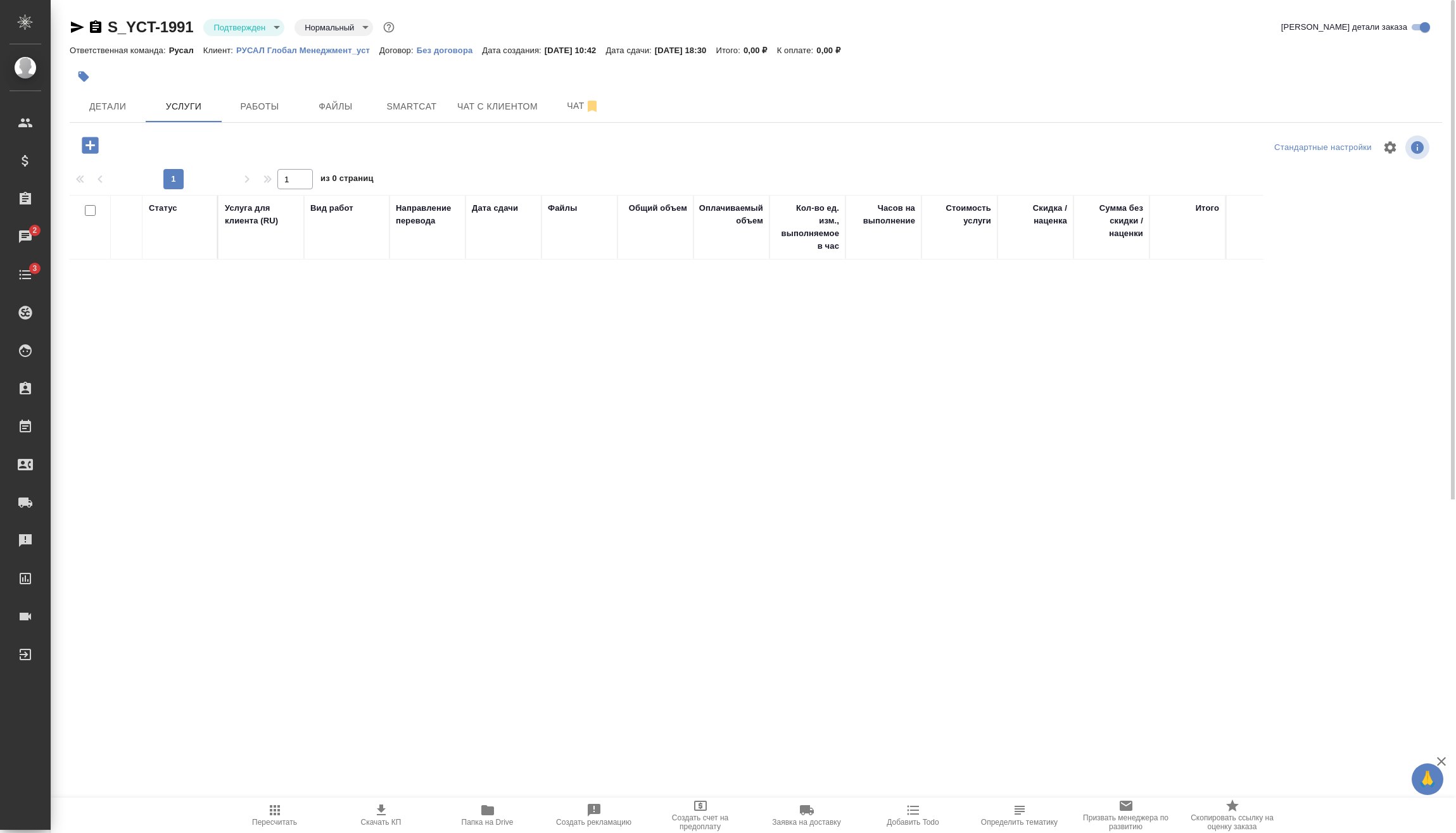
click at [100, 158] on div at bounding box center [91, 145] width 33 height 26
click at [97, 155] on icon "button" at bounding box center [91, 145] width 22 height 22
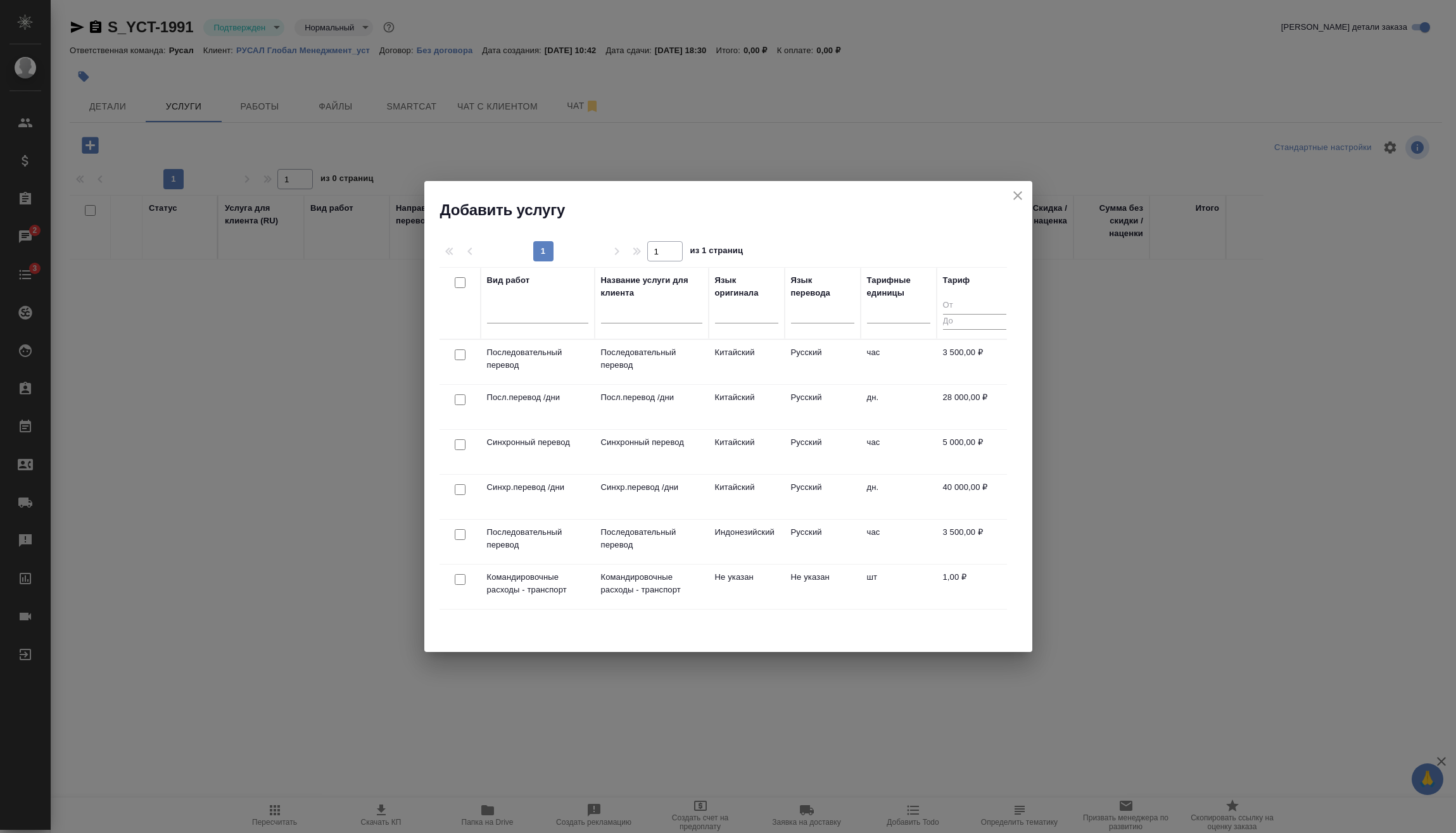
click at [463, 351] on input "checkbox" at bounding box center [460, 355] width 11 height 11
checkbox input "true"
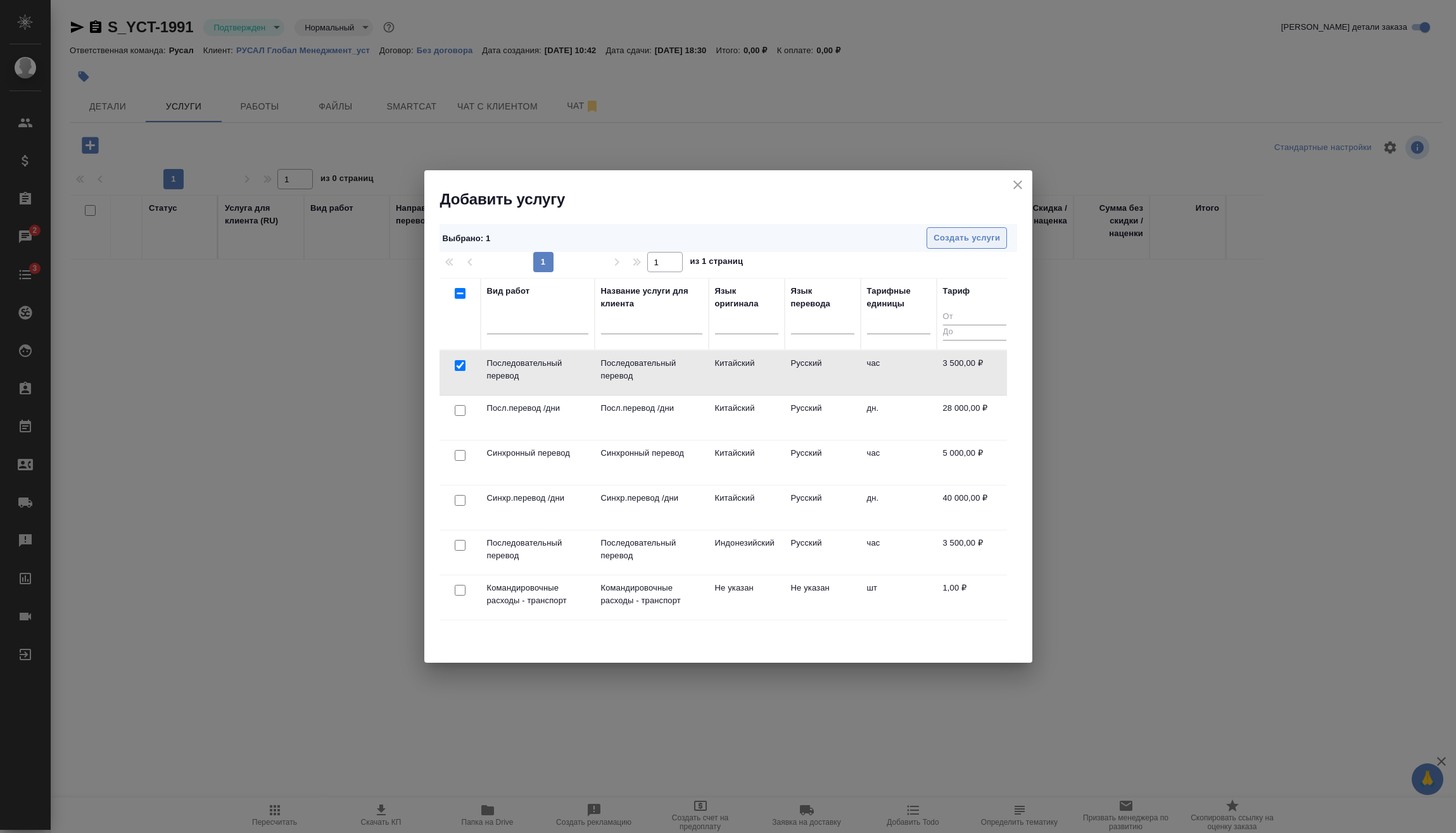
click at [991, 239] on span "Создать услуги" at bounding box center [967, 238] width 66 height 15
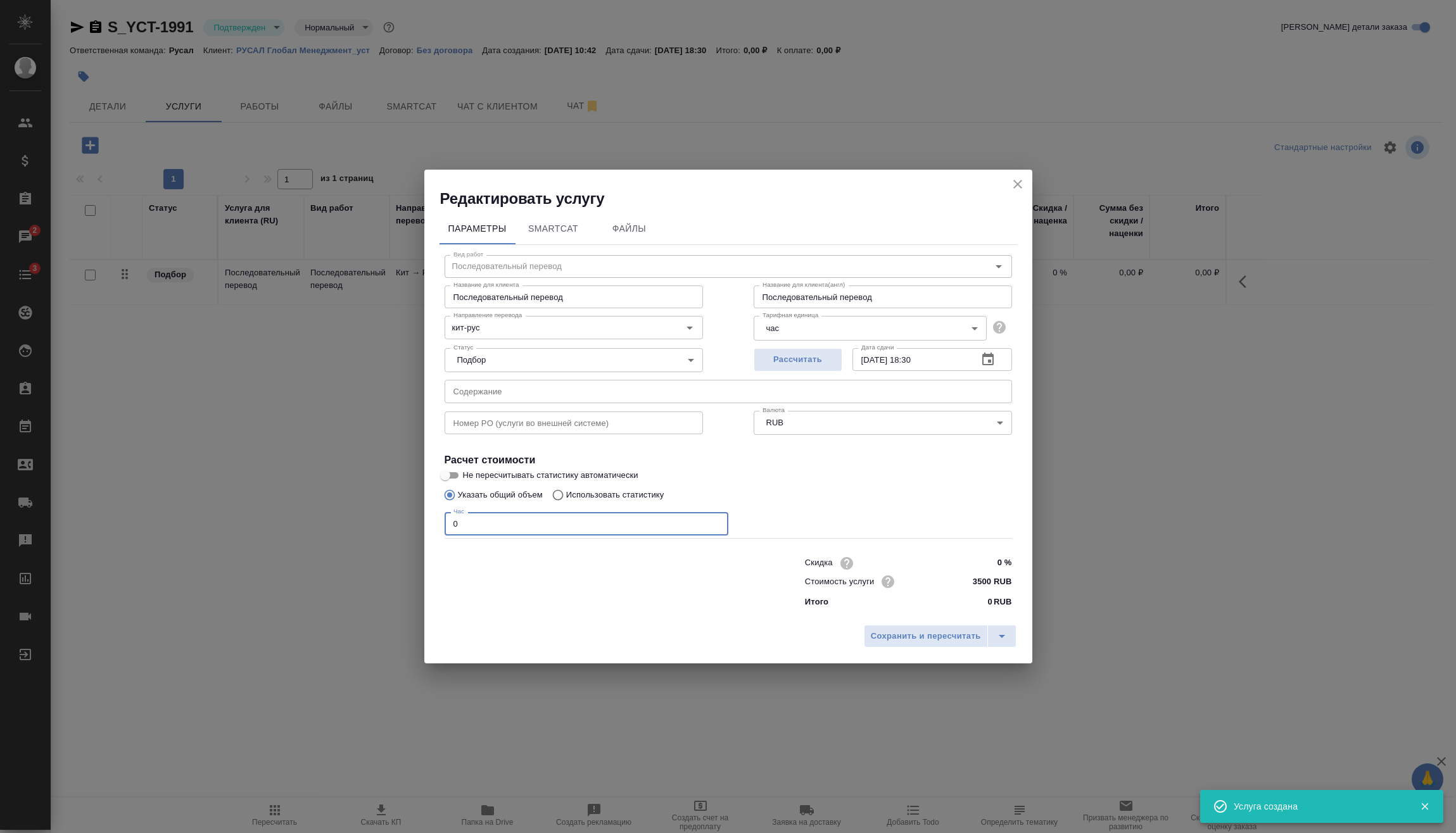
drag, startPoint x: 493, startPoint y: 522, endPoint x: 381, endPoint y: 534, distance: 112.6
click at [387, 534] on div "Редактировать услугу Параметры SmartCat Файлы Вид работ Последовательный перево…" at bounding box center [728, 416] width 1456 height 833
drag, startPoint x: 494, startPoint y: 524, endPoint x: 448, endPoint y: 525, distance: 46.0
click at [401, 523] on div "Редактировать услугу Параметры SmartCat Файлы Вид работ Последовательный перево…" at bounding box center [728, 416] width 1456 height 833
type input "1"
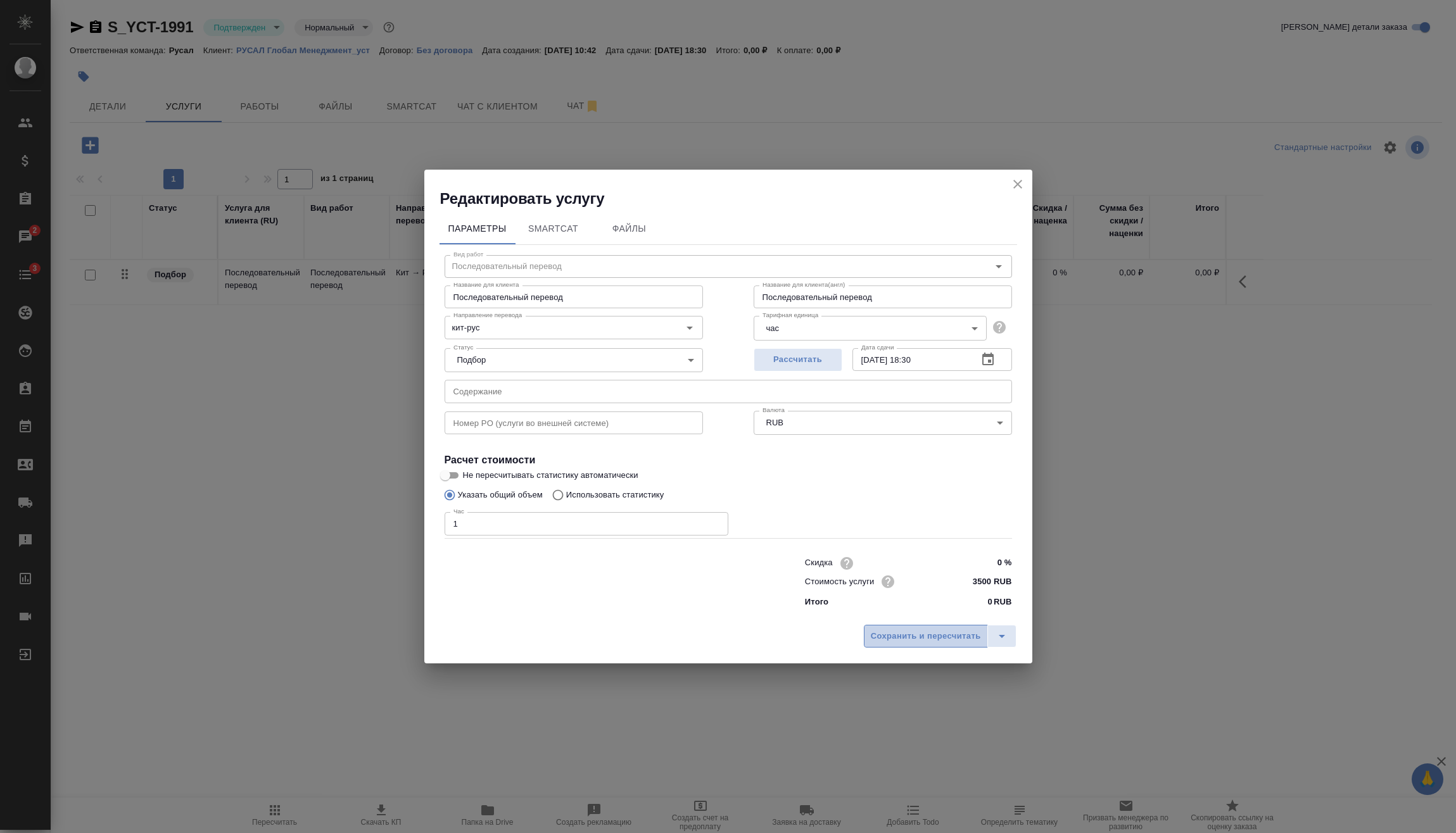
click at [924, 648] on button "Сохранить и пересчитать" at bounding box center [926, 636] width 124 height 23
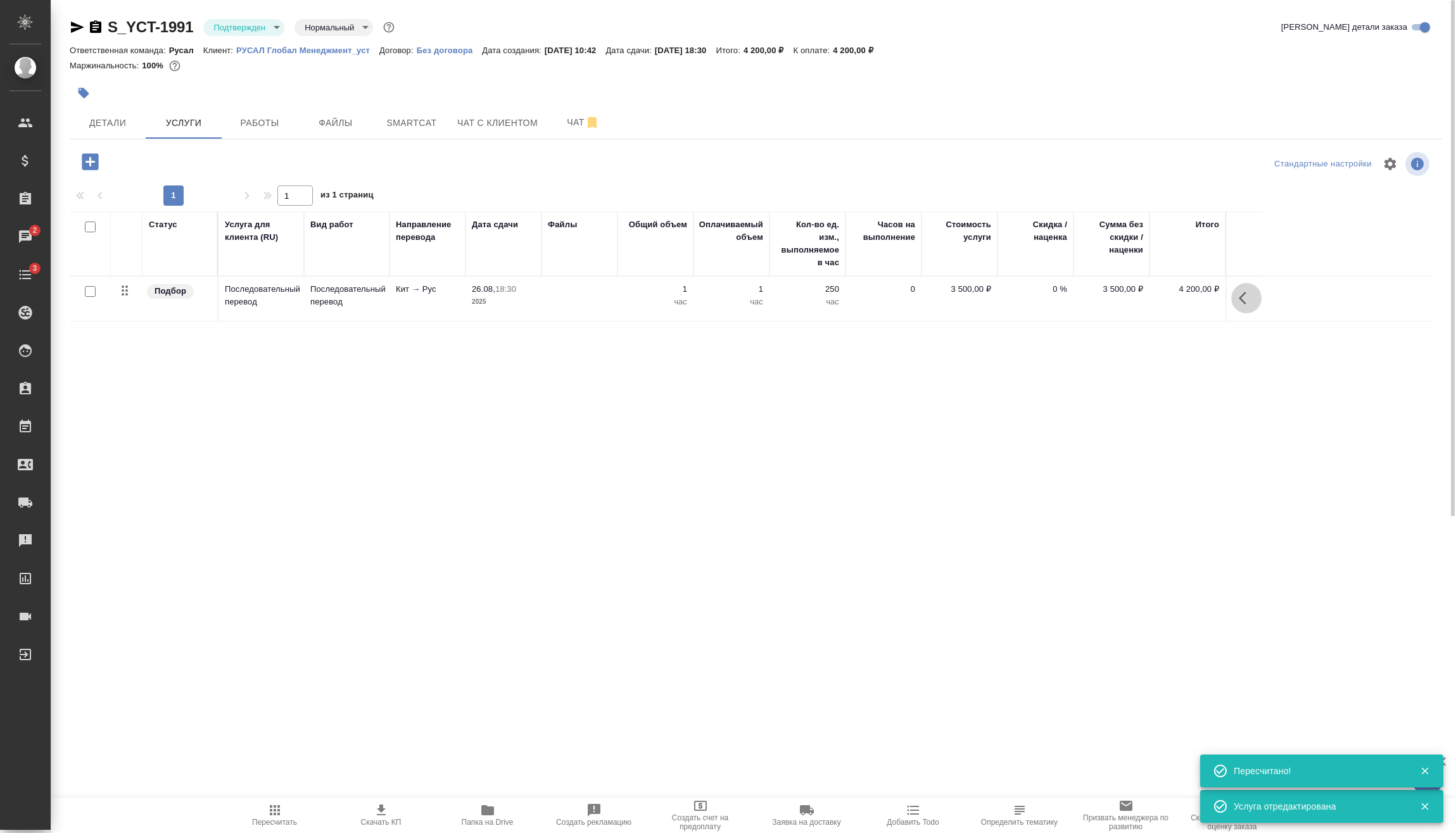
click at [1253, 299] on icon "button" at bounding box center [1247, 298] width 15 height 15
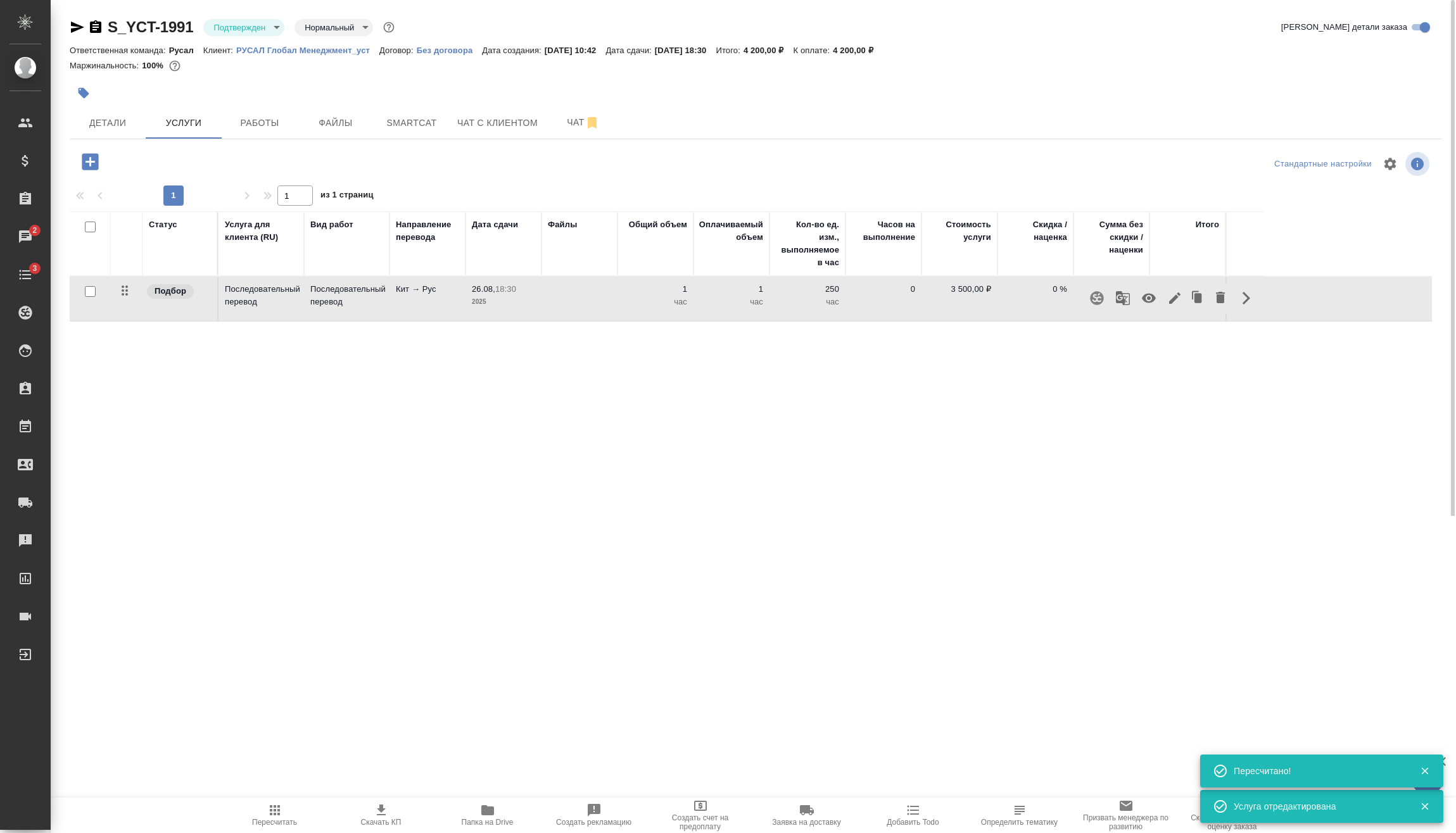
click at [1173, 298] on icon "button" at bounding box center [1175, 298] width 11 height 11
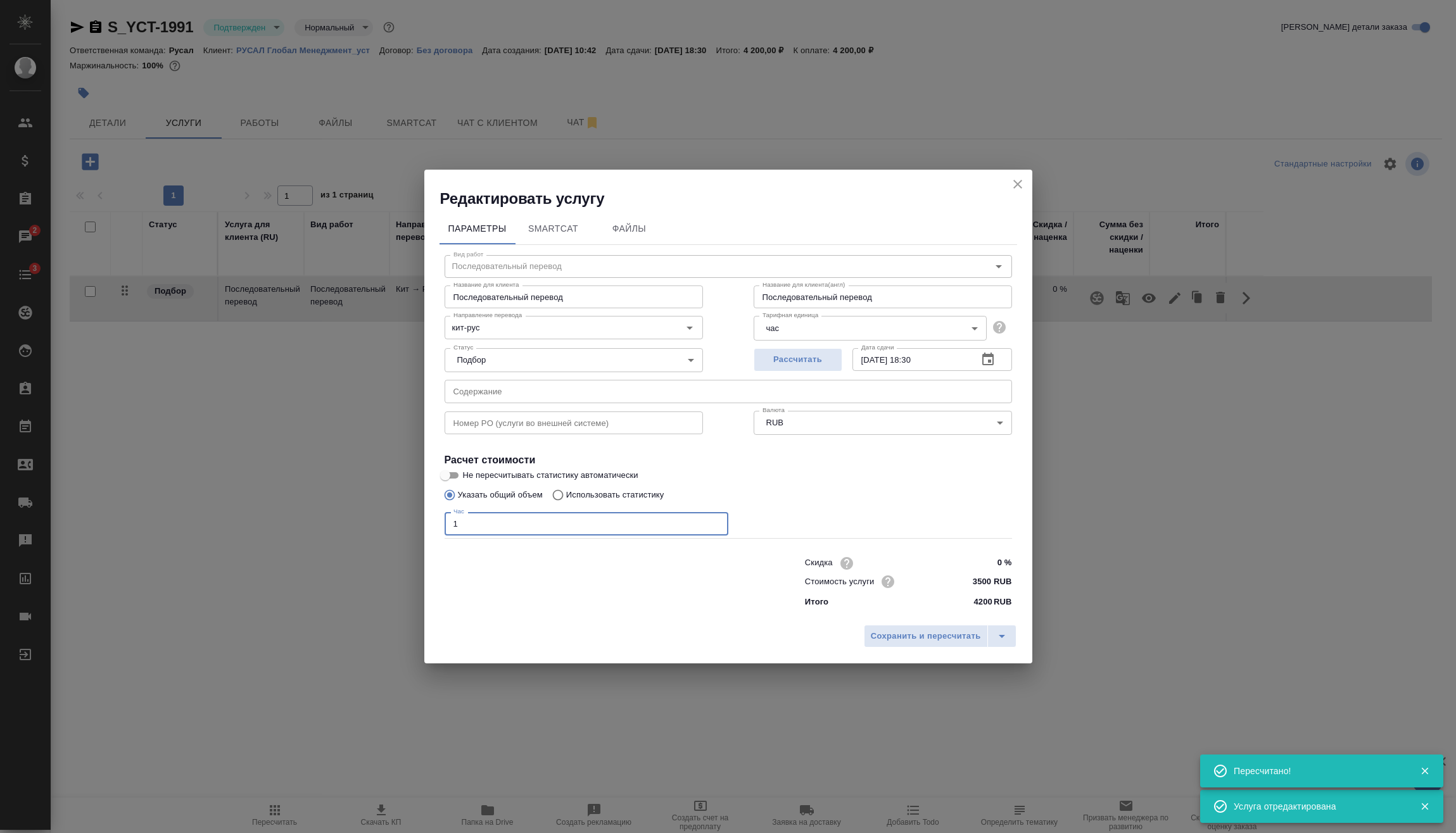
drag, startPoint x: 526, startPoint y: 525, endPoint x: 433, endPoint y: 543, distance: 94.7
click at [350, 518] on div "Редактировать услугу Параметры SmartCat Файлы Вид работ Последовательный перево…" at bounding box center [728, 416] width 1456 height 833
type input "2"
click at [946, 642] on span "Сохранить и пересчитать" at bounding box center [926, 637] width 110 height 15
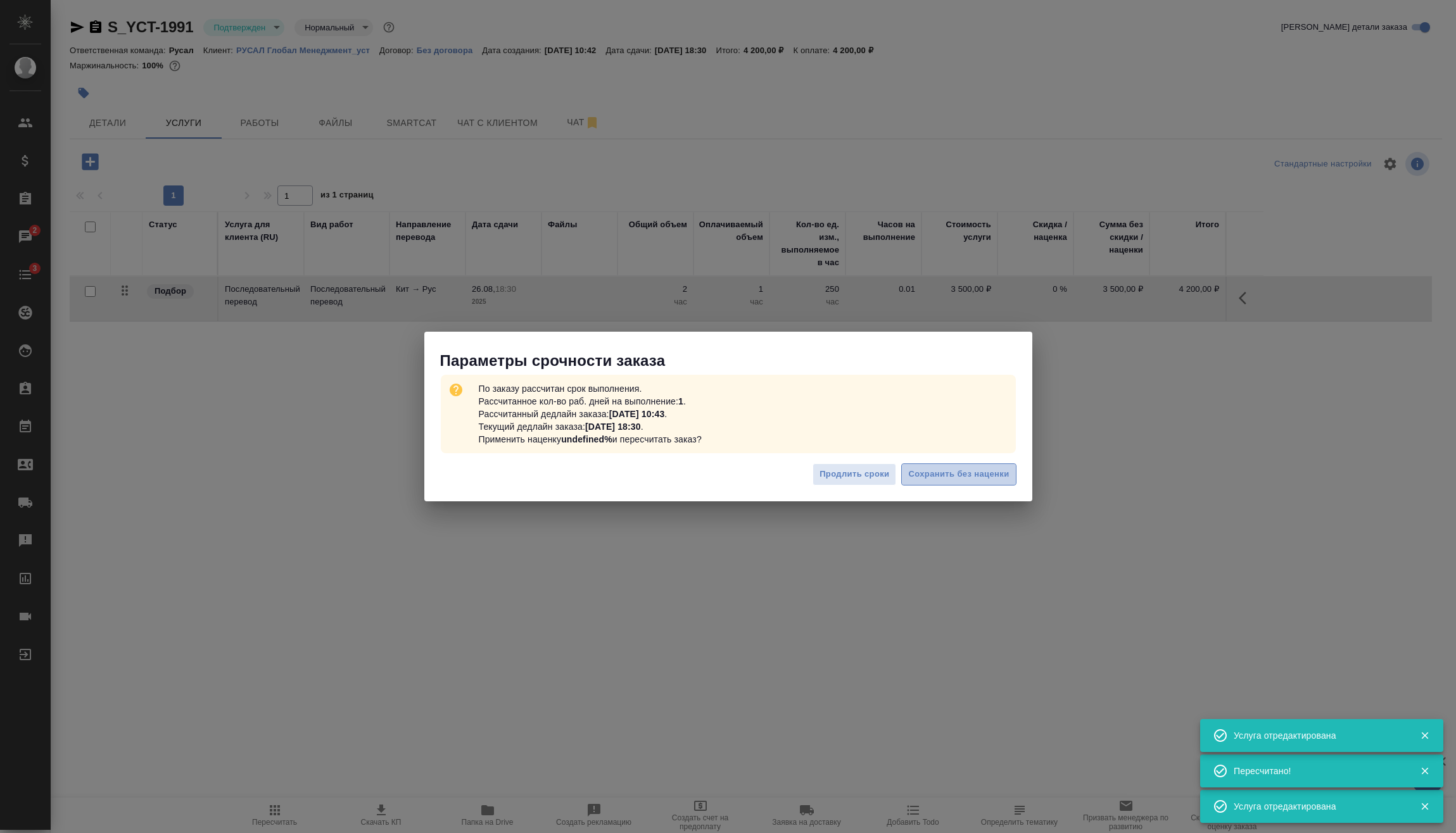
click at [974, 465] on button "Сохранить без наценки" at bounding box center [959, 475] width 115 height 22
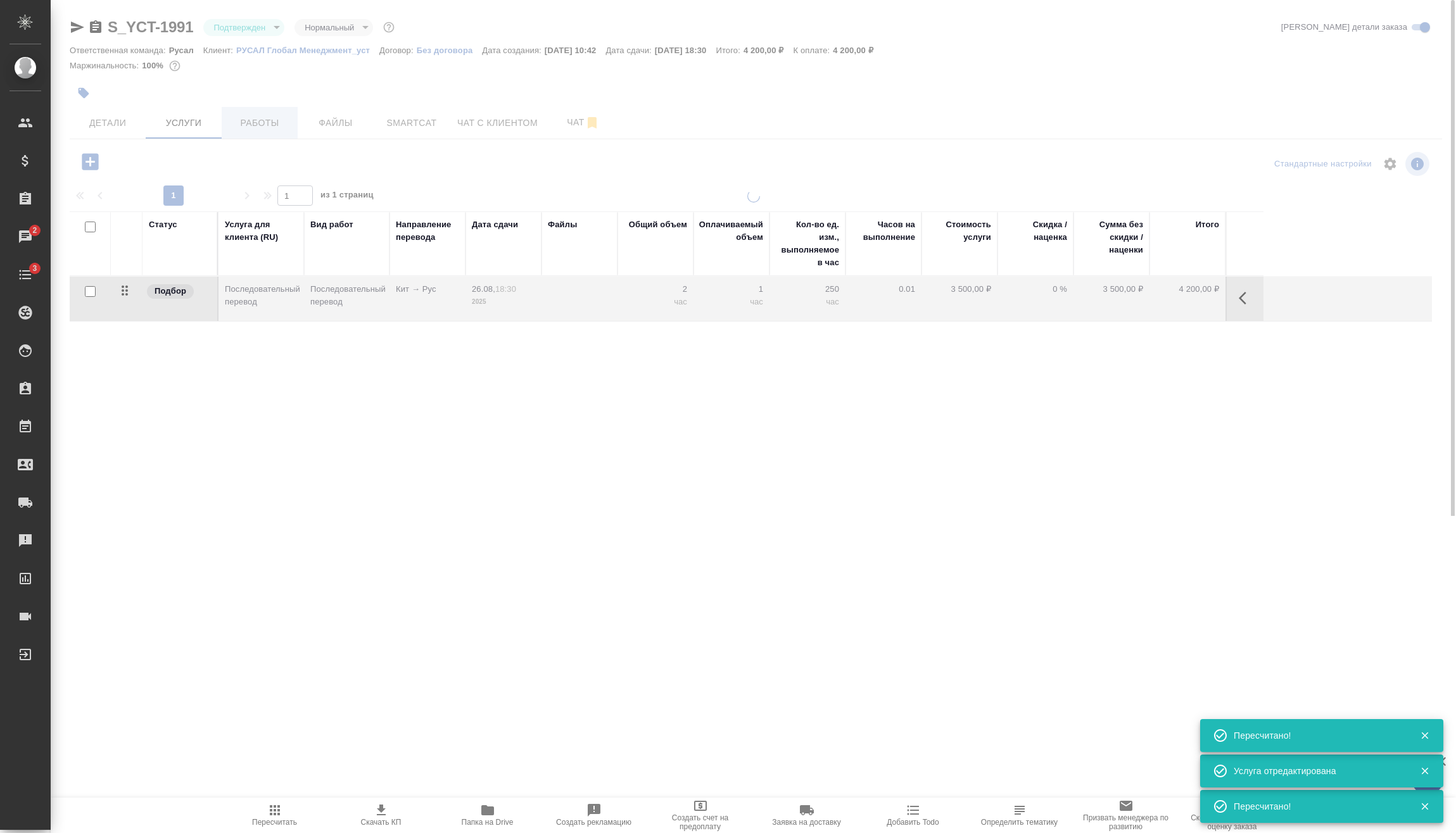
click at [269, 115] on div at bounding box center [753, 258] width 1406 height 516
type input "urgent"
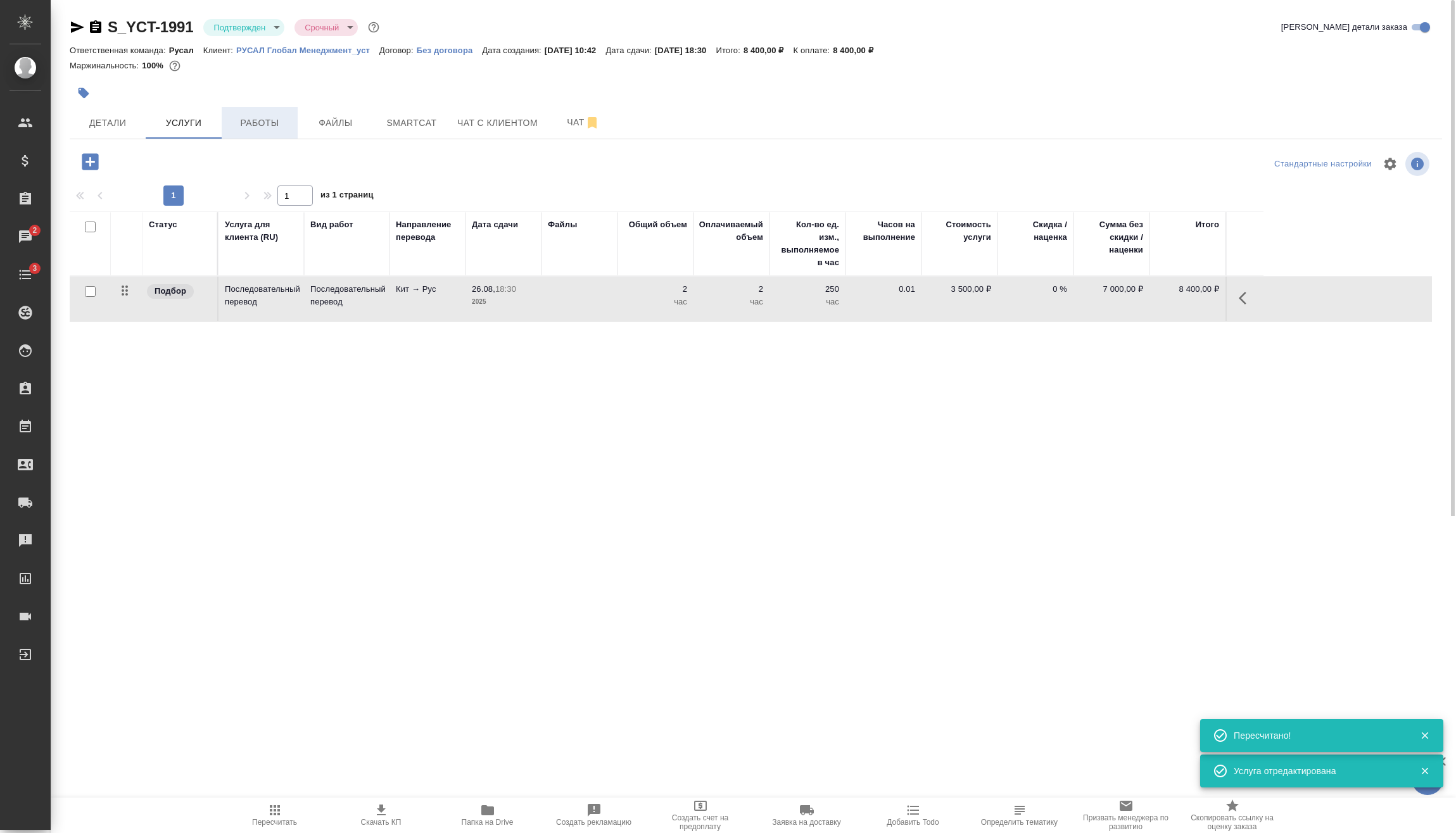
click at [276, 117] on span "Работы" at bounding box center [260, 123] width 61 height 16
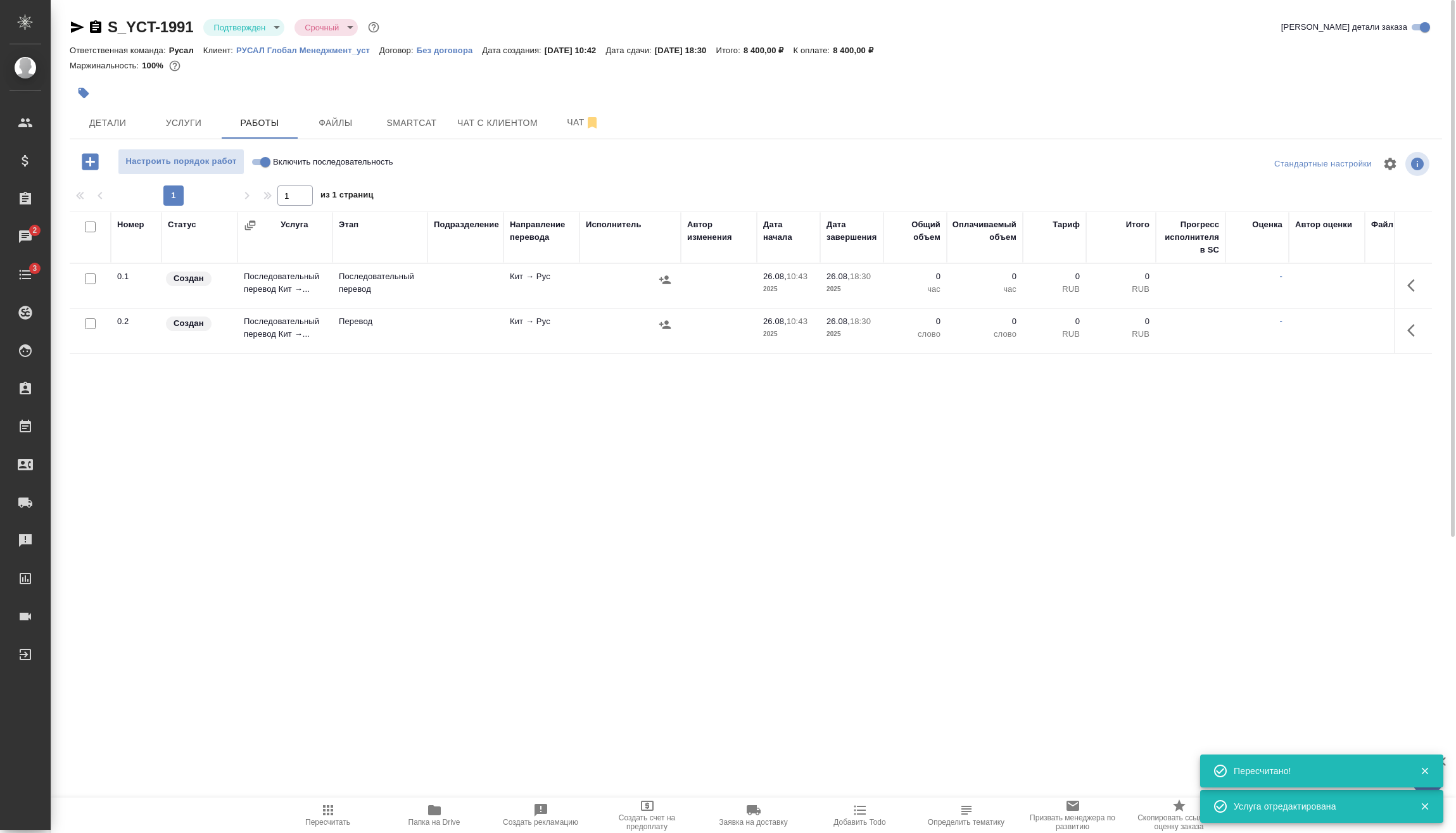
click at [255, 157] on input "Включить последовательность" at bounding box center [265, 162] width 46 height 15
checkbox input "true"
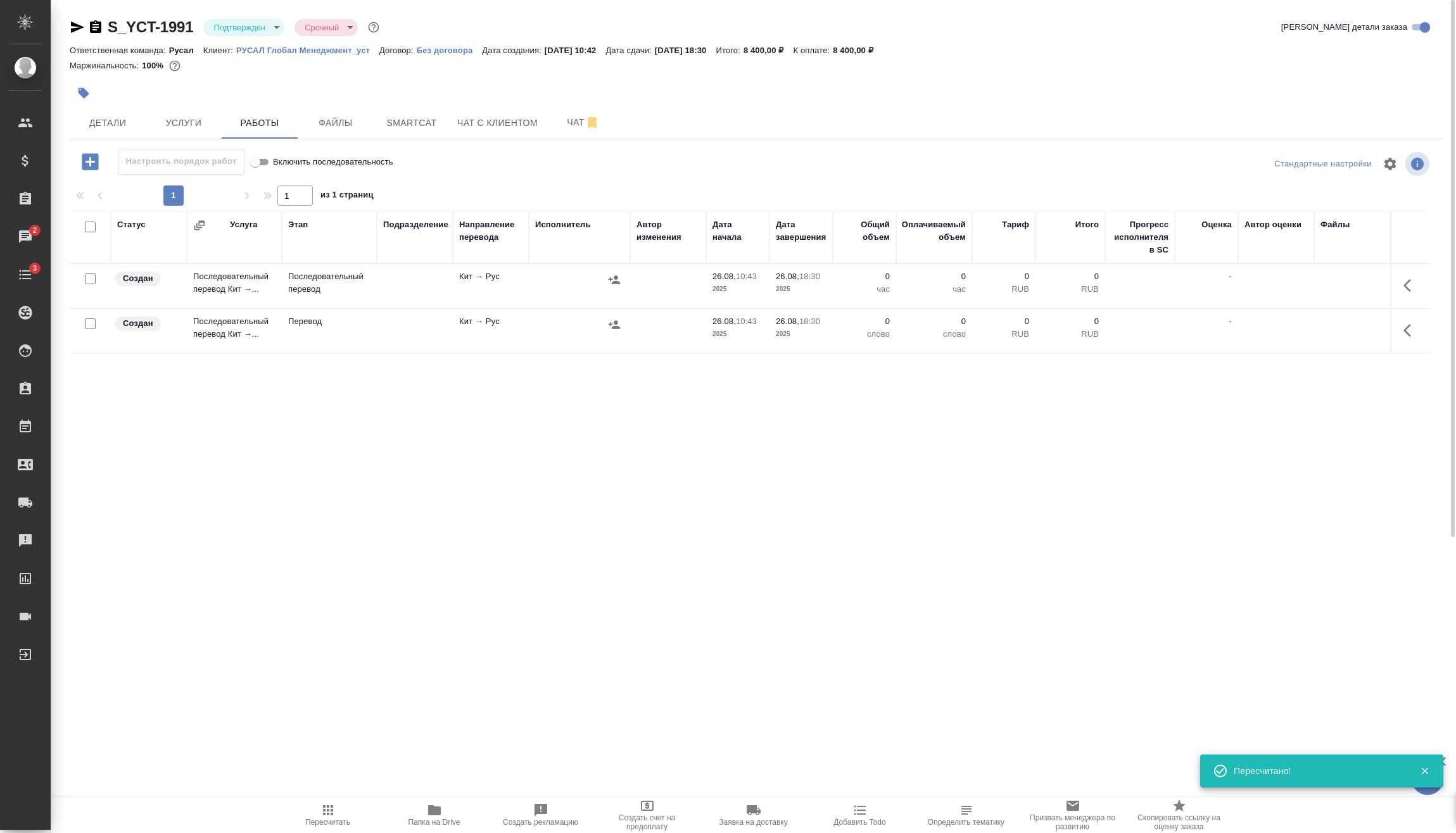
click at [93, 324] on input "checkbox" at bounding box center [91, 324] width 11 height 11
checkbox input "true"
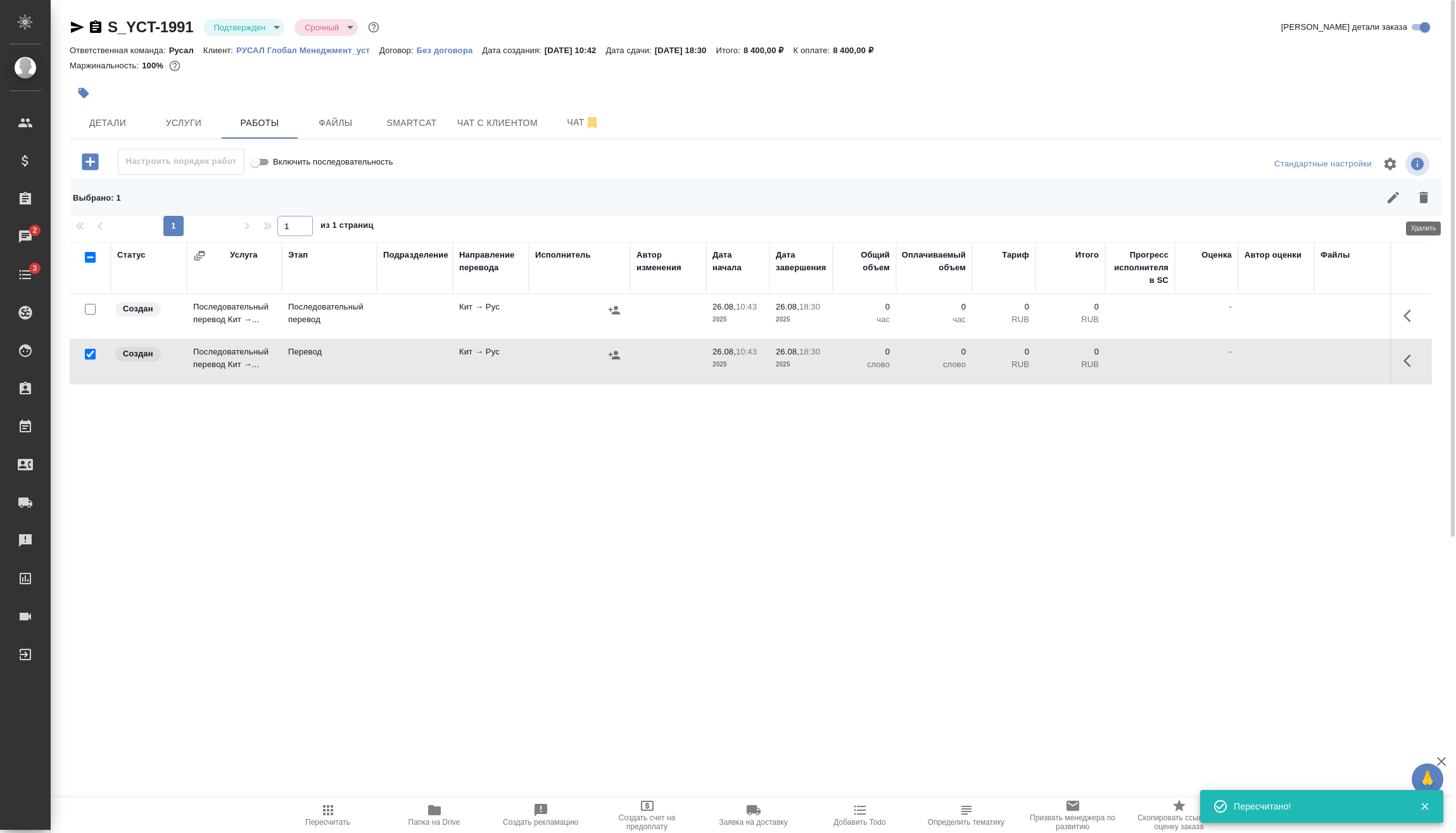
click at [1424, 200] on icon "button" at bounding box center [1424, 198] width 9 height 11
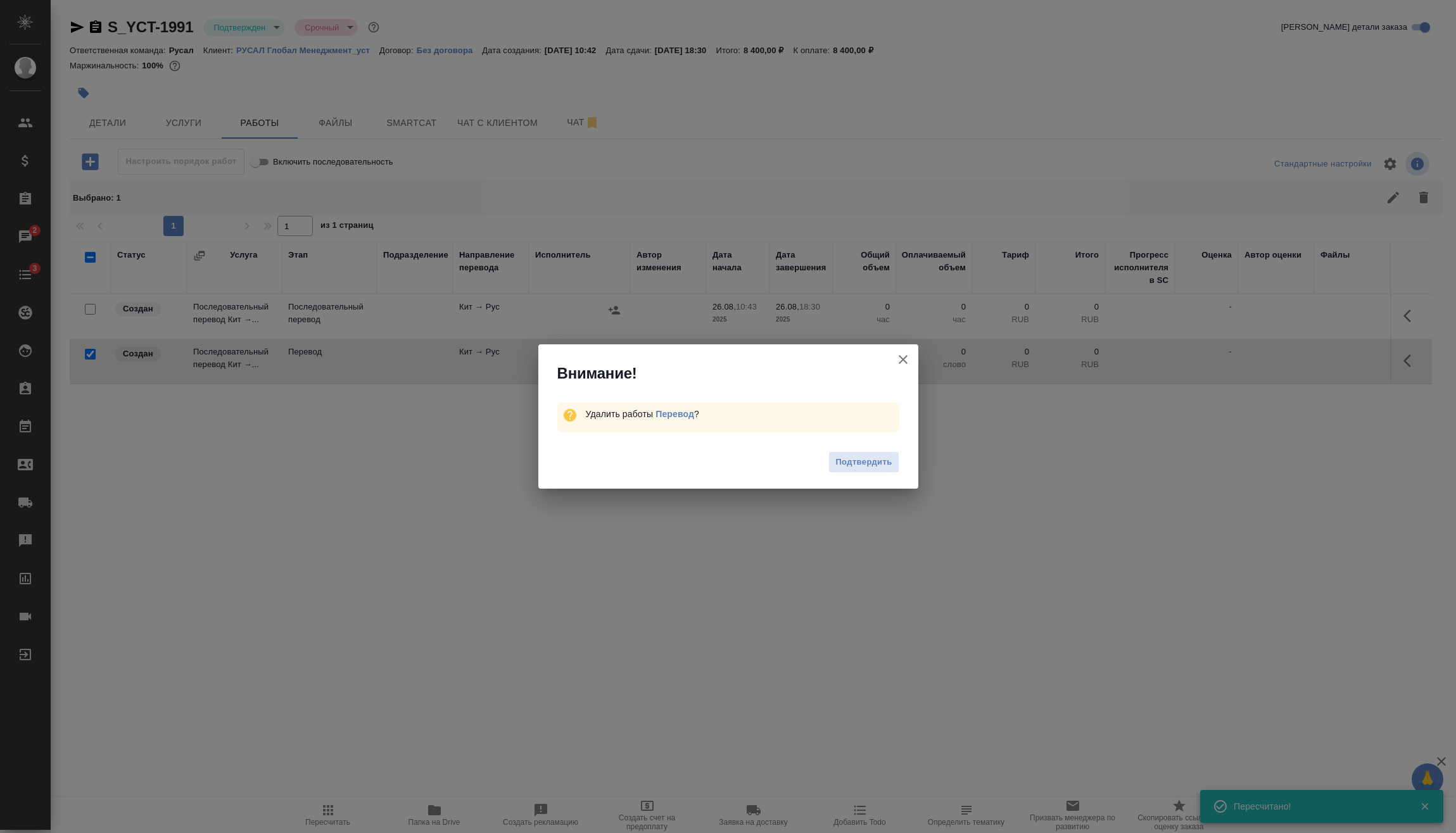
click at [880, 457] on span "Подтвердить" at bounding box center [864, 462] width 57 height 15
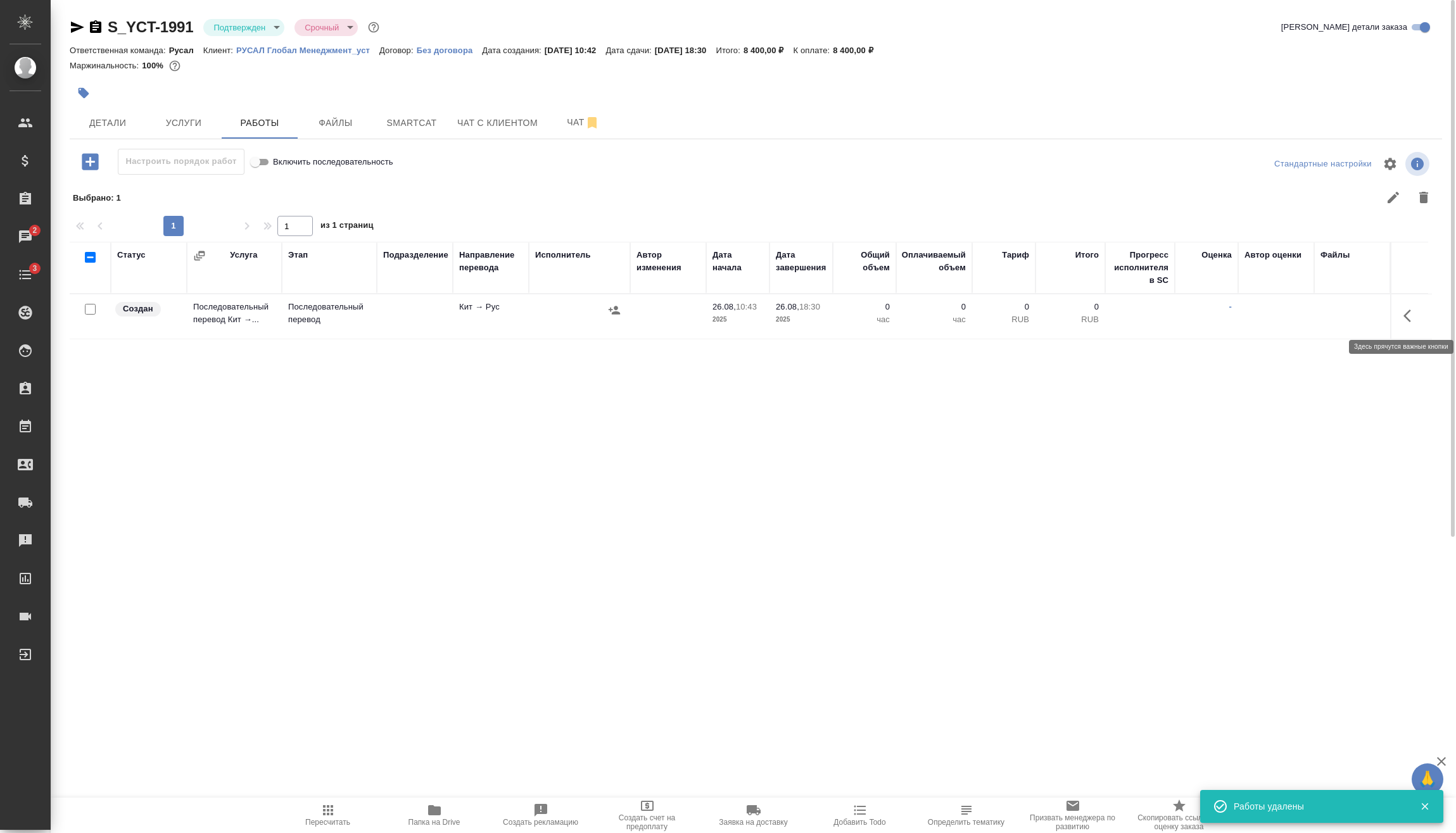
click at [1415, 319] on icon "button" at bounding box center [1411, 316] width 15 height 15
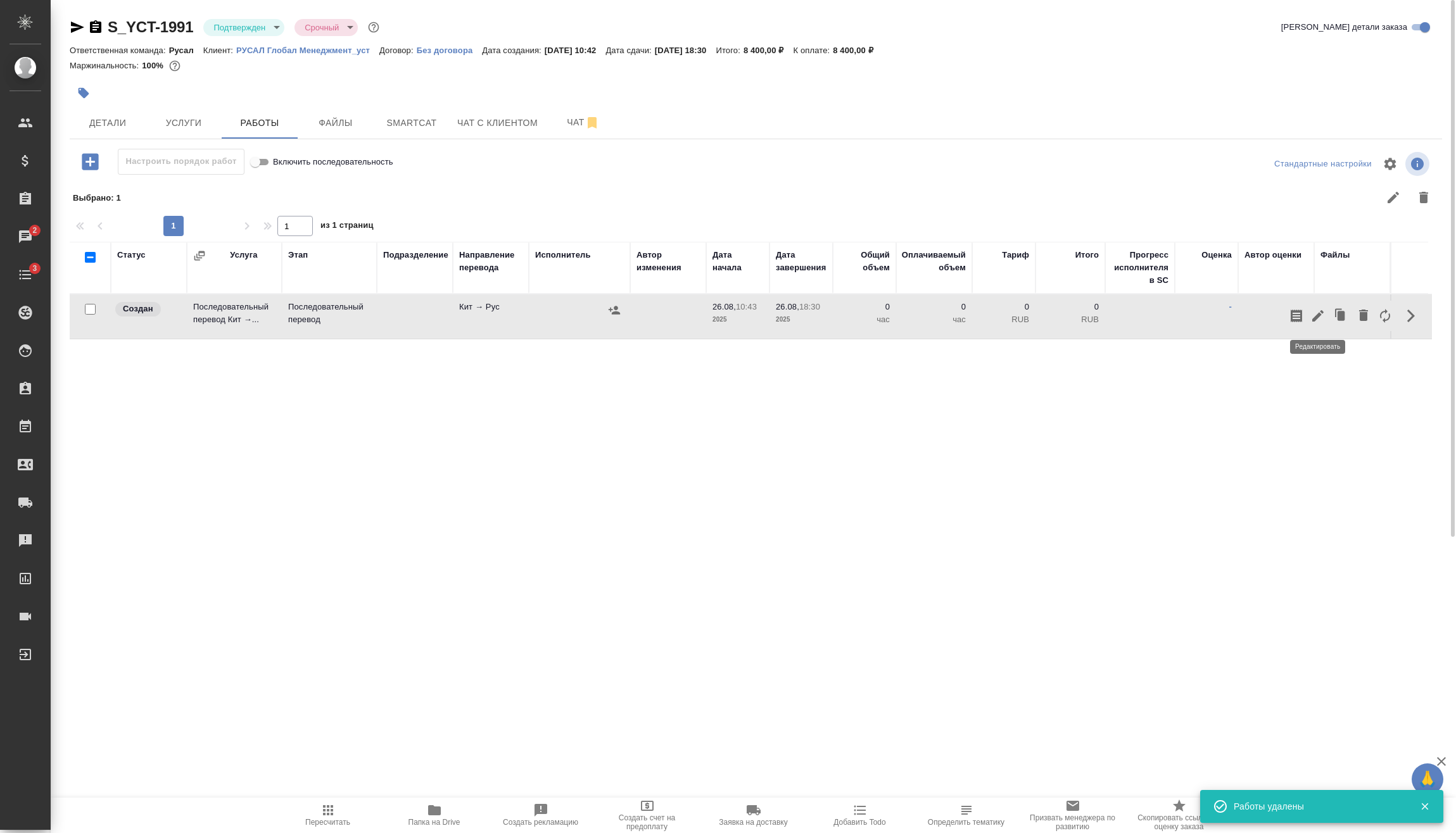
click at [1319, 321] on icon "button" at bounding box center [1318, 316] width 15 height 15
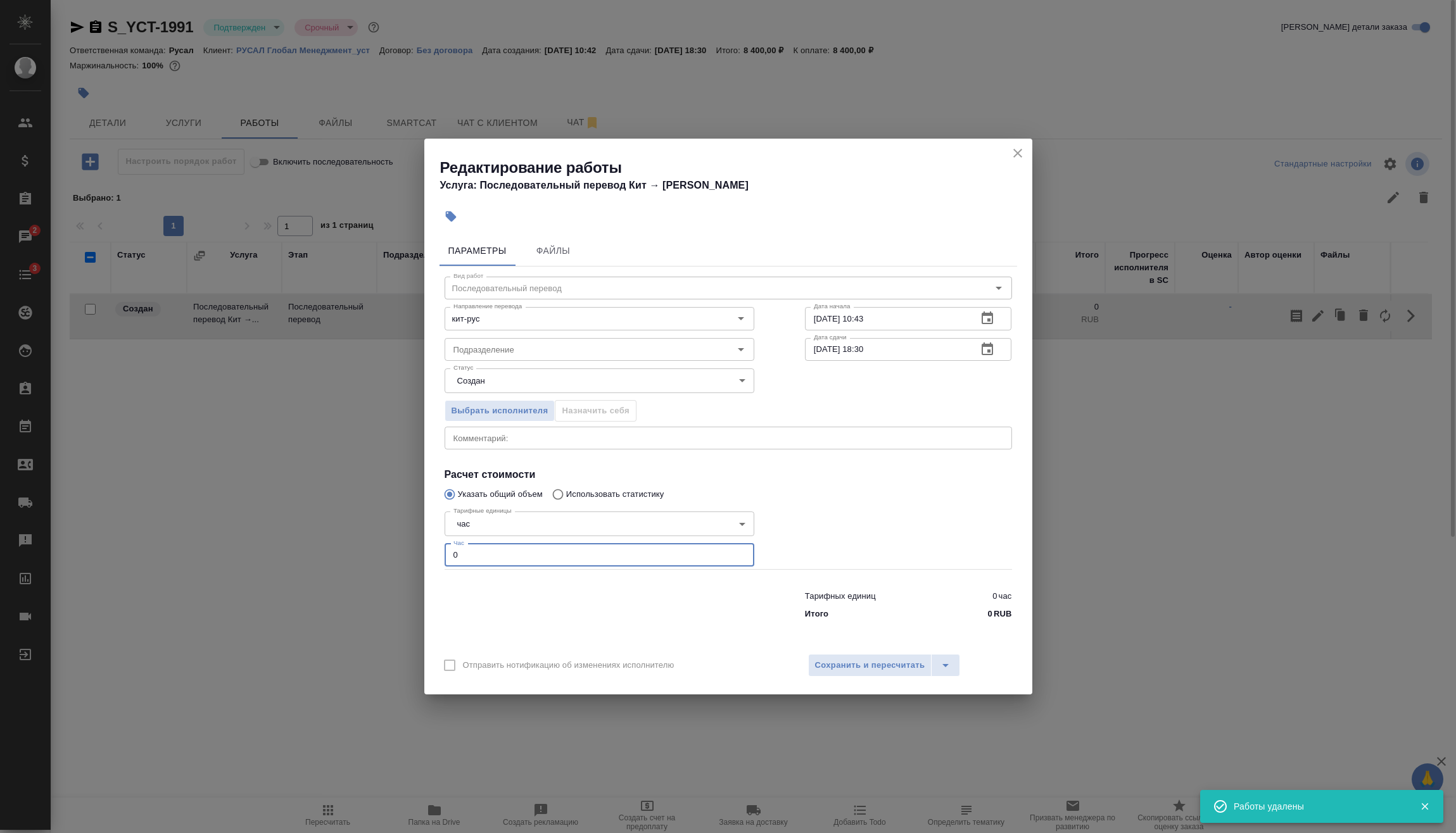
drag, startPoint x: 474, startPoint y: 556, endPoint x: 368, endPoint y: 563, distance: 106.2
click at [368, 563] on div "Редактирование работы Услуга: Последовательный перевод Кит → [PERSON_NAME] Файл…" at bounding box center [728, 416] width 1456 height 833
type input "1"
click at [851, 671] on span "Сохранить и пересчитать" at bounding box center [870, 666] width 110 height 15
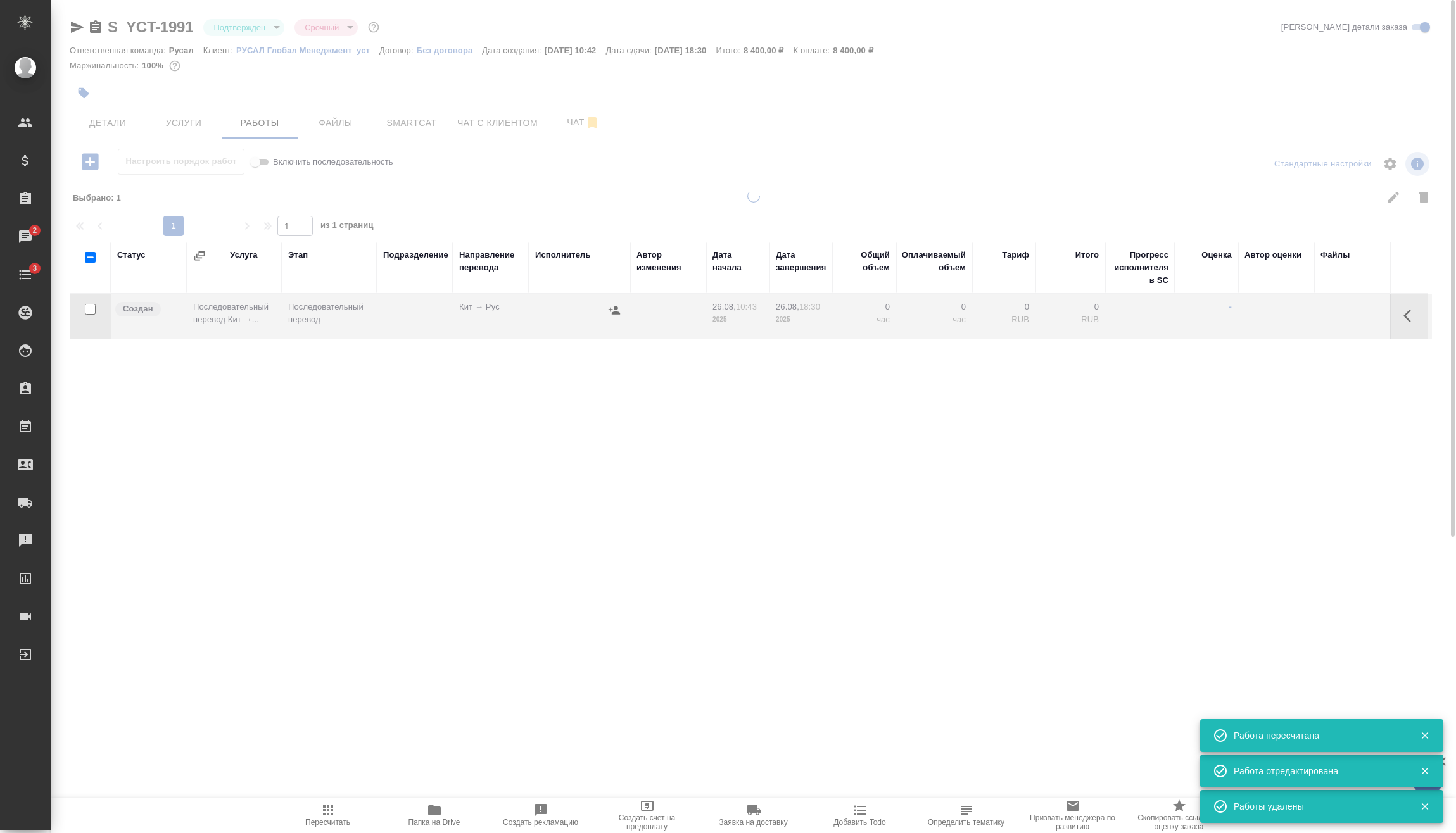
click at [868, 668] on div at bounding box center [753, 485] width 1406 height 591
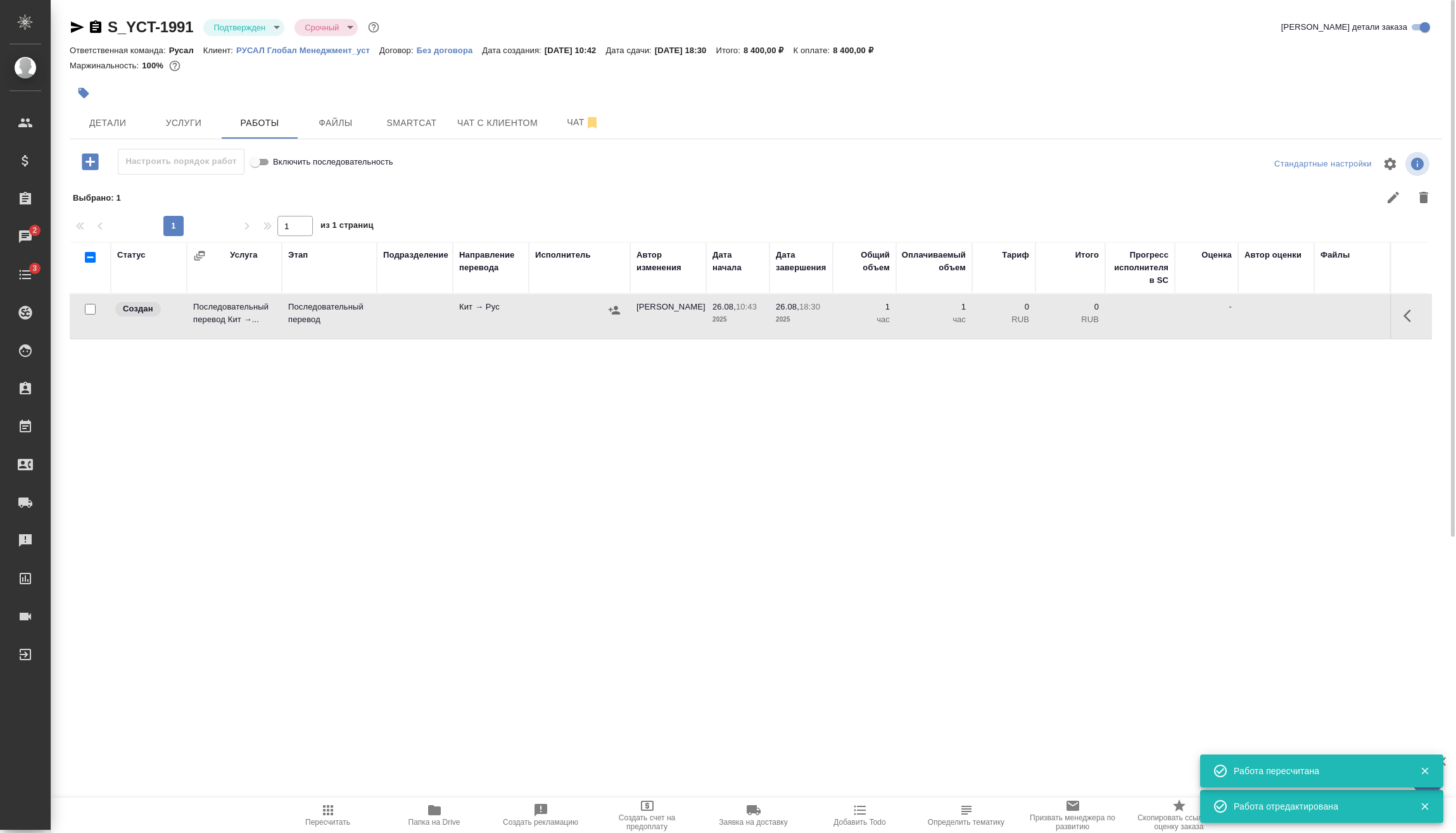
click at [625, 306] on td at bounding box center [579, 317] width 102 height 44
click at [621, 306] on button "button" at bounding box center [614, 310] width 19 height 19
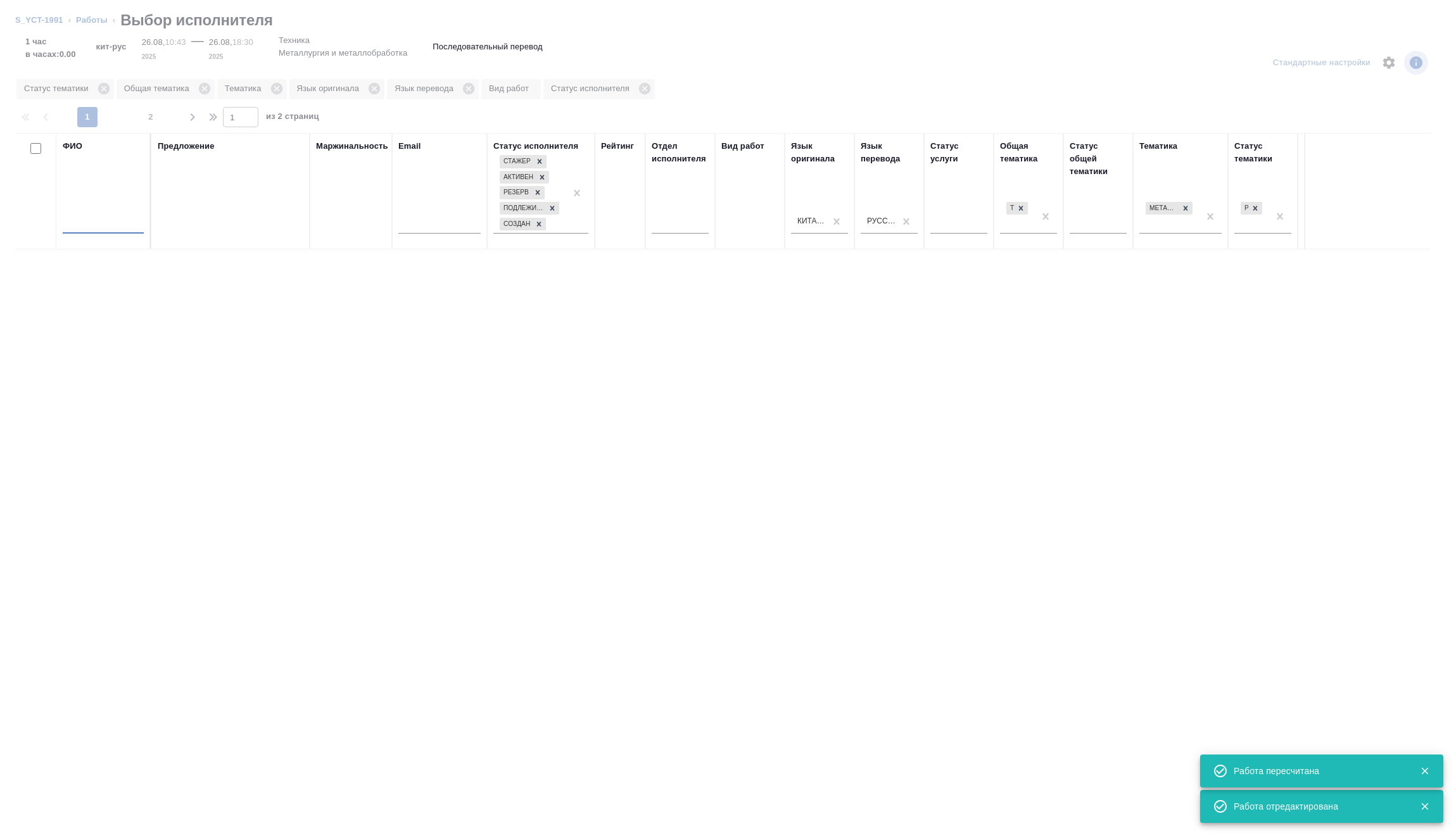
click at [124, 221] on input "text" at bounding box center [103, 225] width 81 height 16
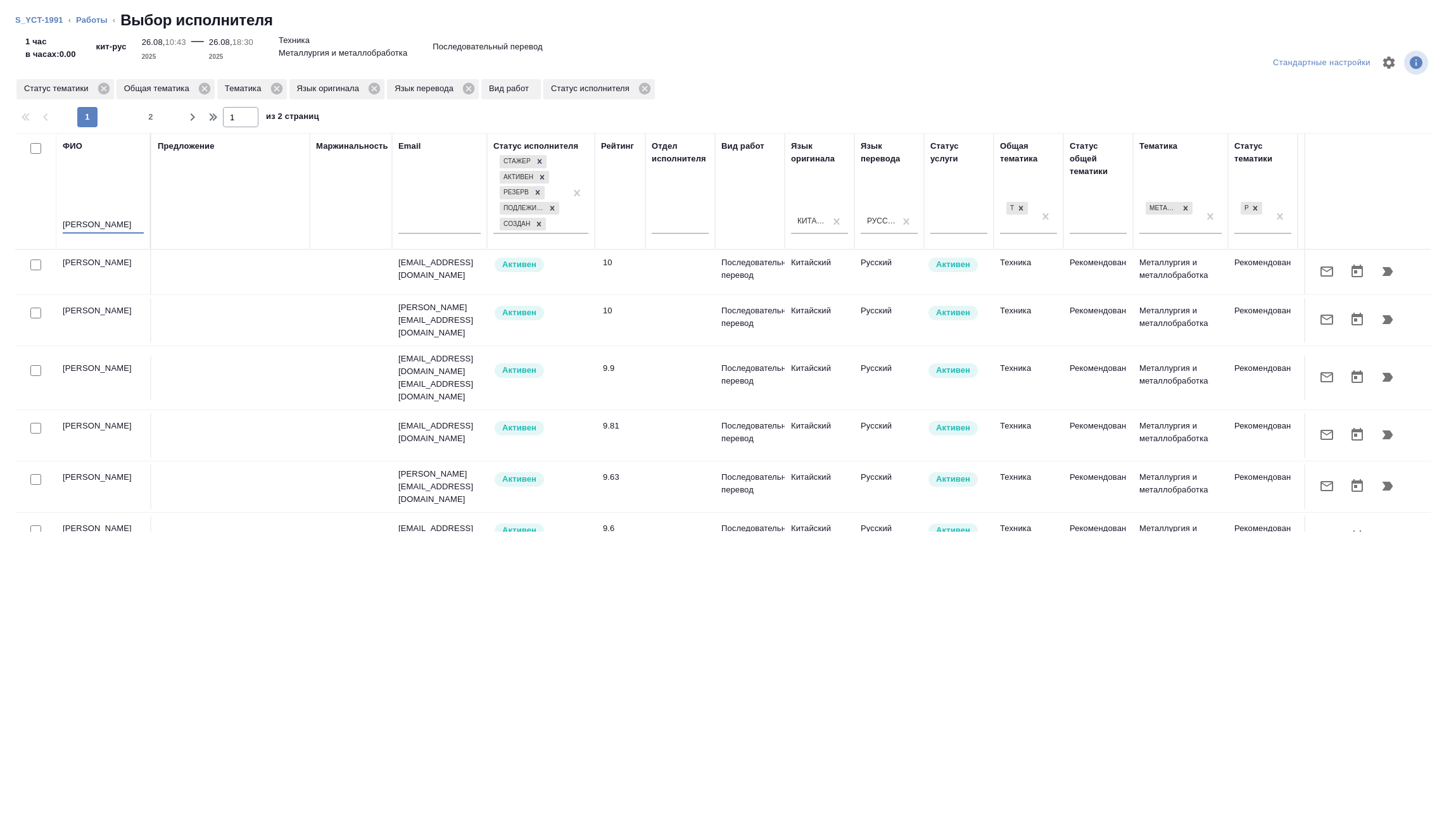
type input "[PERSON_NAME]"
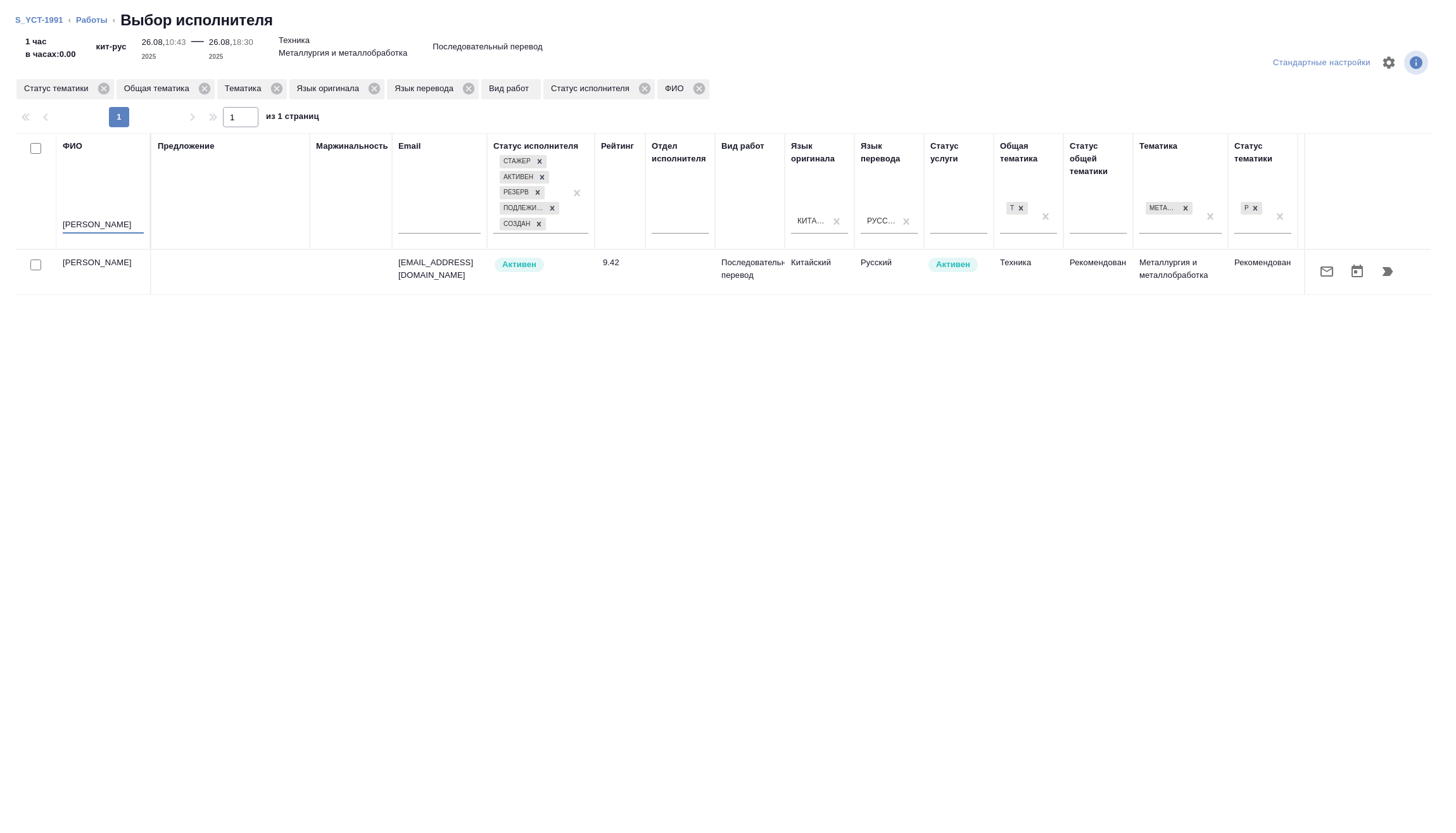
click at [1385, 275] on icon "button" at bounding box center [1388, 272] width 11 height 9
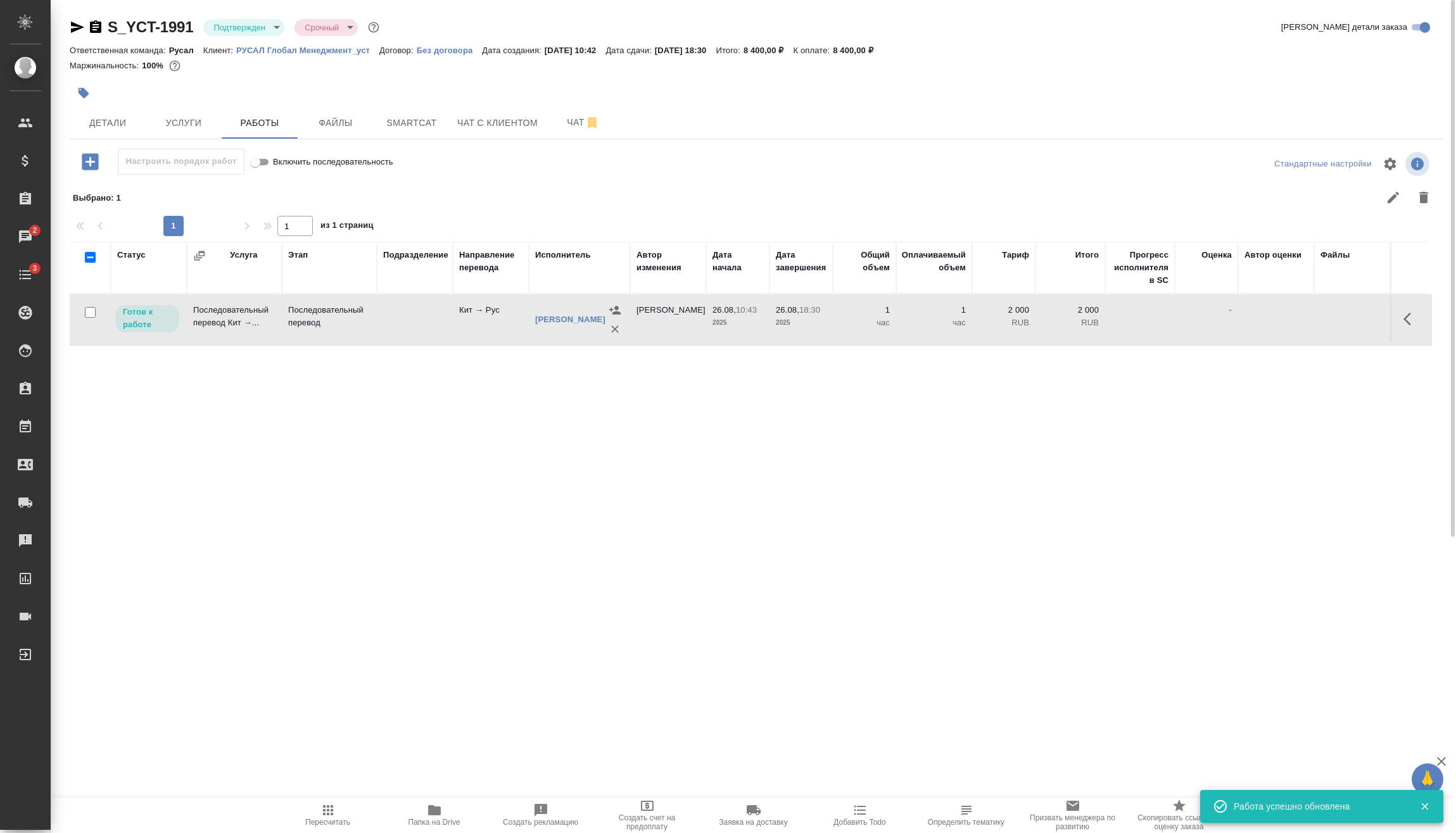
click at [334, 813] on icon "button" at bounding box center [328, 811] width 15 height 15
click at [89, 312] on input "checkbox" at bounding box center [91, 312] width 11 height 11
checkbox input "true"
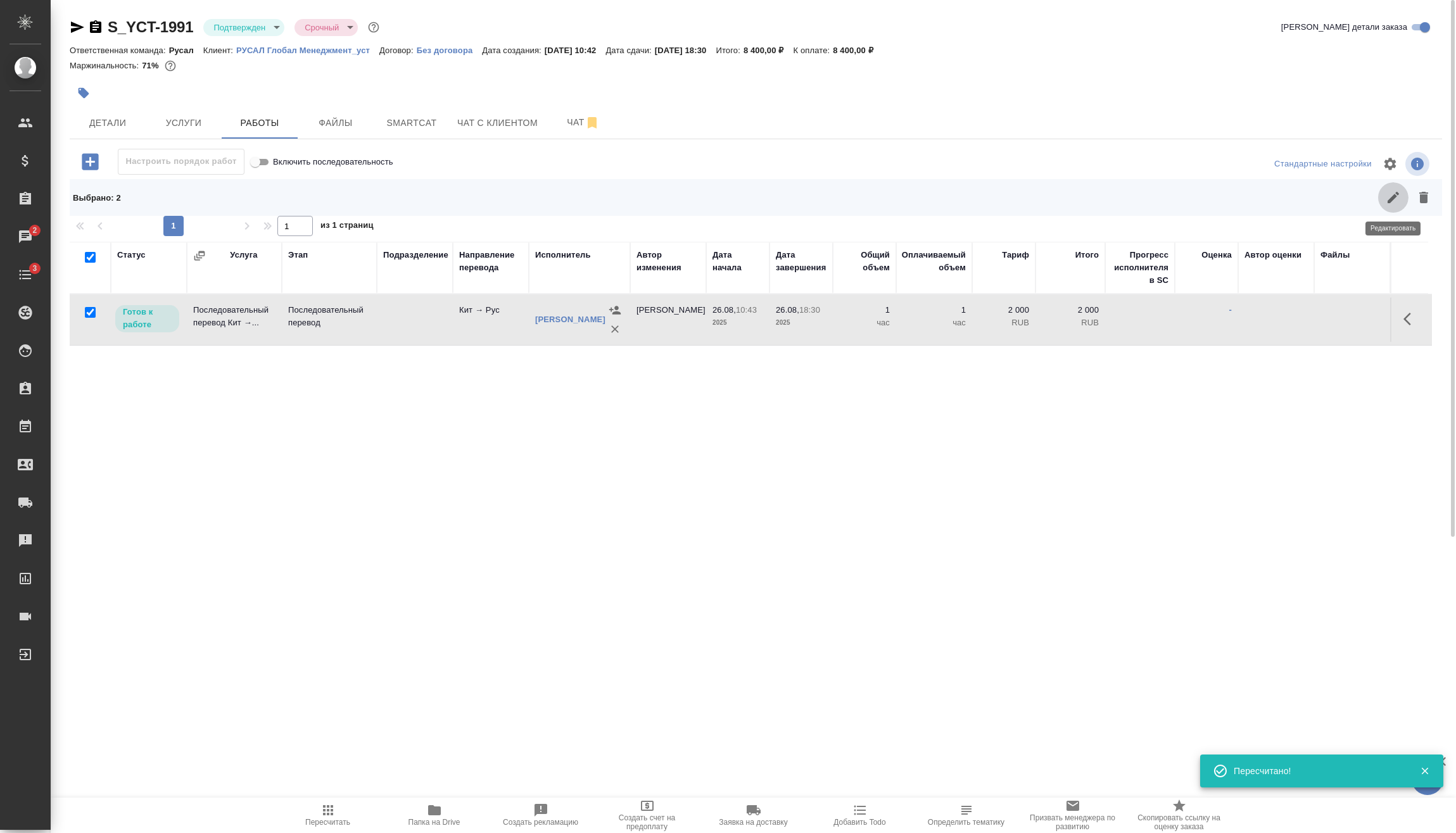
click at [1391, 212] on button "button" at bounding box center [1393, 198] width 30 height 30
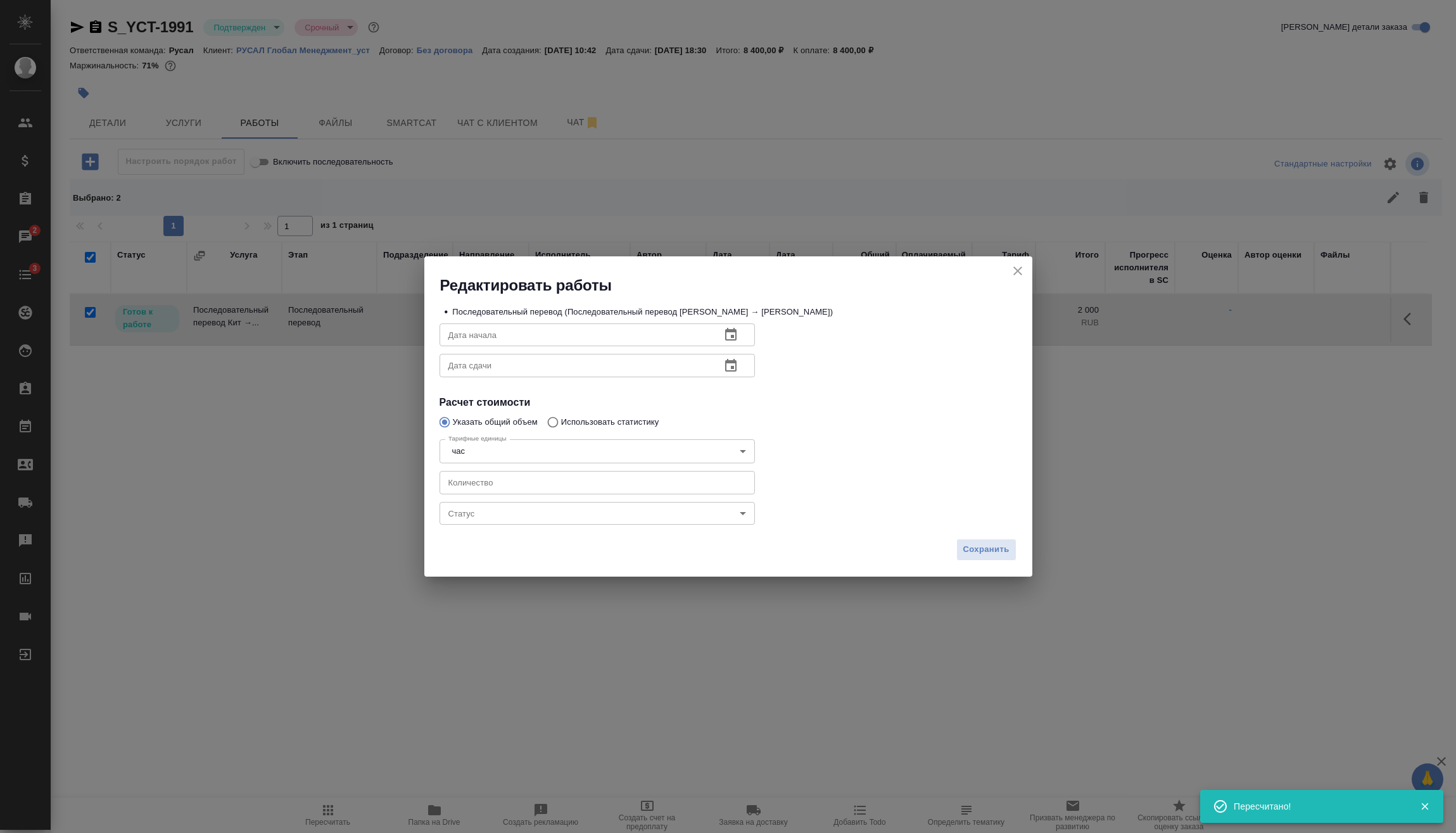
click at [648, 509] on body "🙏 .cls-1 fill:#fff; AWATERA [PERSON_NAME] Спецификации Заказы 2 Чаты 3 Todo Про…" at bounding box center [728, 416] width 1456 height 833
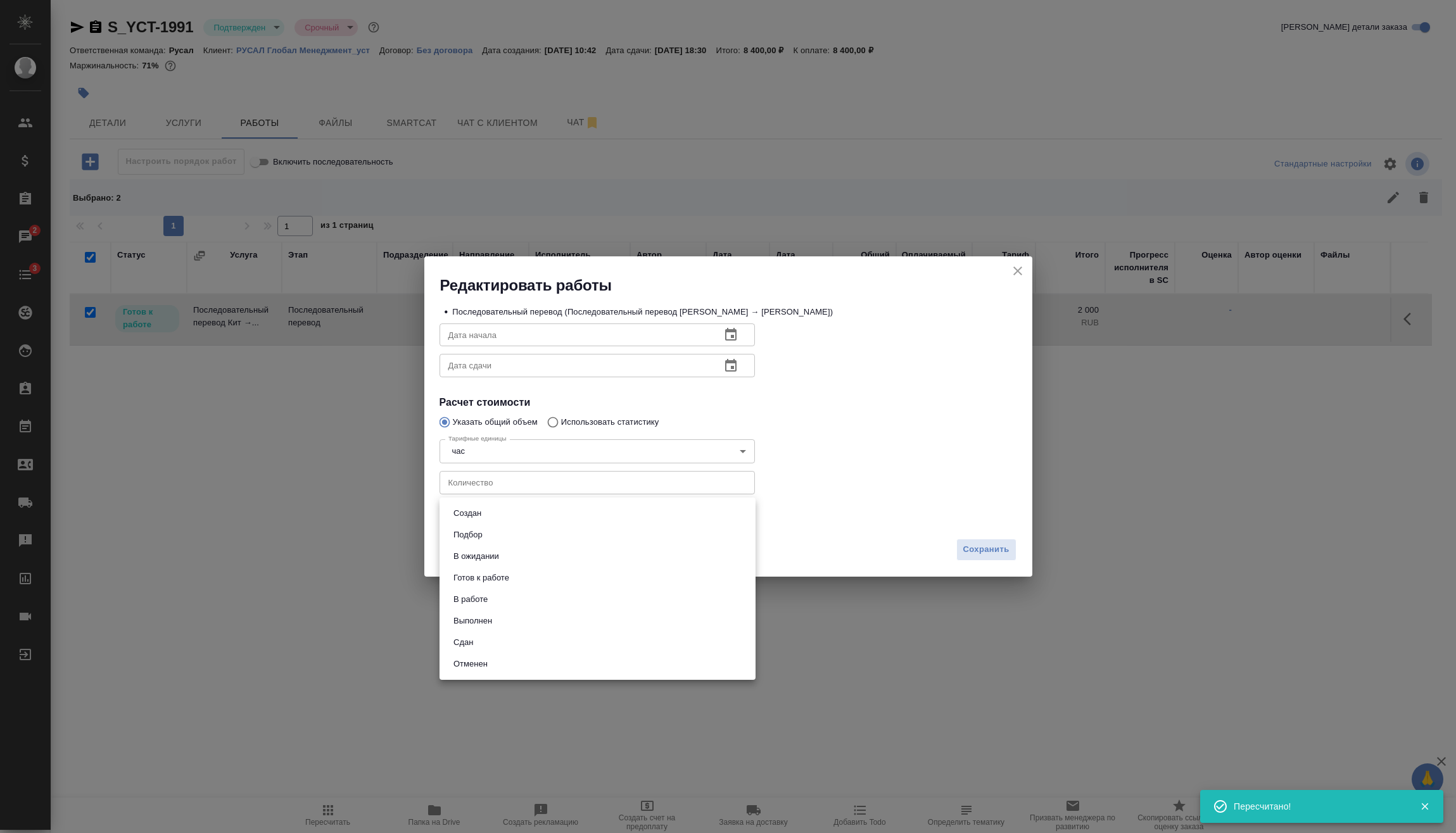
click at [498, 642] on li "Сдан" at bounding box center [597, 642] width 316 height 21
type input "closed"
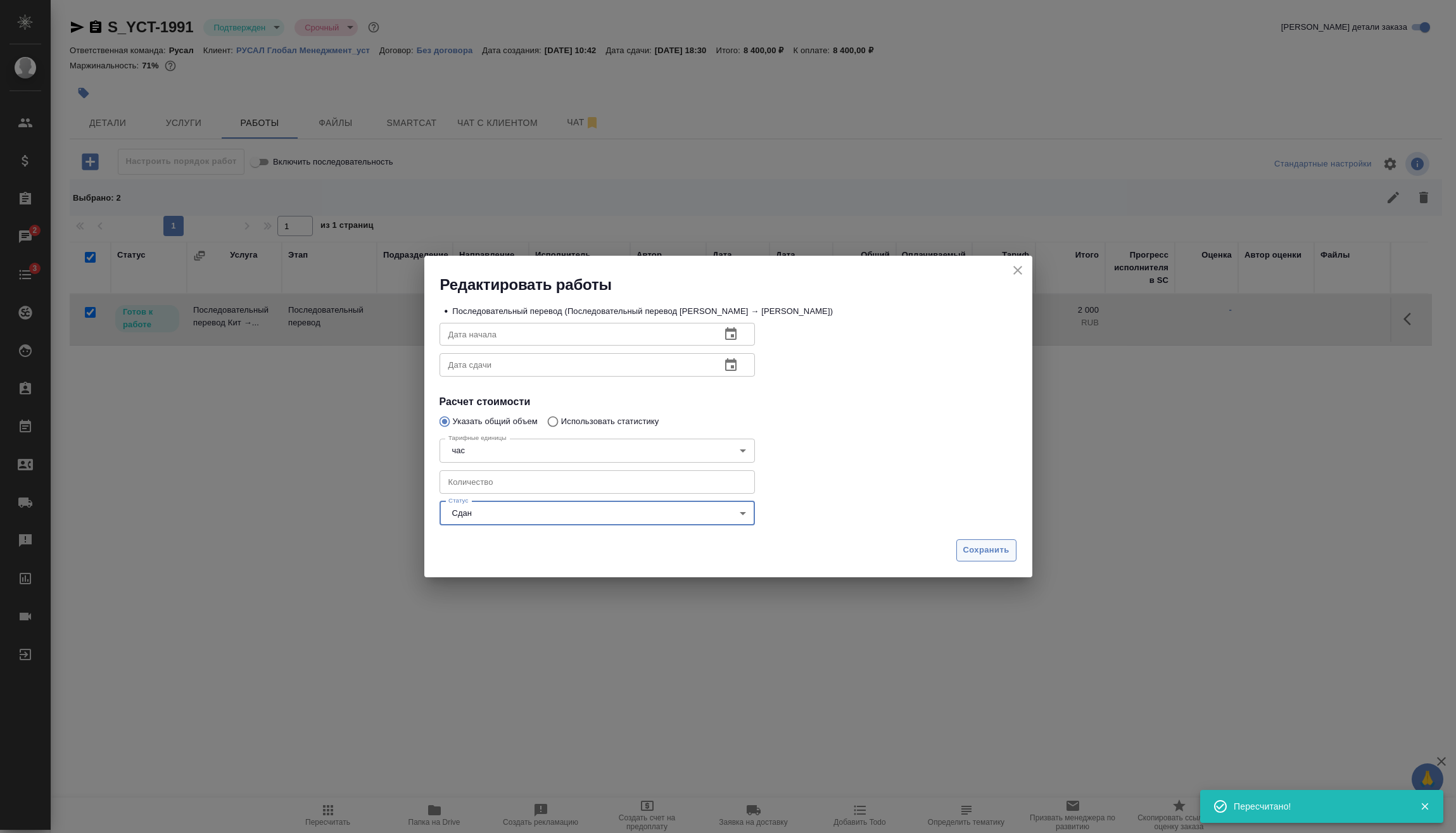
click at [985, 546] on span "Сохранить" at bounding box center [986, 550] width 46 height 15
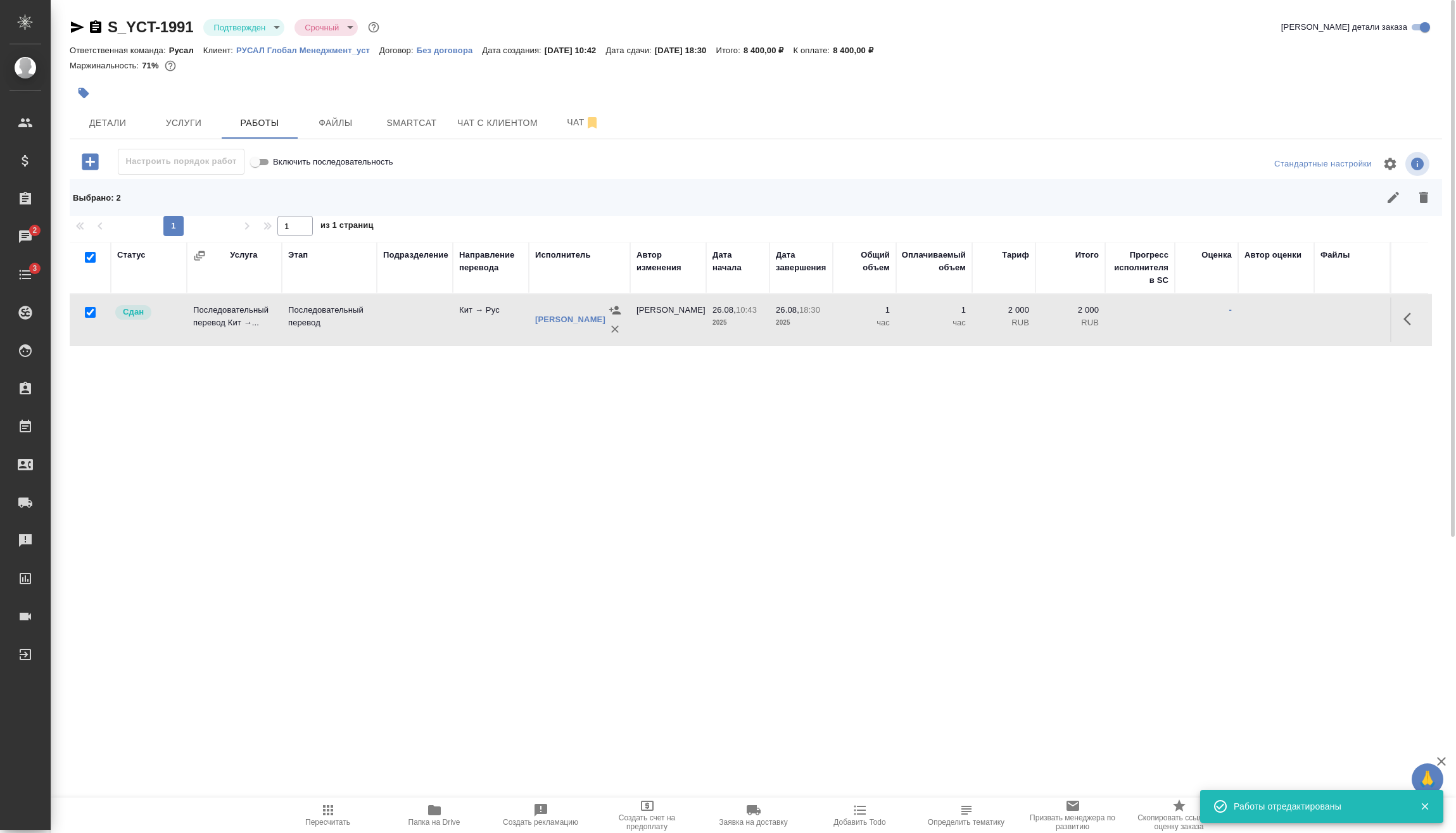
click at [261, 35] on body "🙏 .cls-1 fill:#fff; AWATERA [PERSON_NAME] Спецификации Заказы 2 Чаты 3 Todo Про…" at bounding box center [728, 416] width 1456 height 833
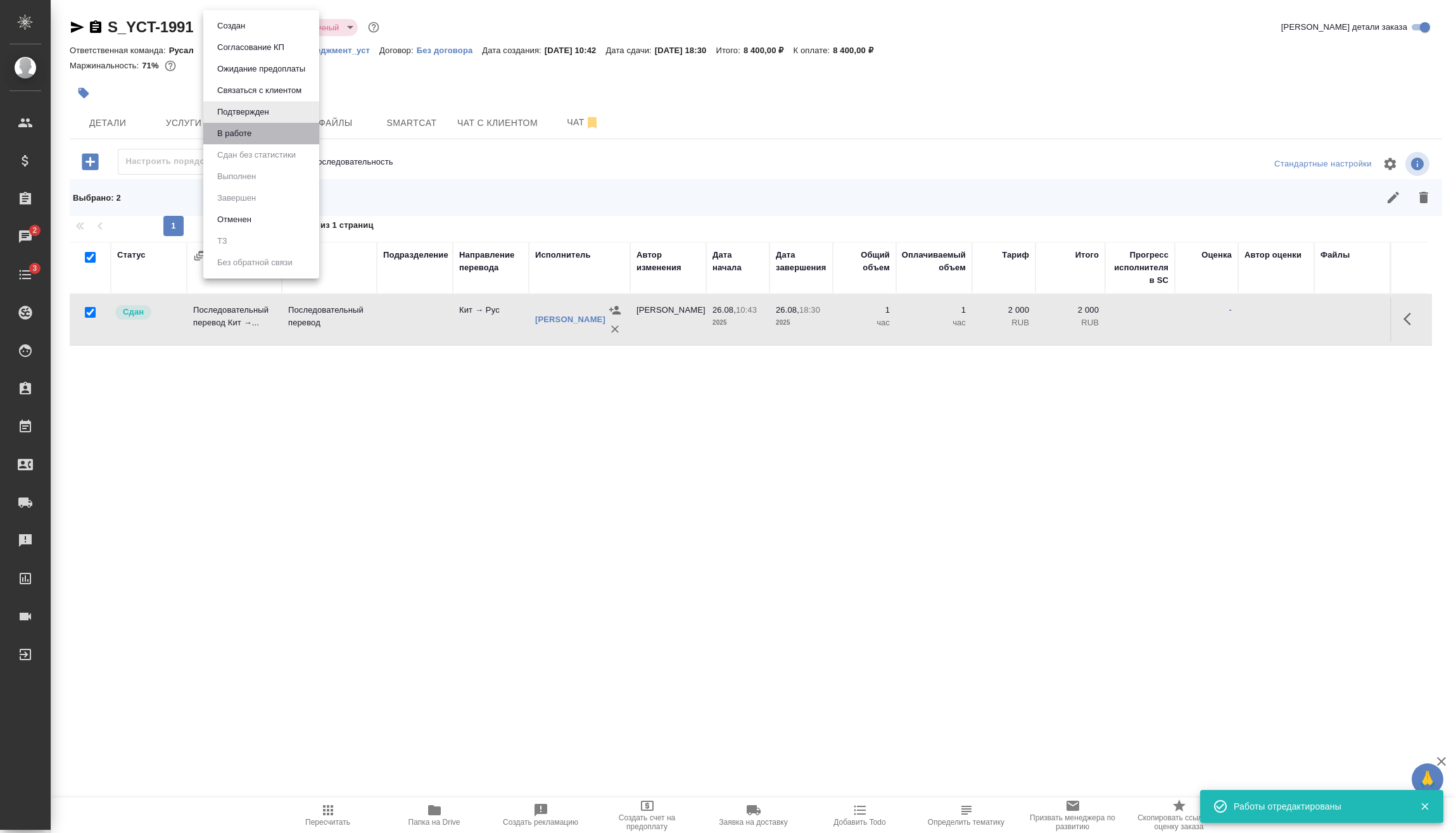
click at [275, 135] on li "В работе" at bounding box center [261, 133] width 116 height 21
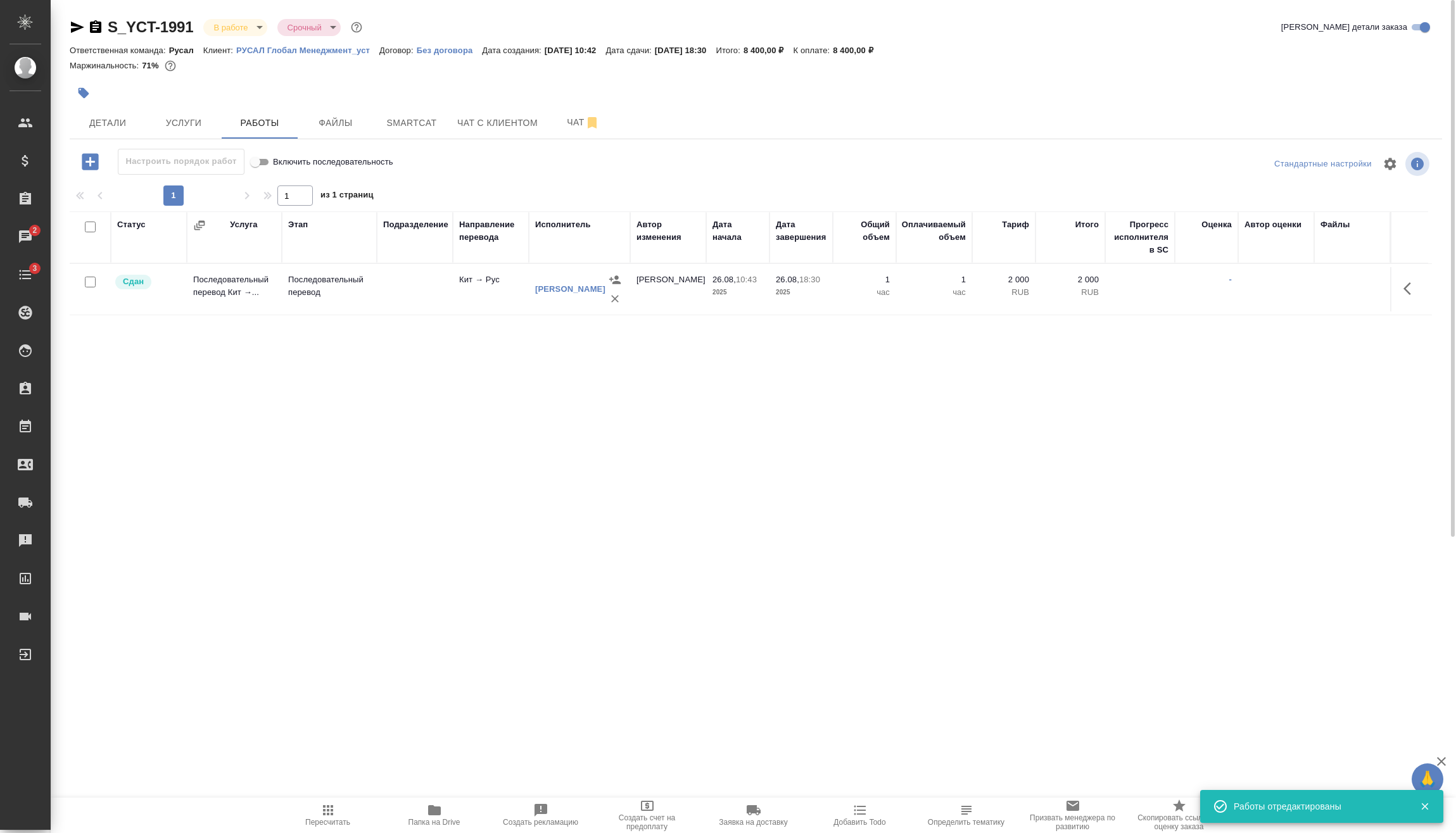
click at [259, 30] on body "🙏 .cls-1 fill:#fff; AWATERA [PERSON_NAME] Спецификации Заказы 2 Чаты 3 Todo Про…" at bounding box center [728, 416] width 1456 height 833
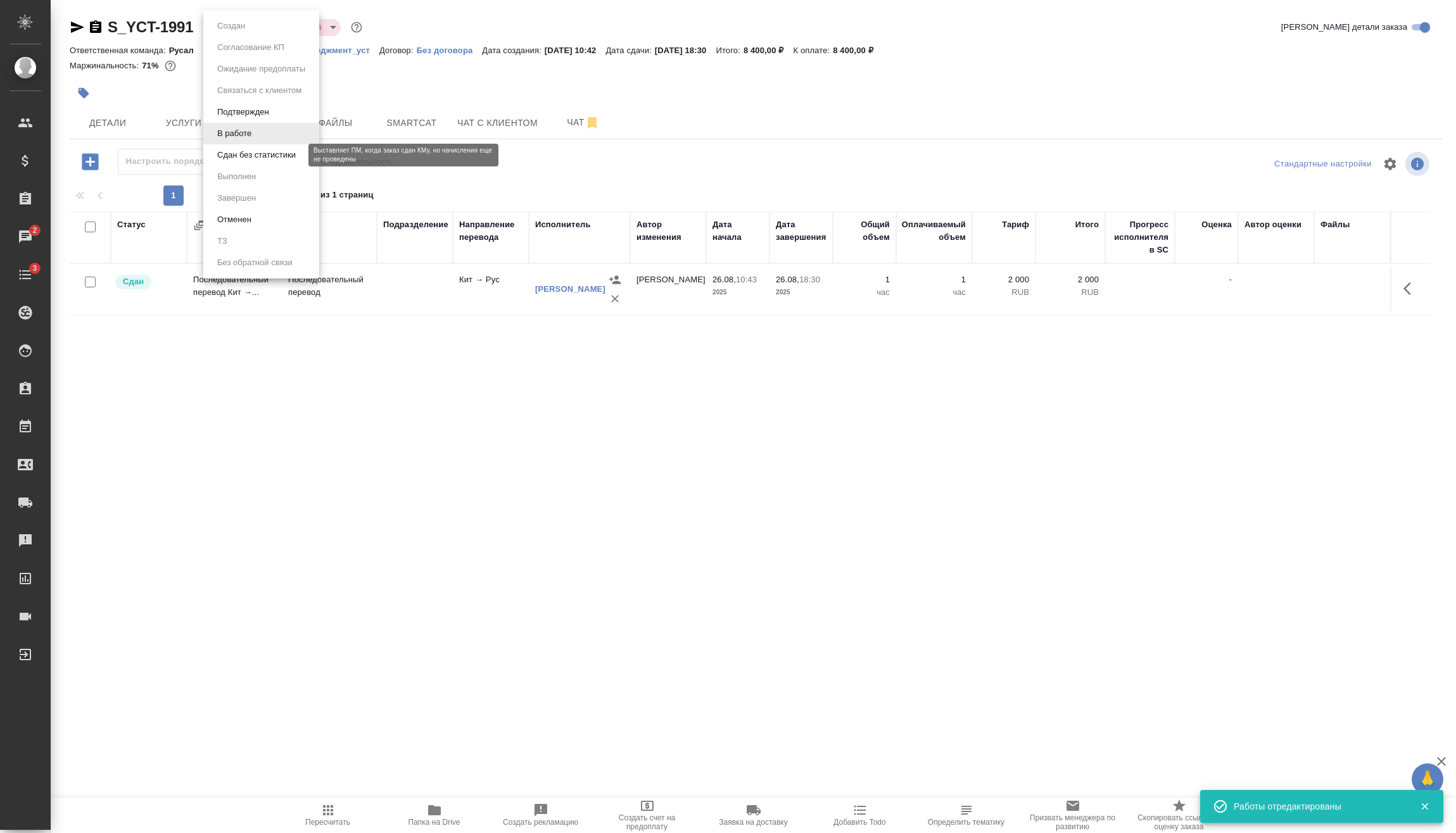
click at [252, 152] on button "Сдан без статистики" at bounding box center [256, 155] width 86 height 14
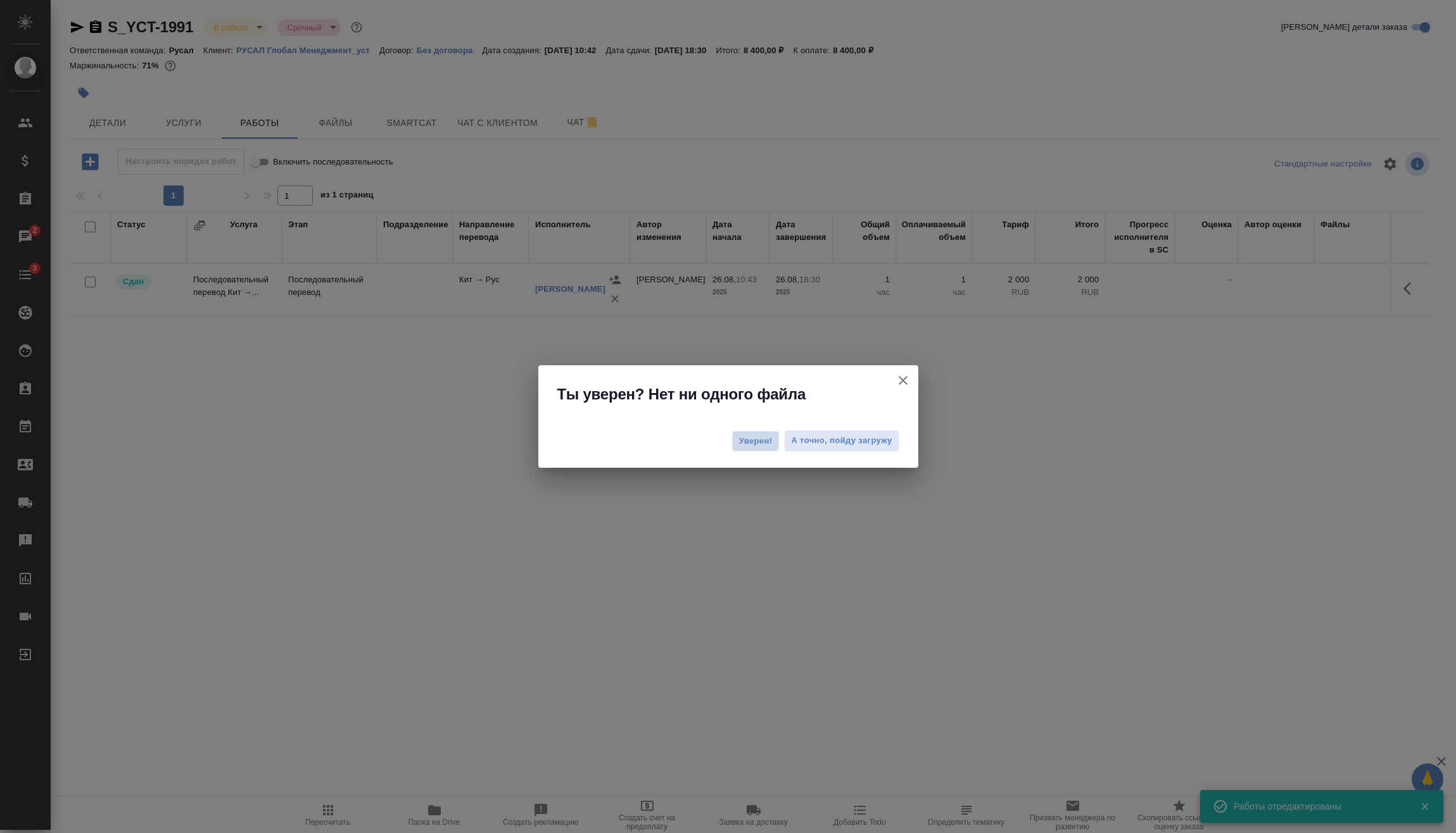
click at [747, 438] on span "Уверен!" at bounding box center [756, 441] width 34 height 12
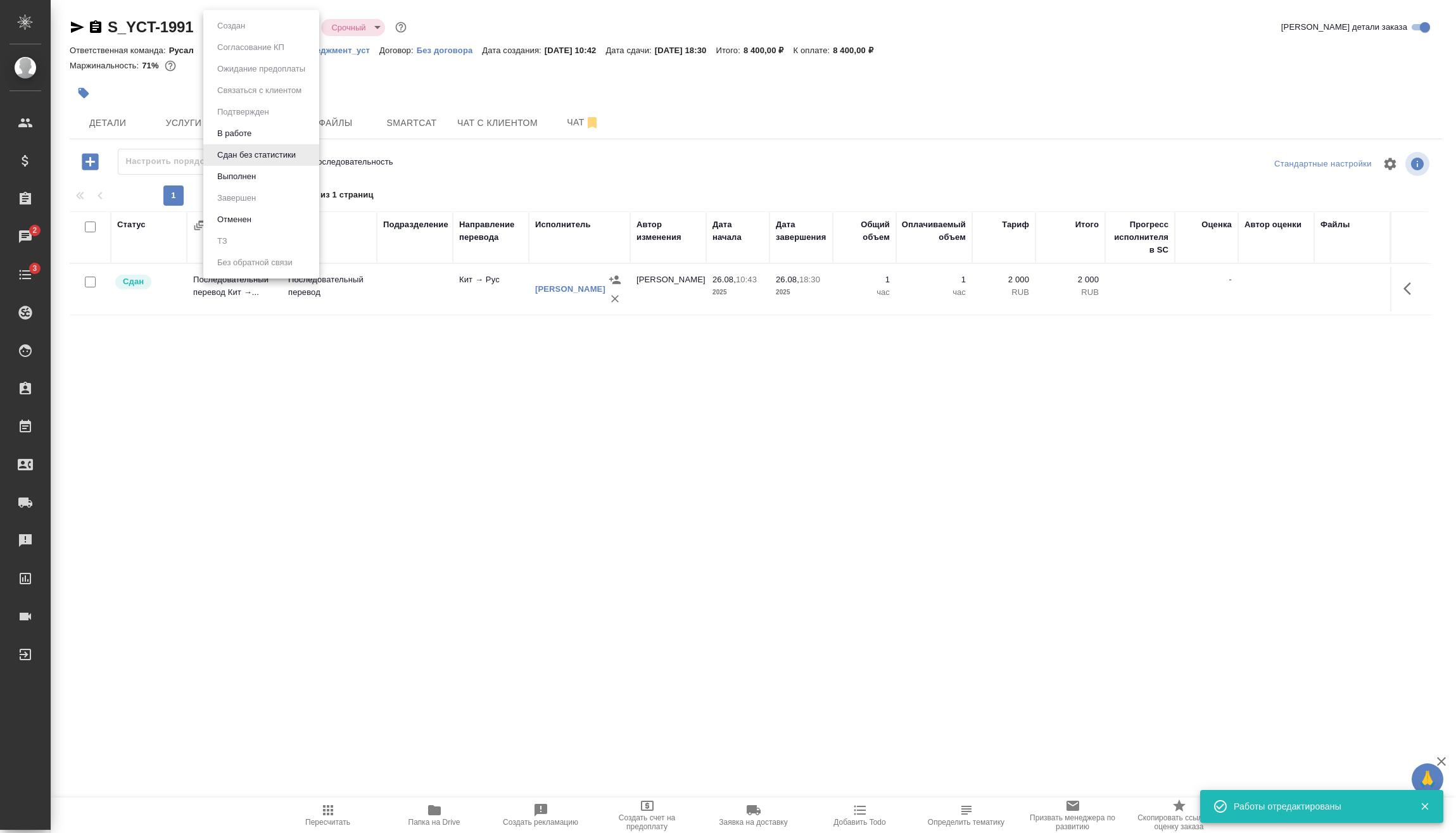
click at [229, 20] on body "🙏 .cls-1 fill:#fff; AWATERA [PERSON_NAME] Спецификации Заказы 2 Чаты 3 Todo Про…" at bounding box center [728, 416] width 1456 height 833
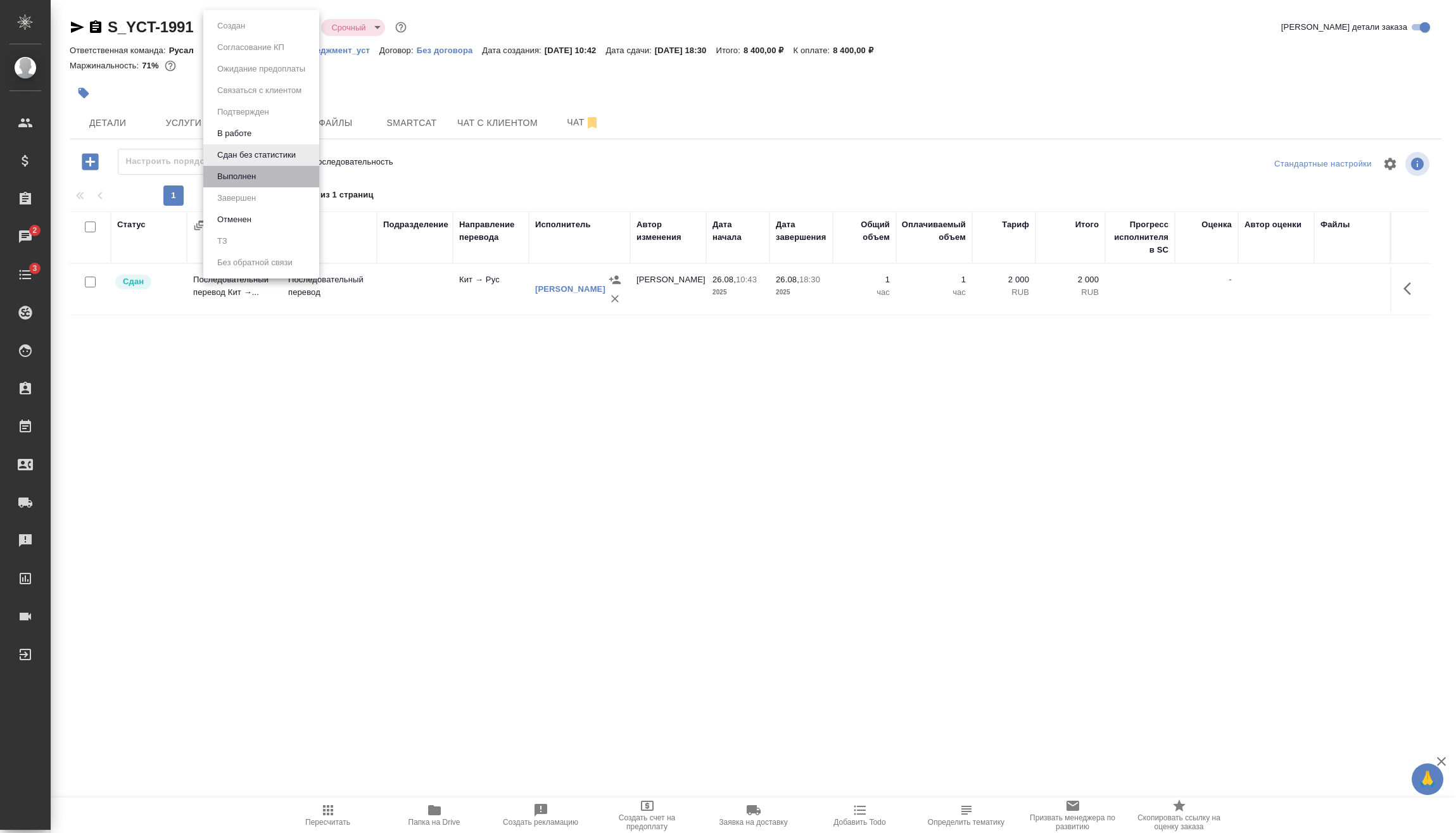
click at [265, 176] on li "Выполнен" at bounding box center [261, 176] width 116 height 21
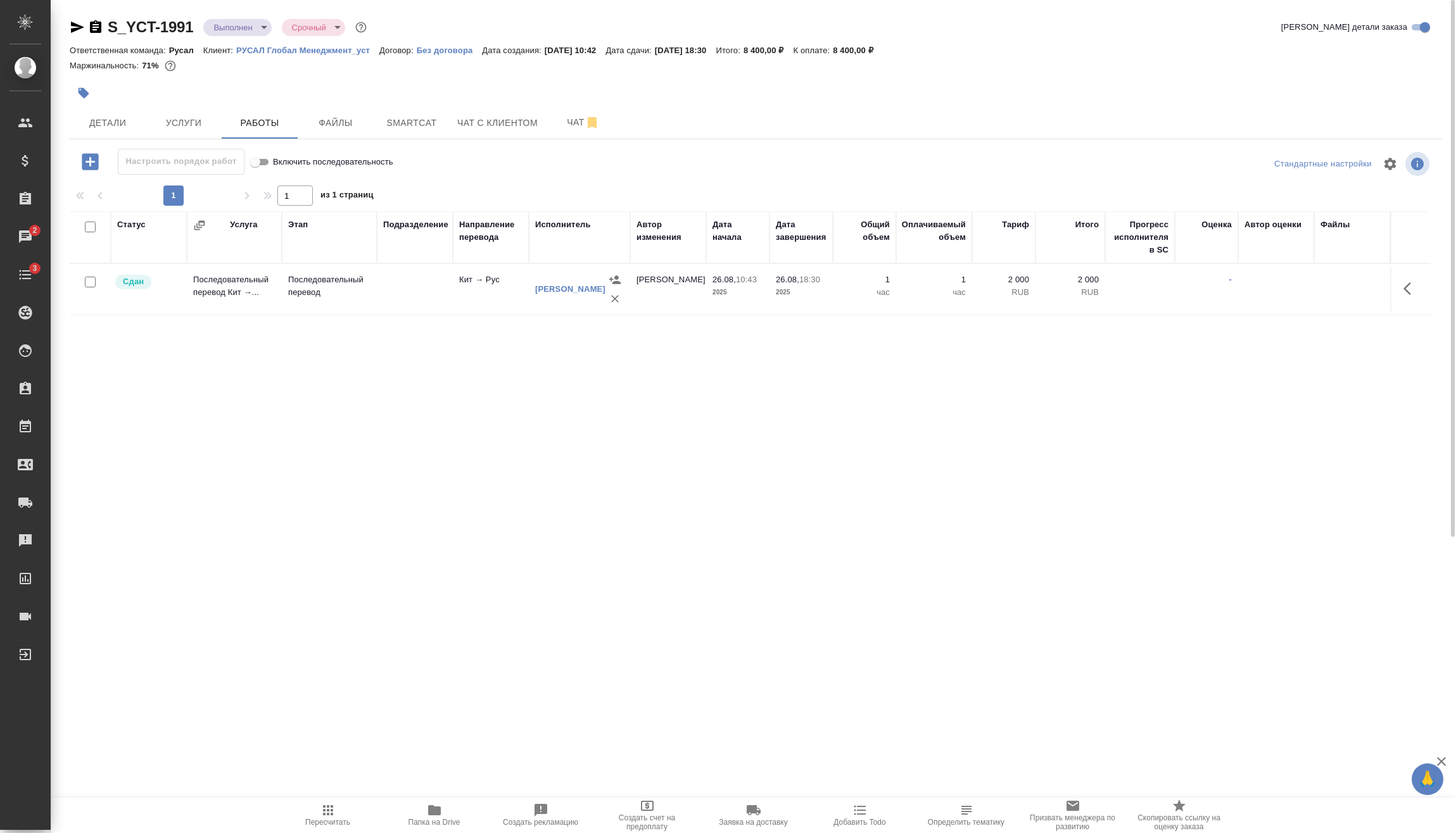
click at [241, 27] on body "🙏 .cls-1 fill:#fff; AWATERA [PERSON_NAME] Спецификации Заказы 2 Чаты 3 Todo Про…" at bounding box center [728, 416] width 1456 height 833
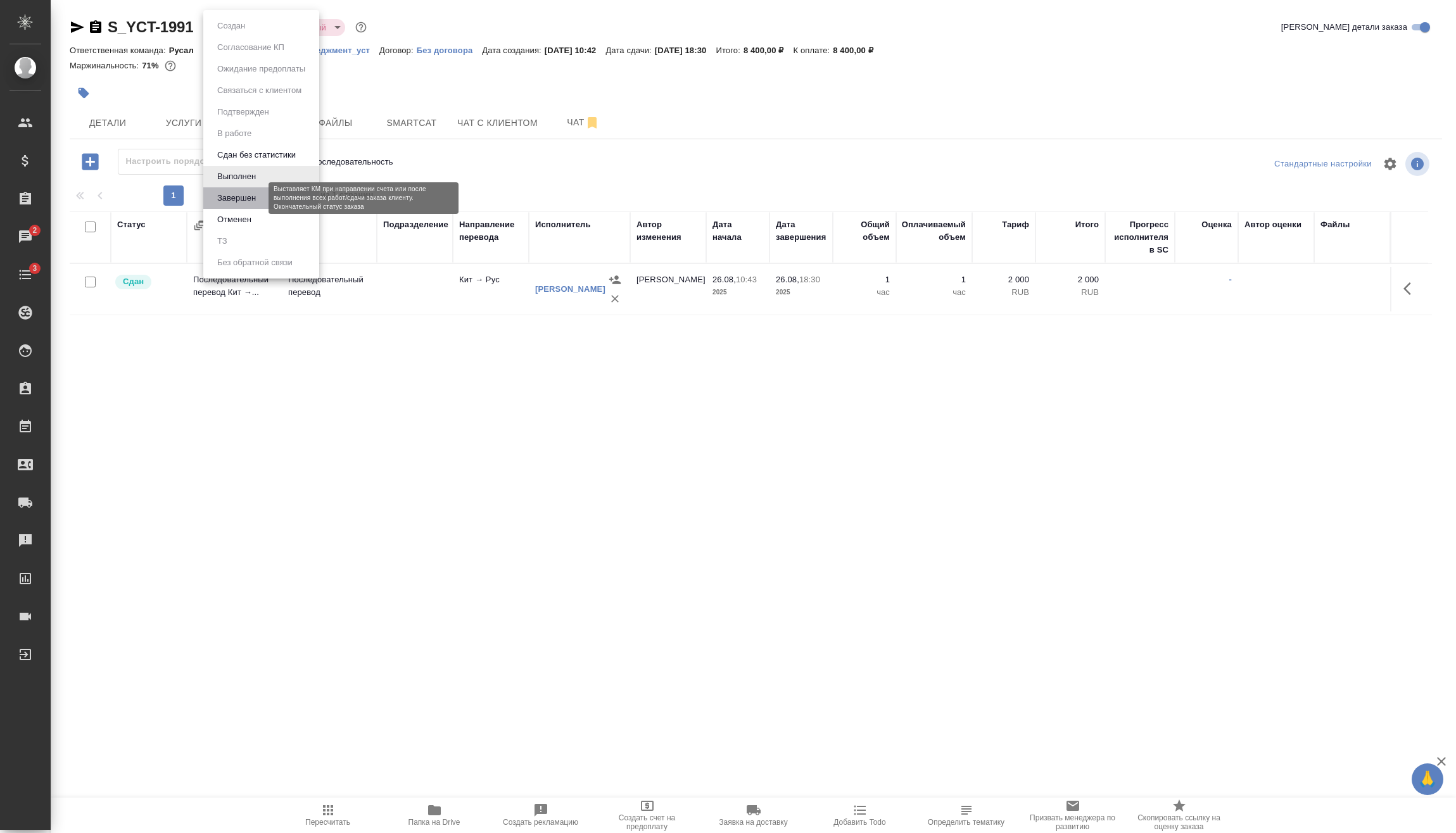
click at [257, 193] on button "Завершен" at bounding box center [236, 198] width 46 height 14
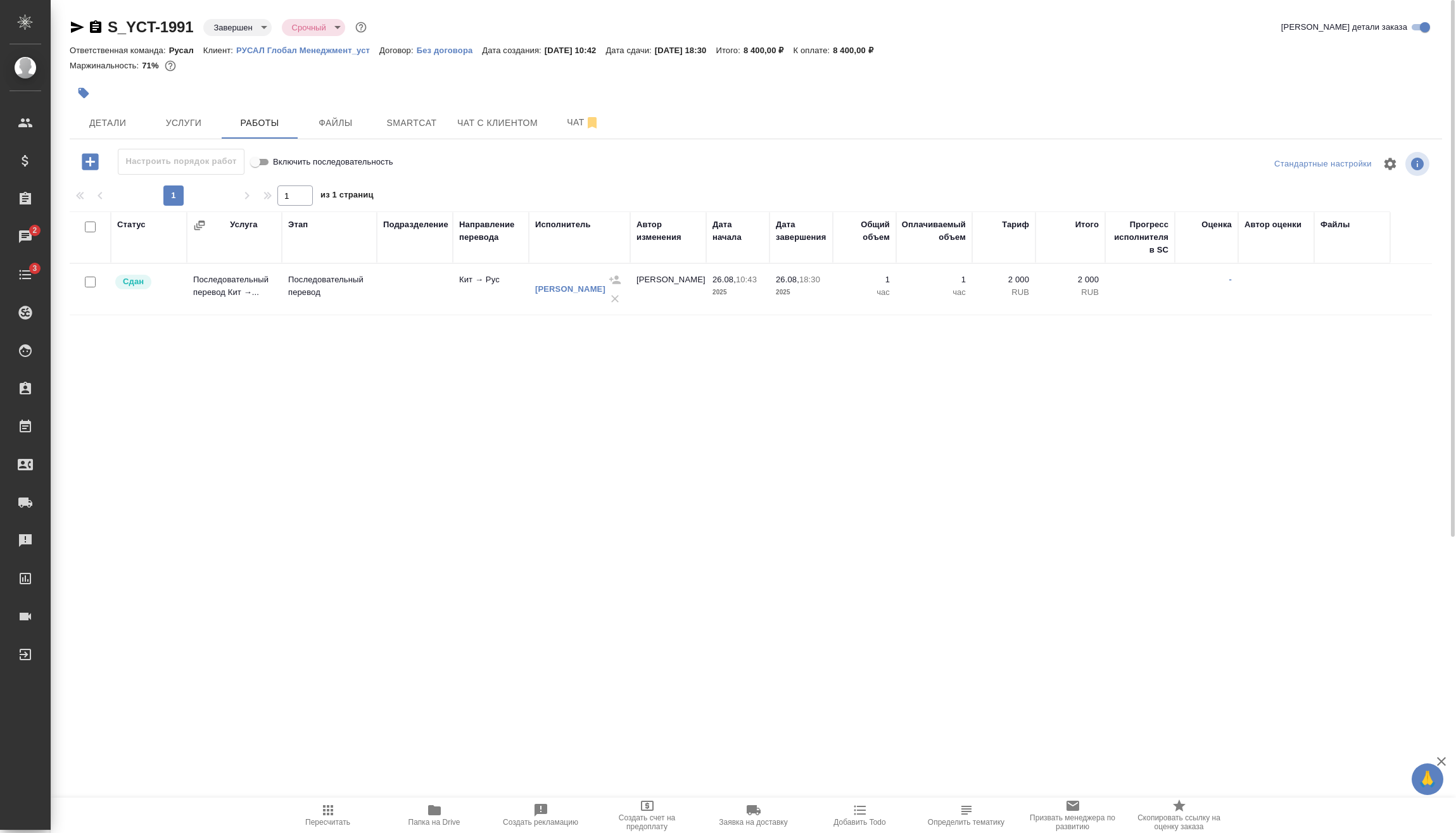
click at [92, 30] on icon "button" at bounding box center [95, 26] width 11 height 12
